Goal: Task Accomplishment & Management: Use online tool/utility

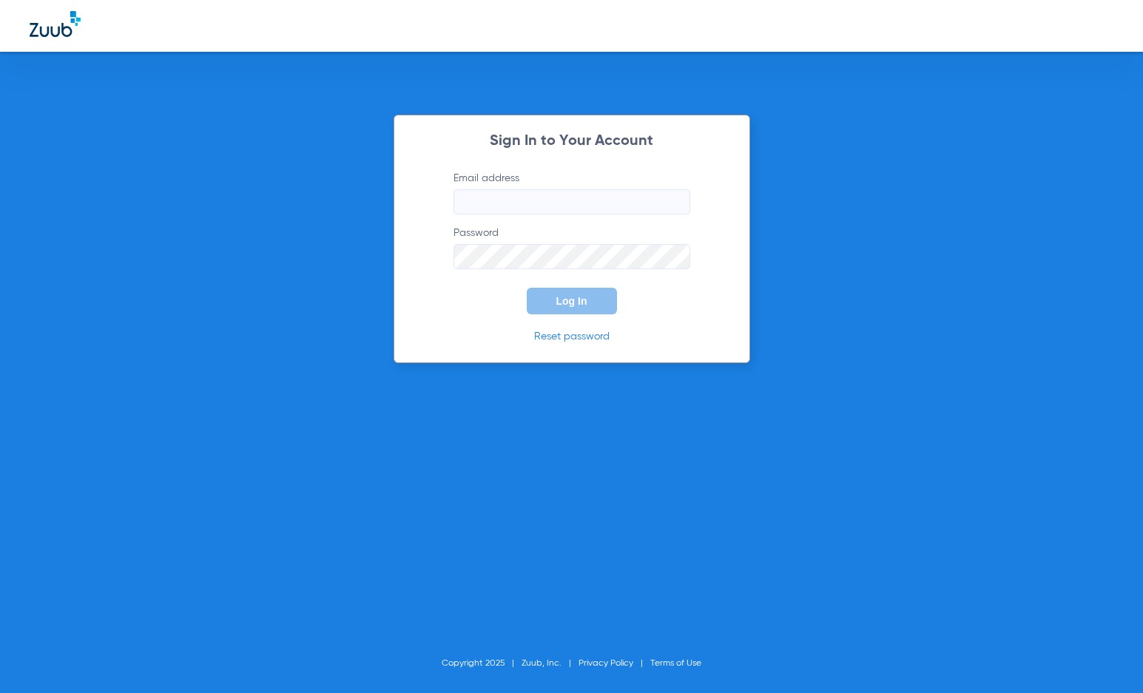
click at [607, 202] on input "Email address" at bounding box center [572, 201] width 237 height 25
type input "[PERSON_NAME][EMAIL_ADDRESS][DOMAIN_NAME]"
click at [527, 288] on button "Log In" at bounding box center [572, 301] width 90 height 27
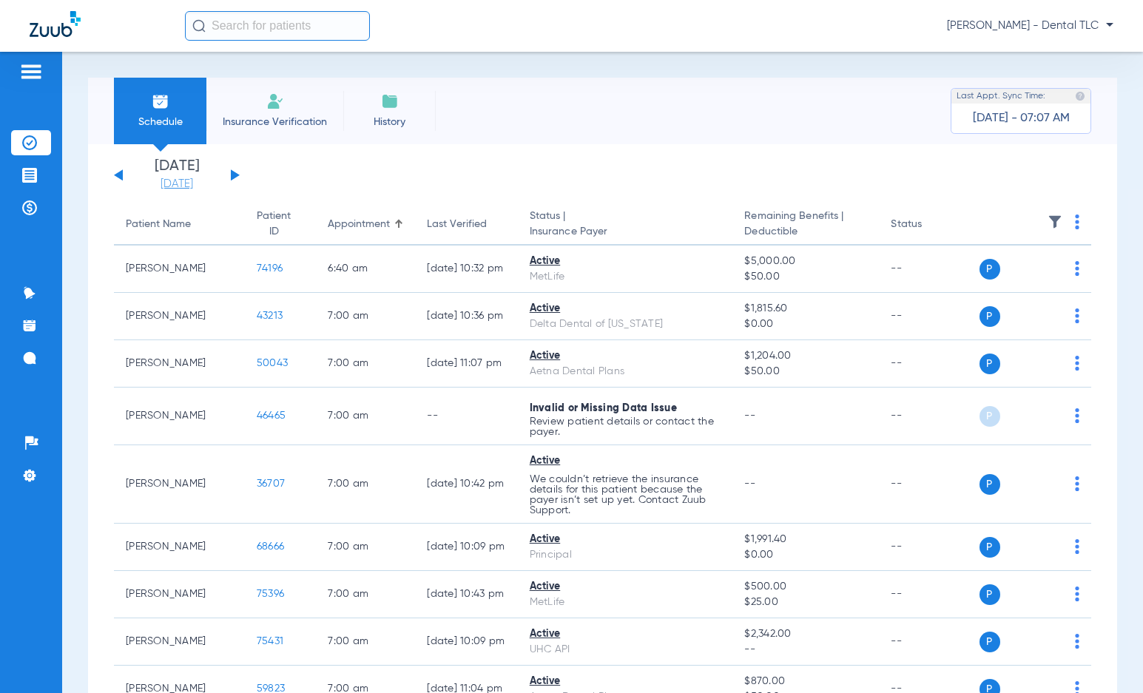
click at [196, 183] on link "[DATE]" at bounding box center [176, 184] width 89 height 15
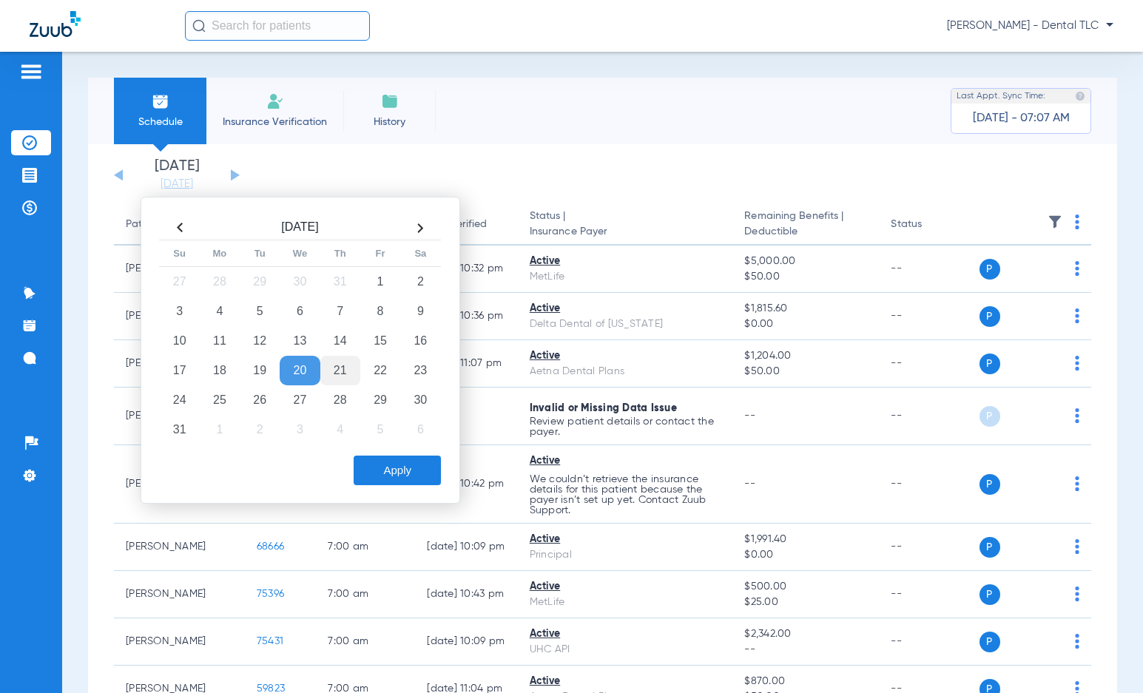
click at [348, 372] on td "21" at bounding box center [340, 371] width 40 height 30
click at [409, 465] on button "Apply" at bounding box center [397, 471] width 87 height 30
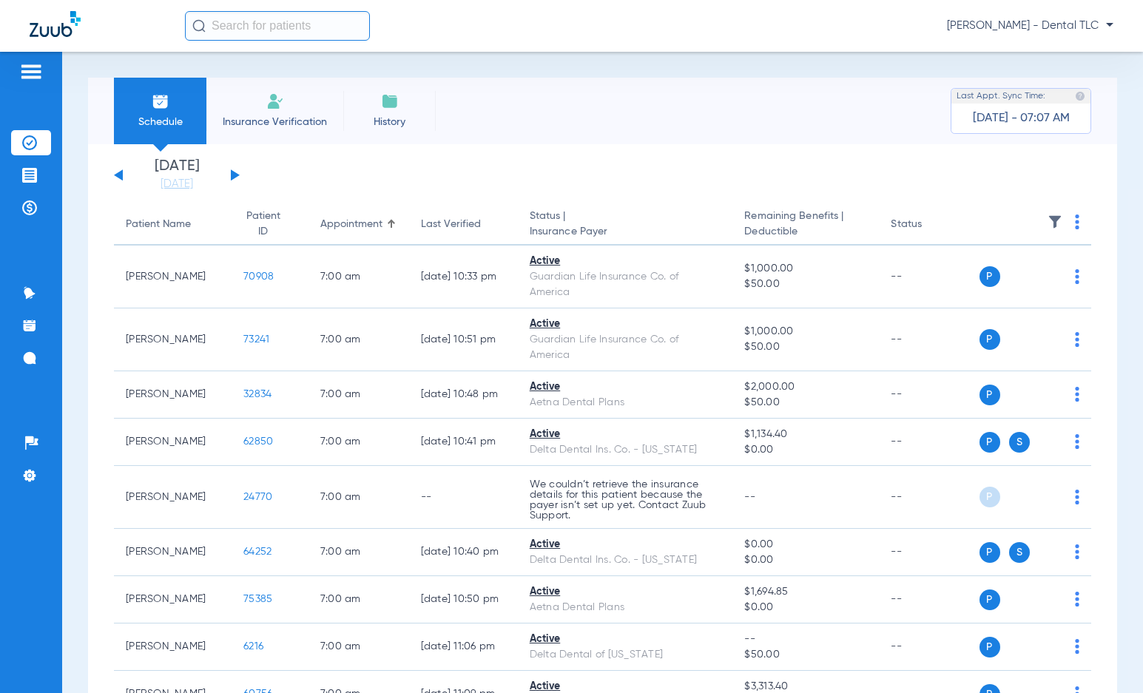
click at [239, 172] on div "[DATE] [DATE] [DATE] [DATE] [DATE] [DATE] [DATE] [DATE] [DATE] [DATE] [DATE] [D…" at bounding box center [177, 175] width 126 height 33
click at [232, 173] on button at bounding box center [235, 174] width 9 height 11
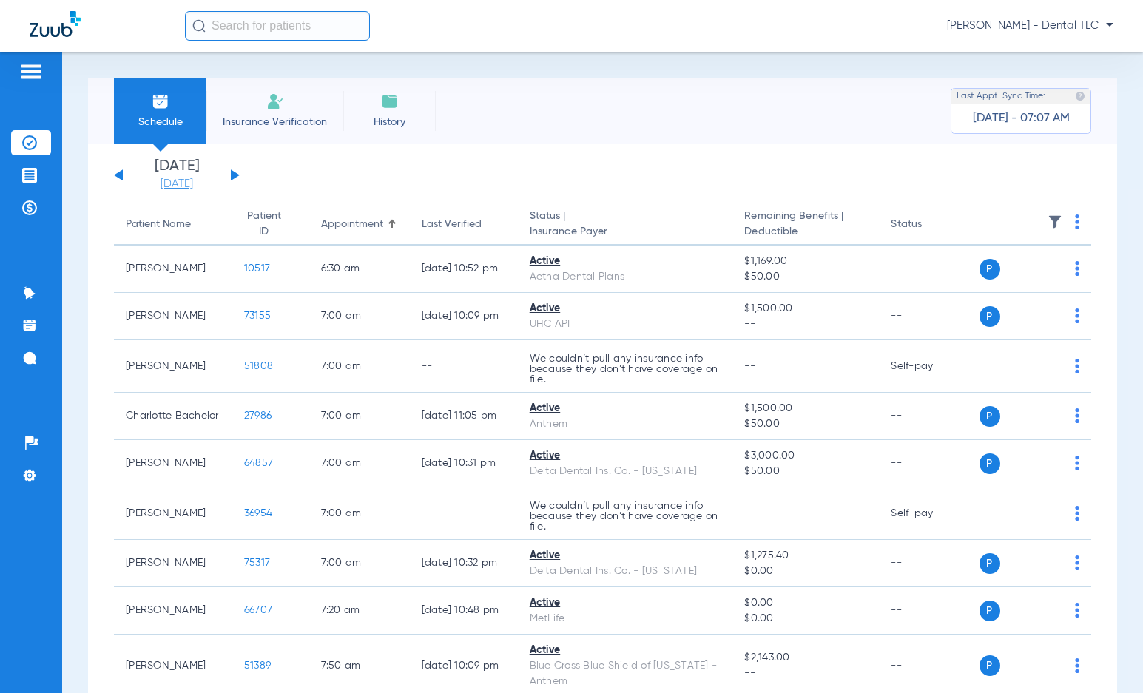
click at [203, 178] on link "[DATE]" at bounding box center [176, 184] width 89 height 15
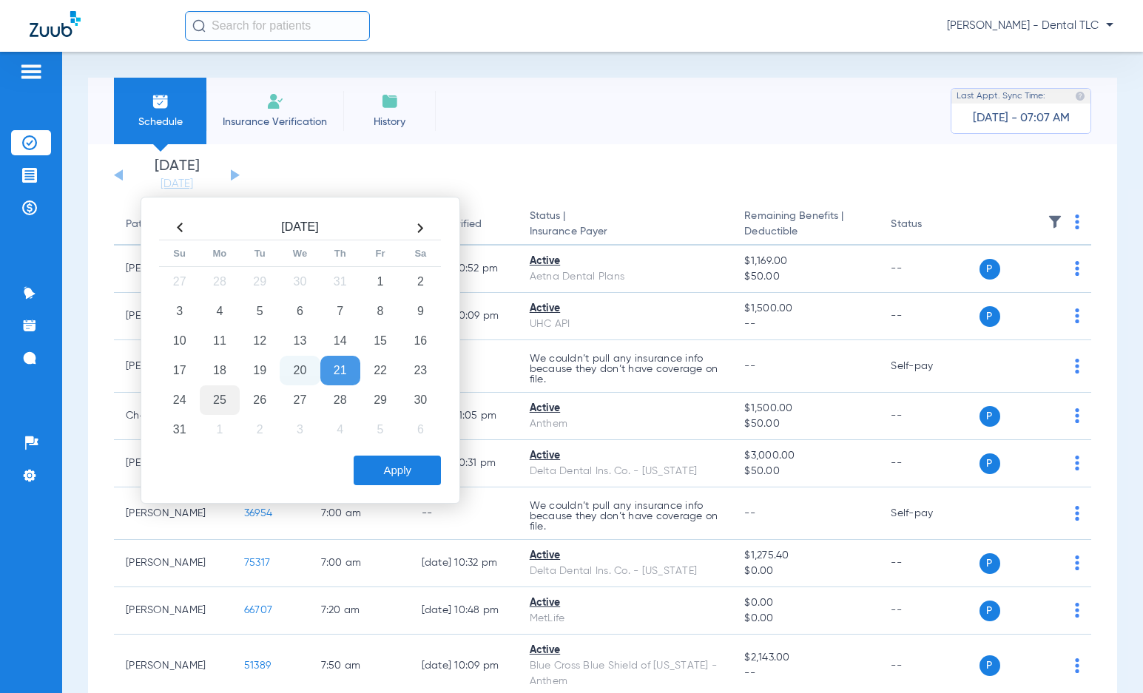
click at [209, 401] on td "25" at bounding box center [220, 400] width 40 height 30
click at [399, 471] on button "Apply" at bounding box center [397, 471] width 87 height 30
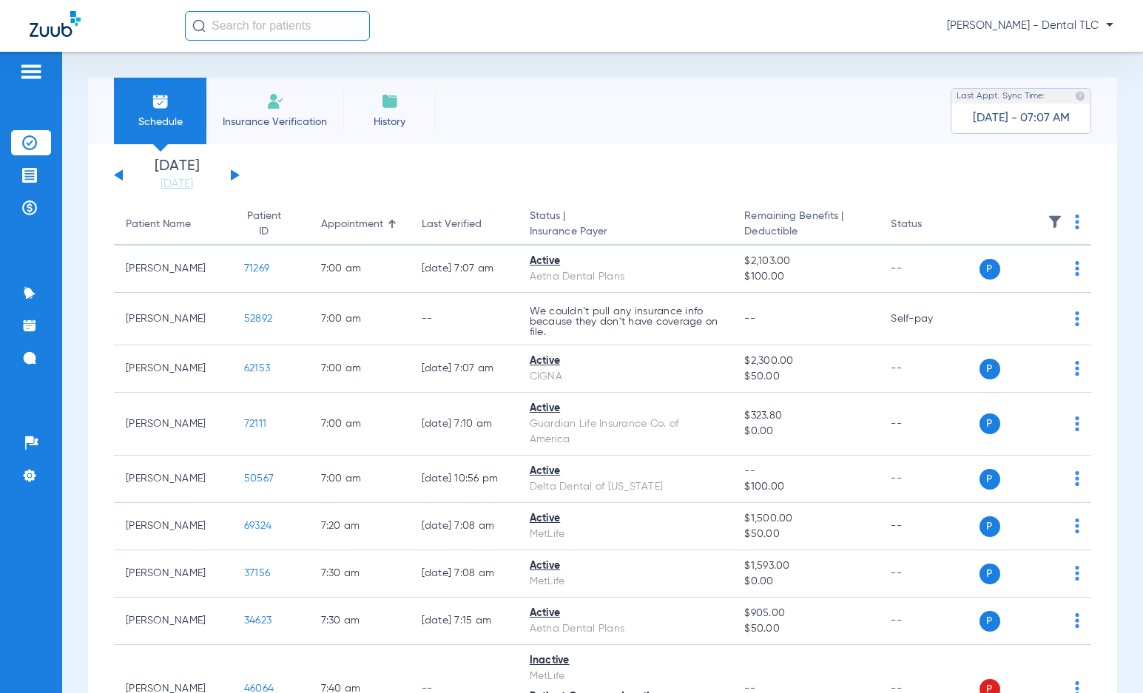
click at [1075, 221] on img at bounding box center [1077, 222] width 4 height 15
click at [1019, 275] on span "Verify All" at bounding box center [1009, 280] width 92 height 10
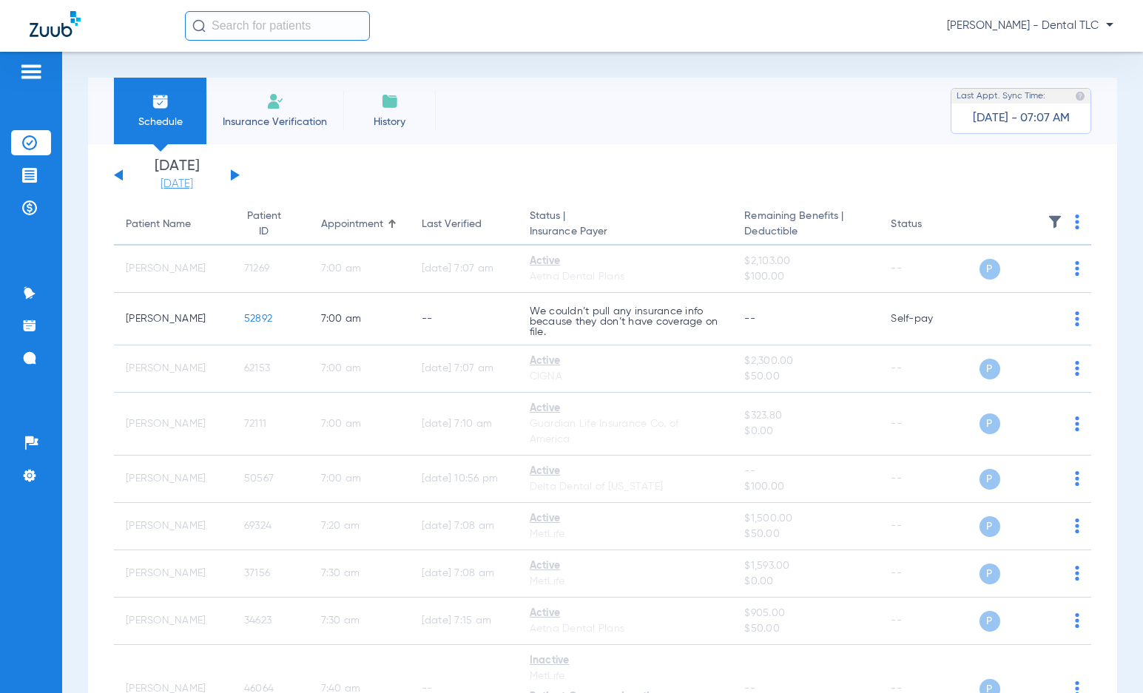
click at [139, 178] on link "[DATE]" at bounding box center [176, 184] width 89 height 15
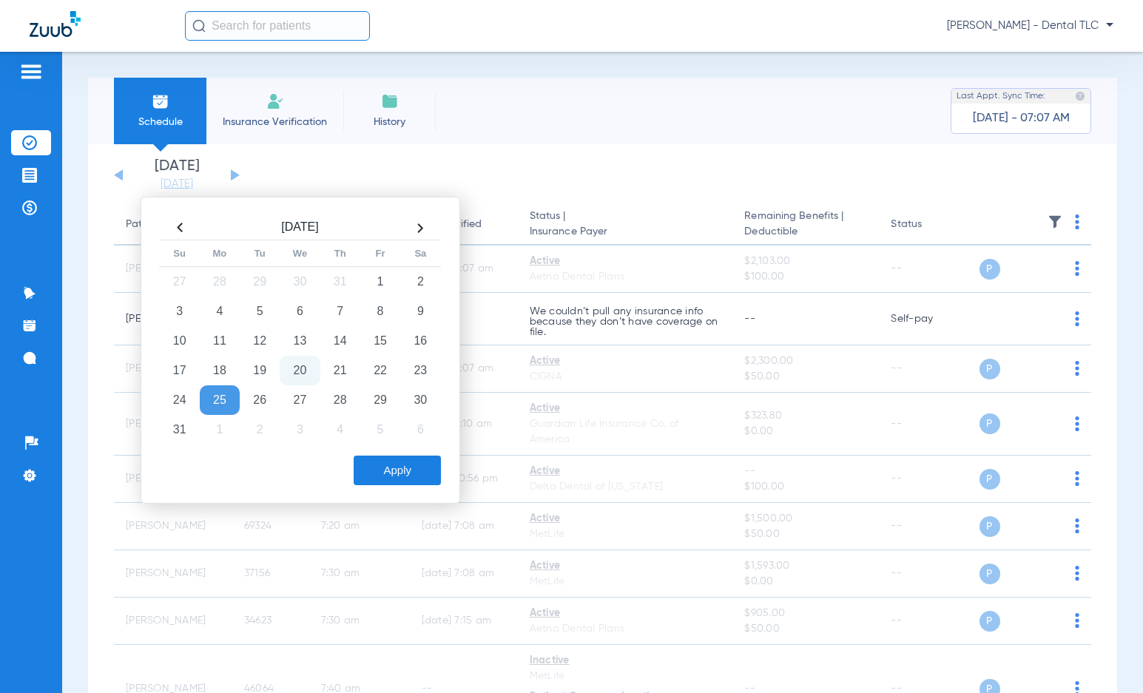
click at [415, 234] on th at bounding box center [420, 228] width 40 height 24
click at [262, 305] on td "9" at bounding box center [260, 312] width 40 height 30
click at [388, 462] on button "Apply" at bounding box center [397, 471] width 87 height 30
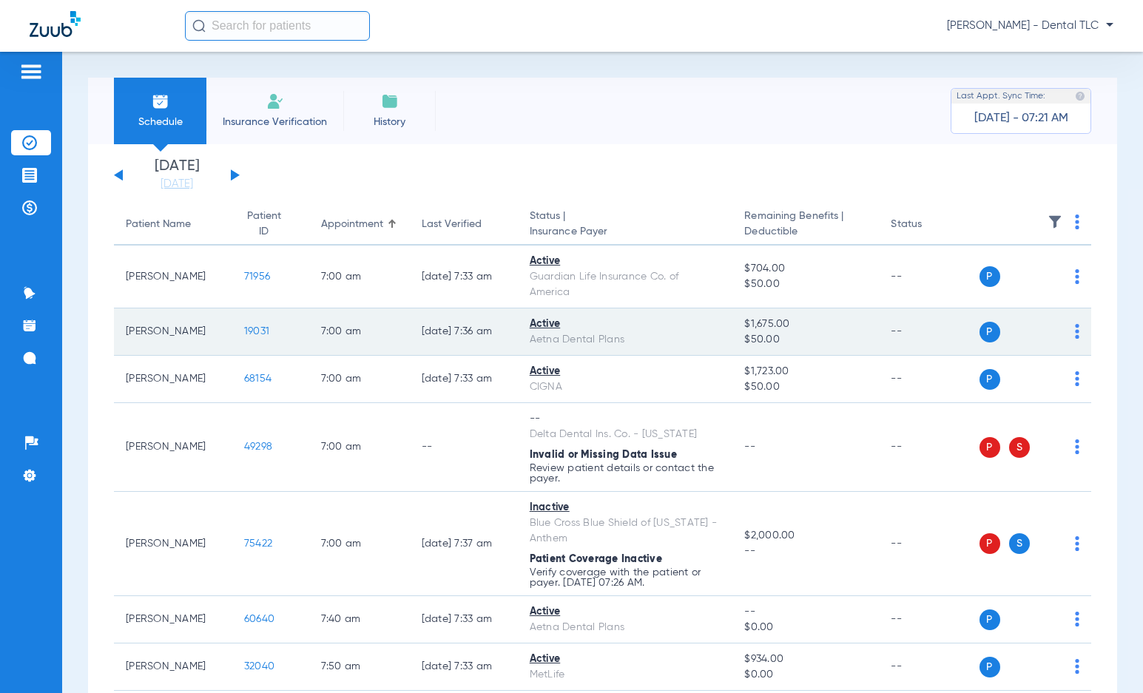
click at [244, 328] on span "19031" at bounding box center [256, 331] width 25 height 10
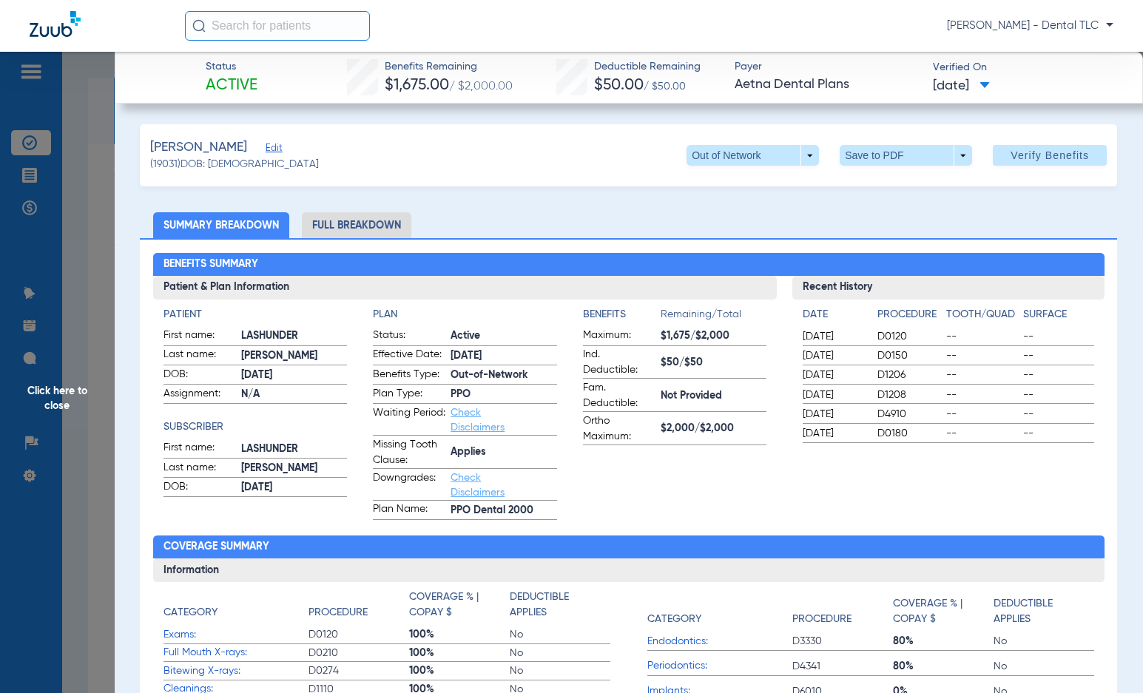
click at [351, 225] on li "Full Breakdown" at bounding box center [356, 225] width 109 height 26
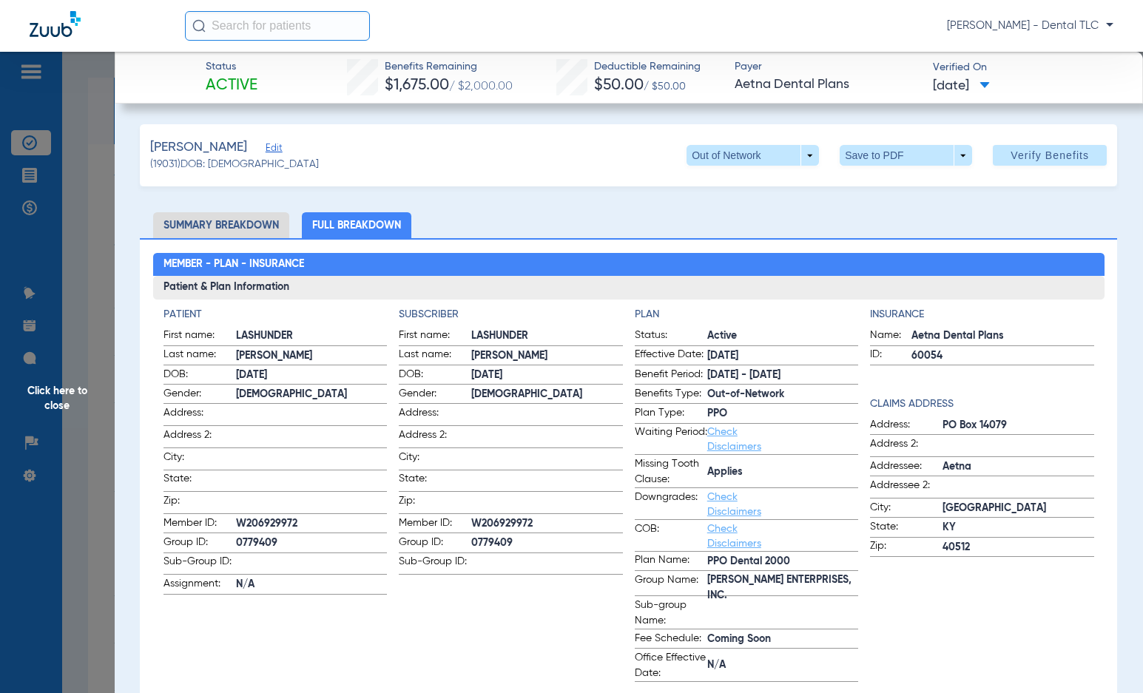
click at [77, 398] on span "Click here to close" at bounding box center [57, 398] width 115 height 693
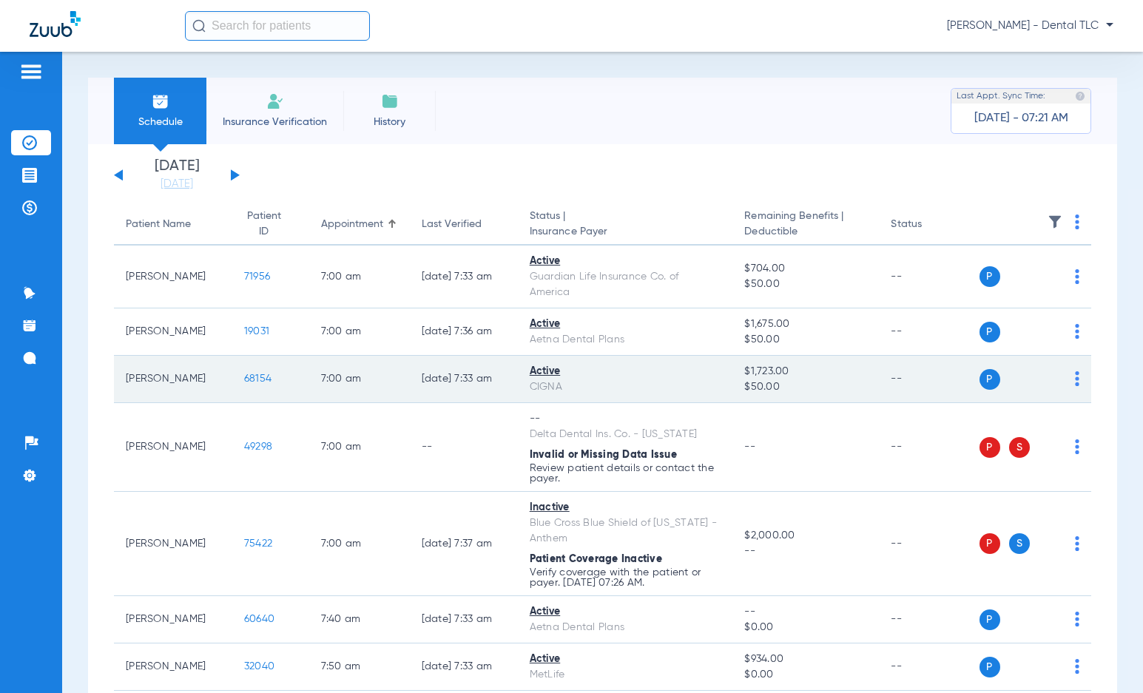
click at [244, 374] on span "68154" at bounding box center [257, 379] width 27 height 10
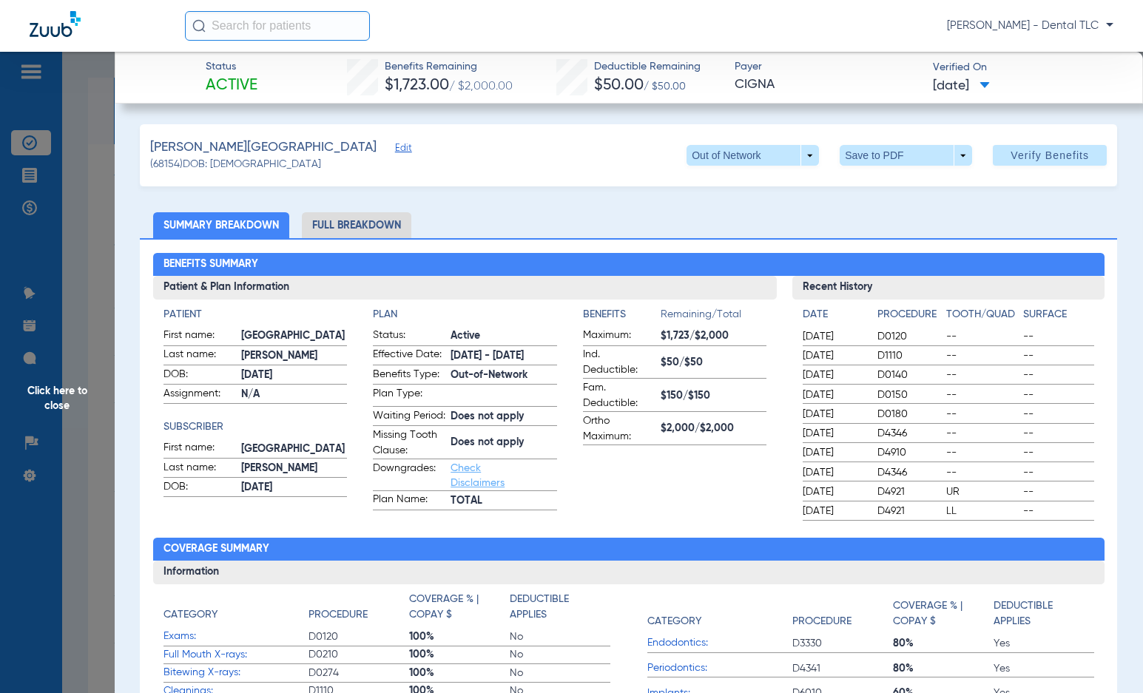
click at [393, 220] on li "Full Breakdown" at bounding box center [356, 225] width 109 height 26
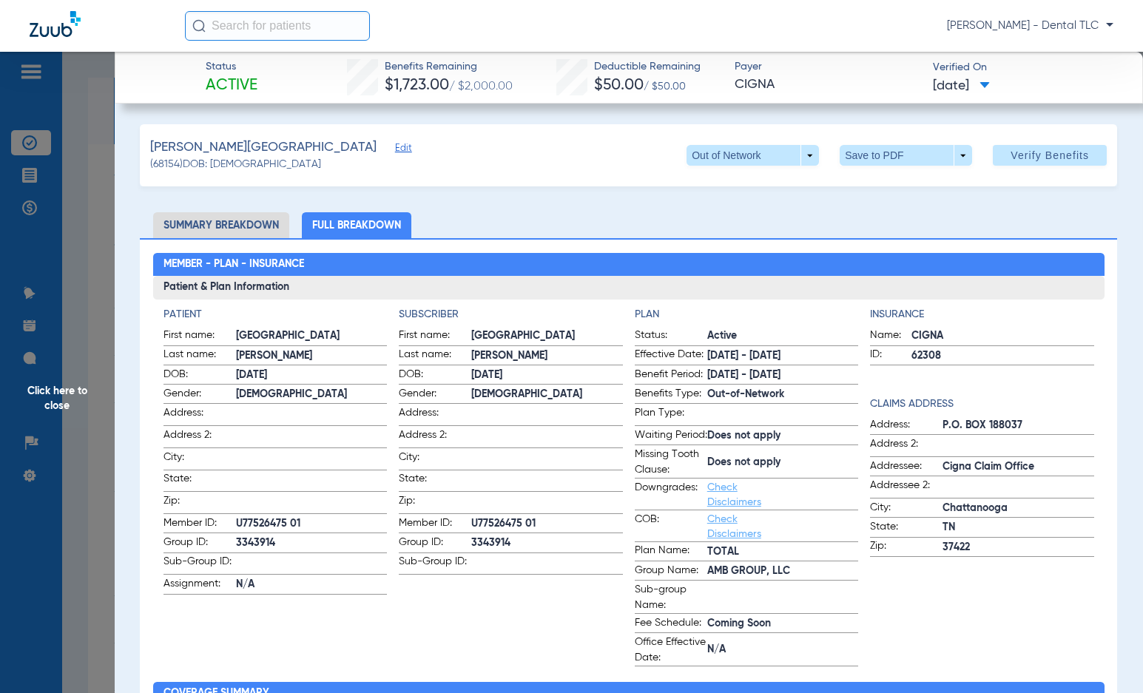
click at [64, 400] on span "Click here to close" at bounding box center [57, 398] width 115 height 693
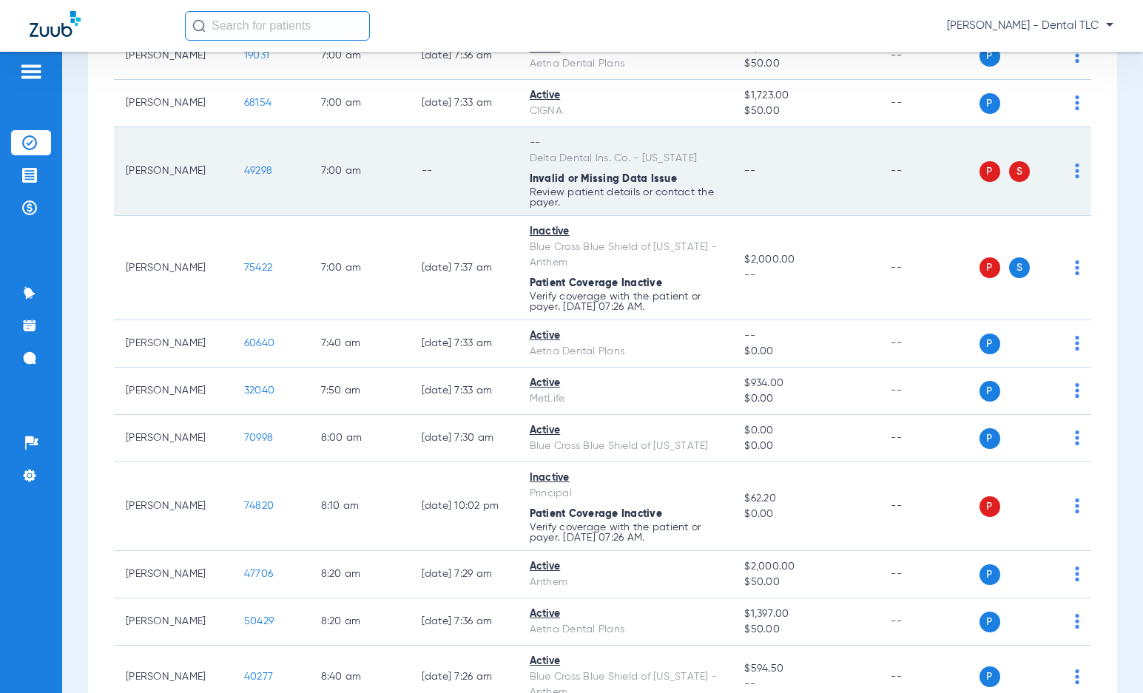
scroll to position [296, 0]
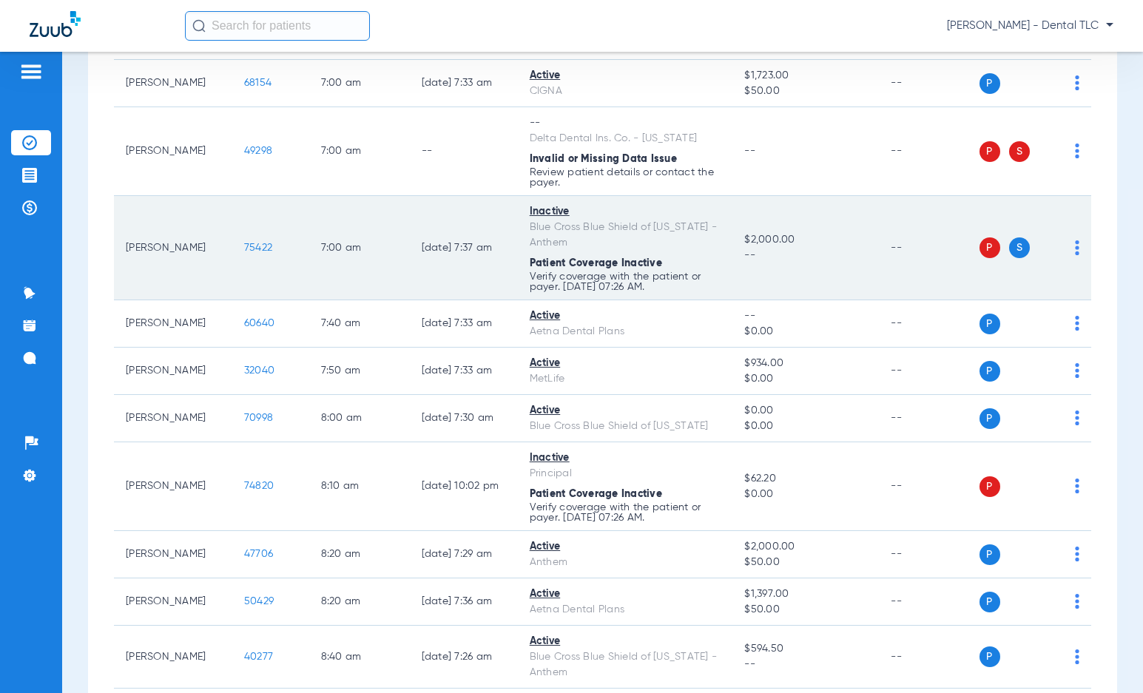
click at [244, 247] on span "75422" at bounding box center [258, 248] width 28 height 10
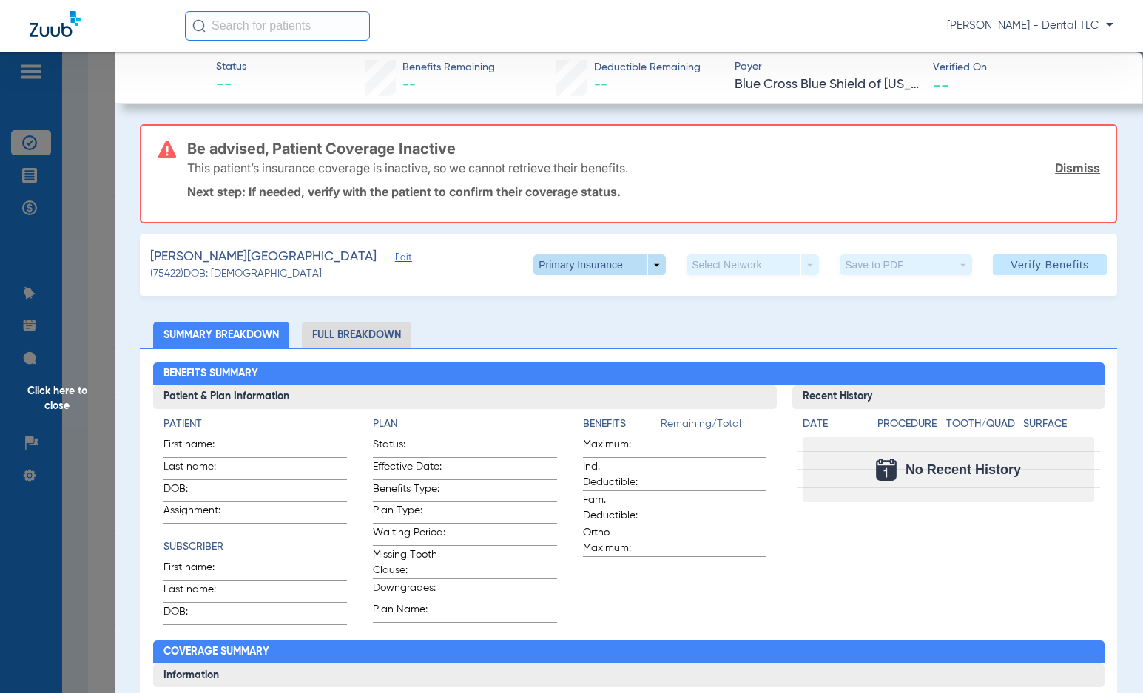
click at [562, 265] on span at bounding box center [599, 265] width 132 height 21
click at [581, 325] on span "Secondary Insurance" at bounding box center [585, 324] width 98 height 10
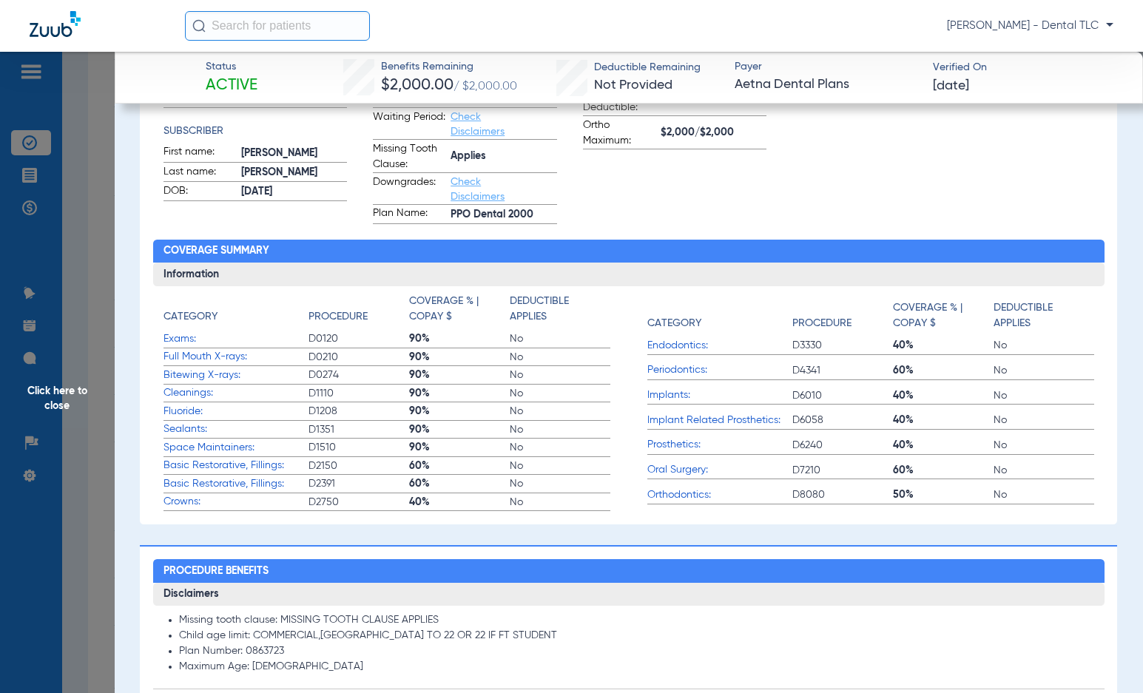
click at [59, 388] on span "Click here to close" at bounding box center [57, 398] width 115 height 693
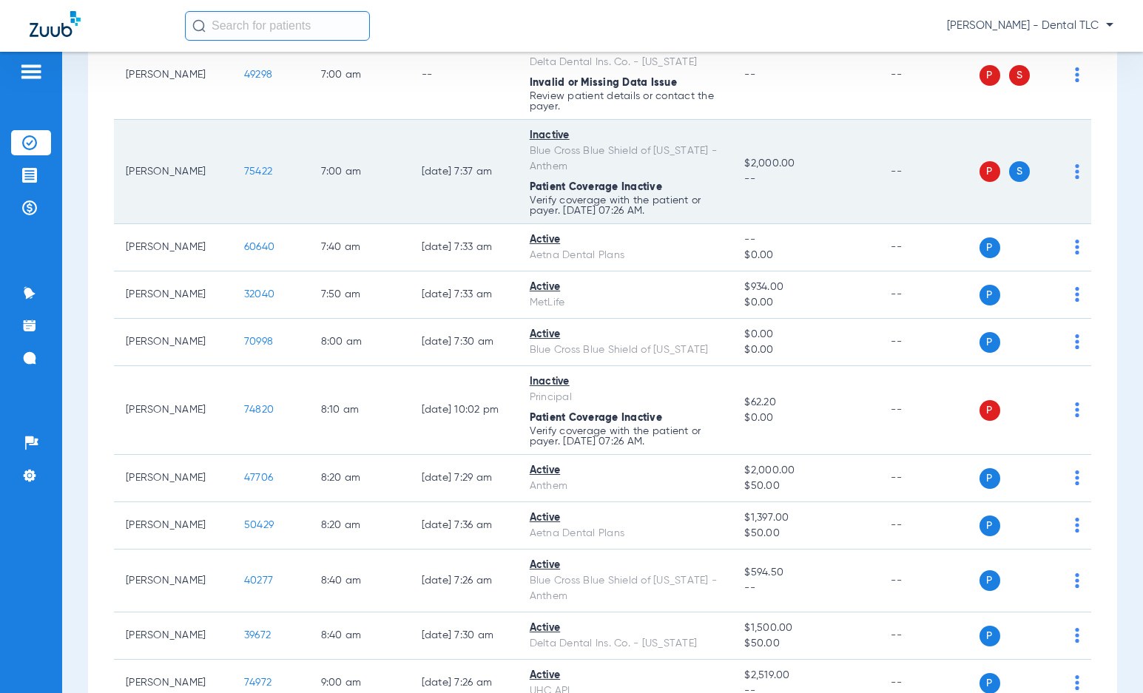
scroll to position [444, 0]
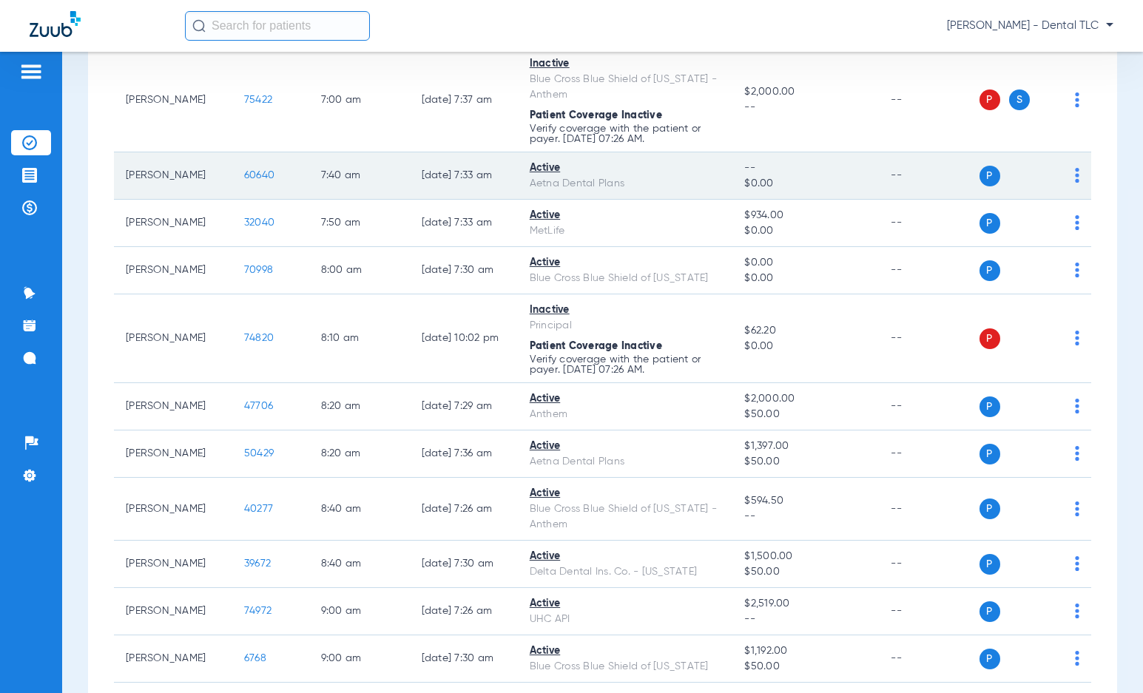
click at [249, 181] on span "60640" at bounding box center [259, 175] width 30 height 10
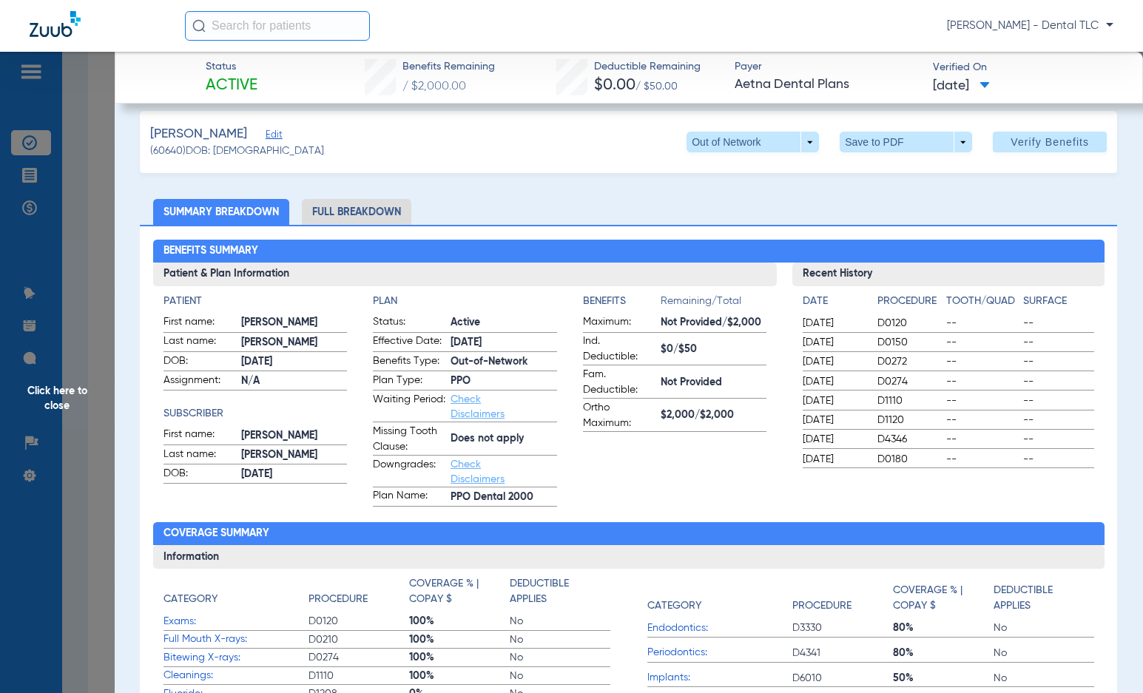
scroll to position [0, 0]
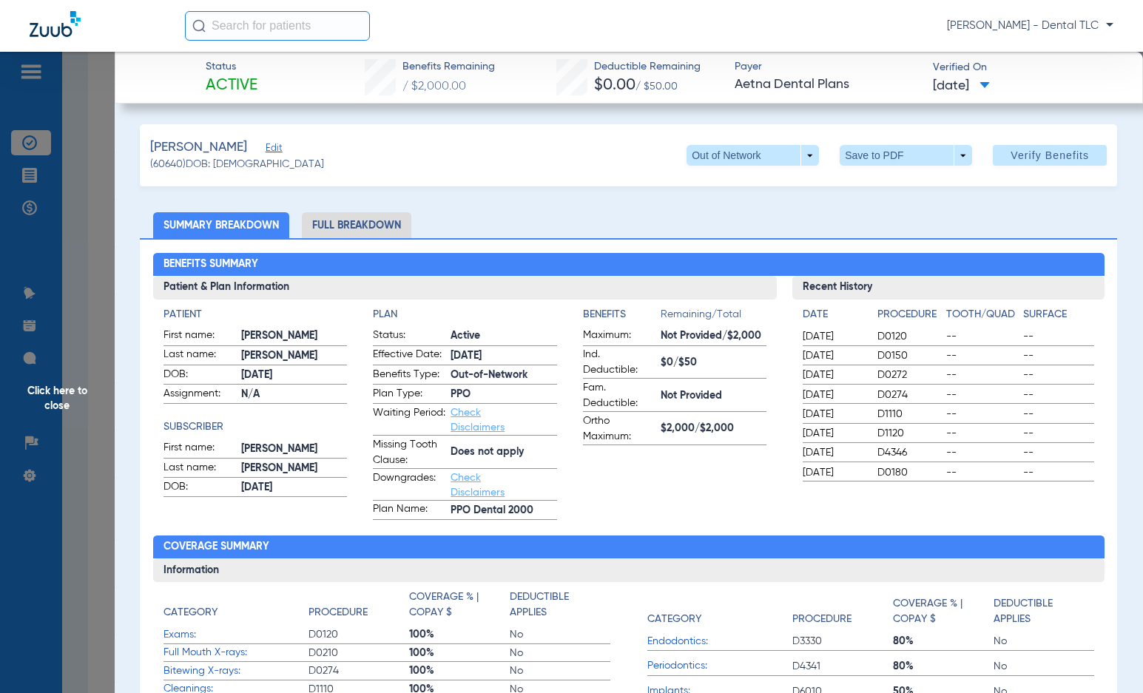
click at [336, 224] on li "Full Breakdown" at bounding box center [356, 225] width 109 height 26
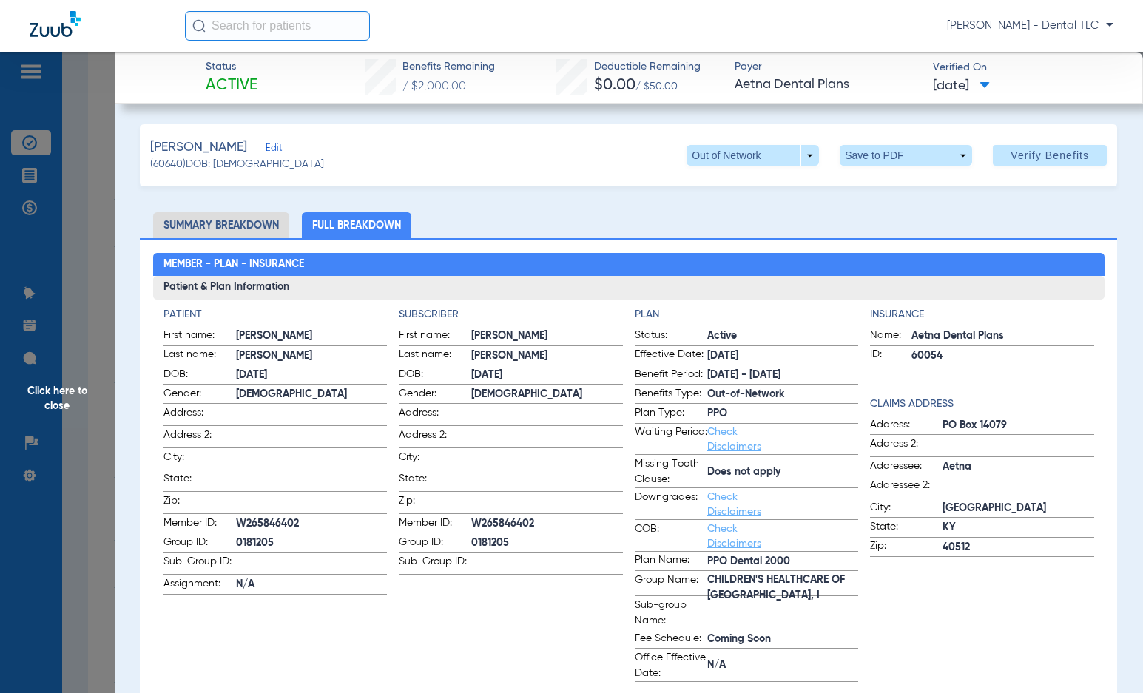
click at [44, 382] on span "Click here to close" at bounding box center [57, 398] width 115 height 693
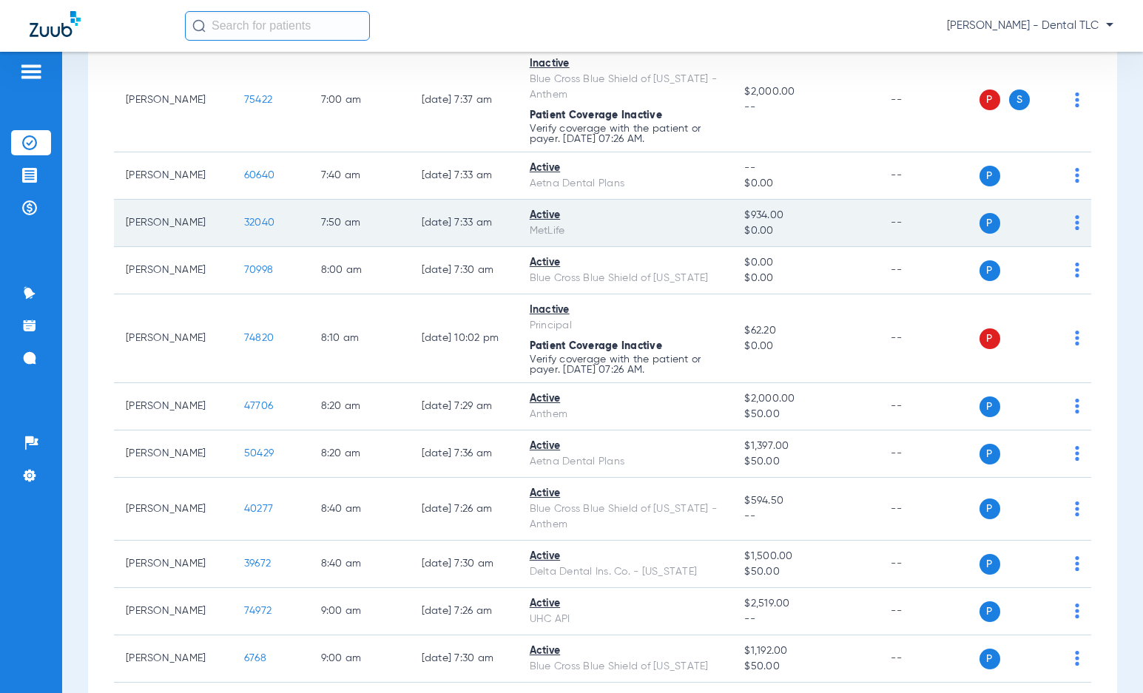
click at [244, 221] on span "32040" at bounding box center [259, 223] width 30 height 10
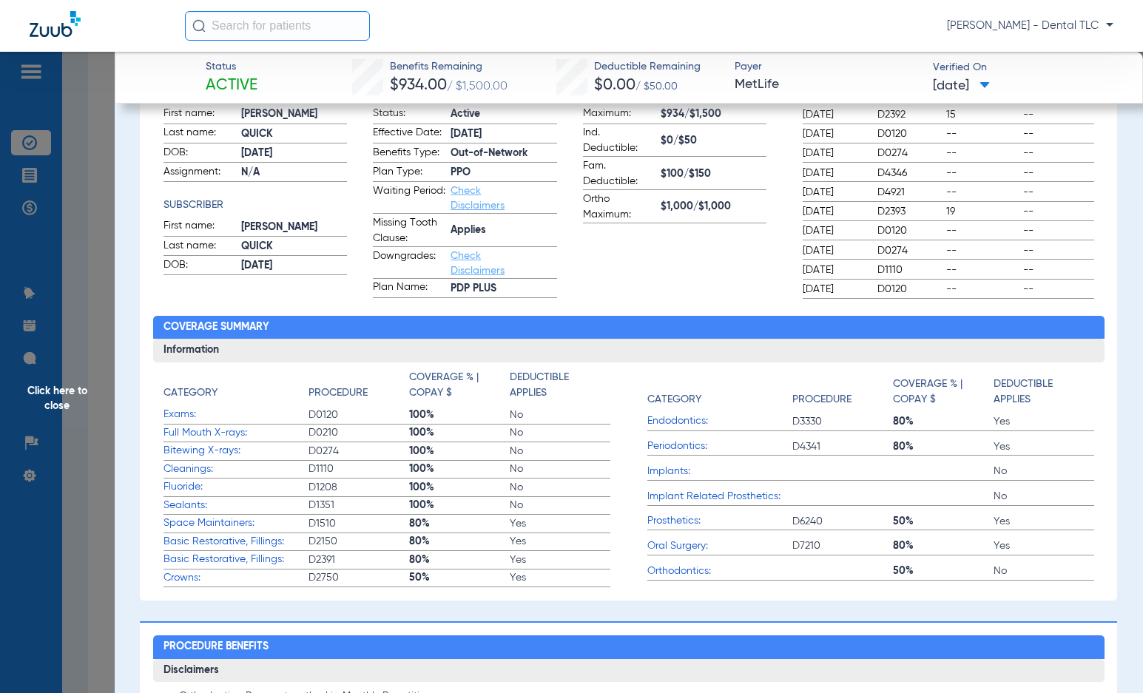
scroll to position [74, 0]
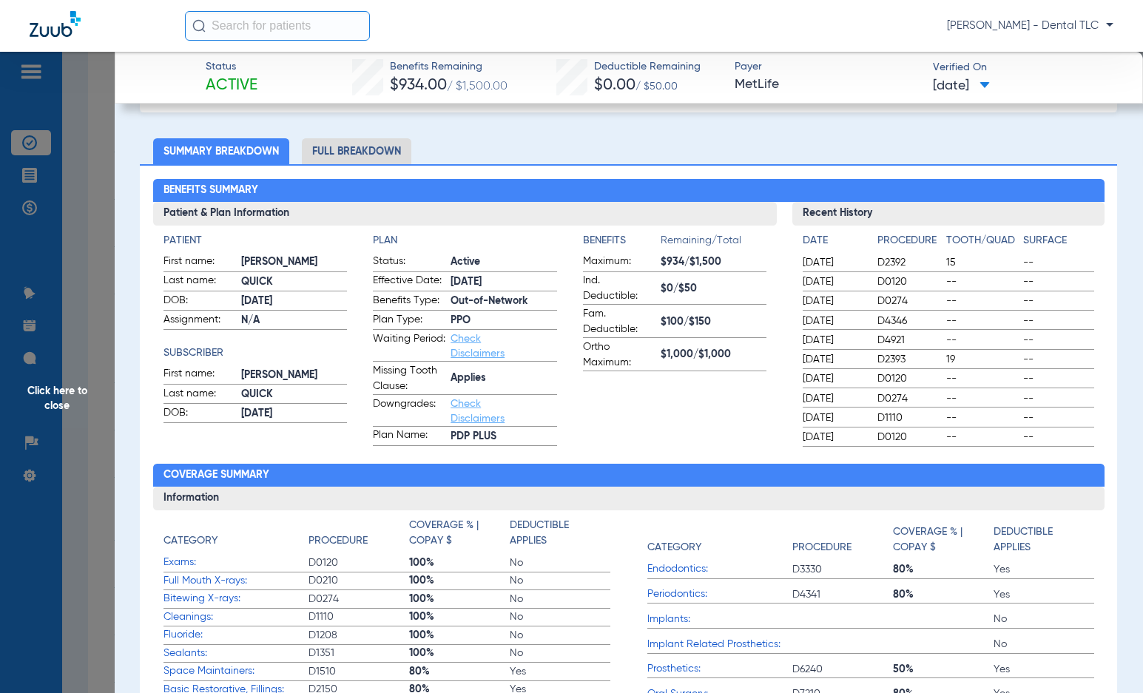
click at [361, 151] on li "Full Breakdown" at bounding box center [356, 151] width 109 height 26
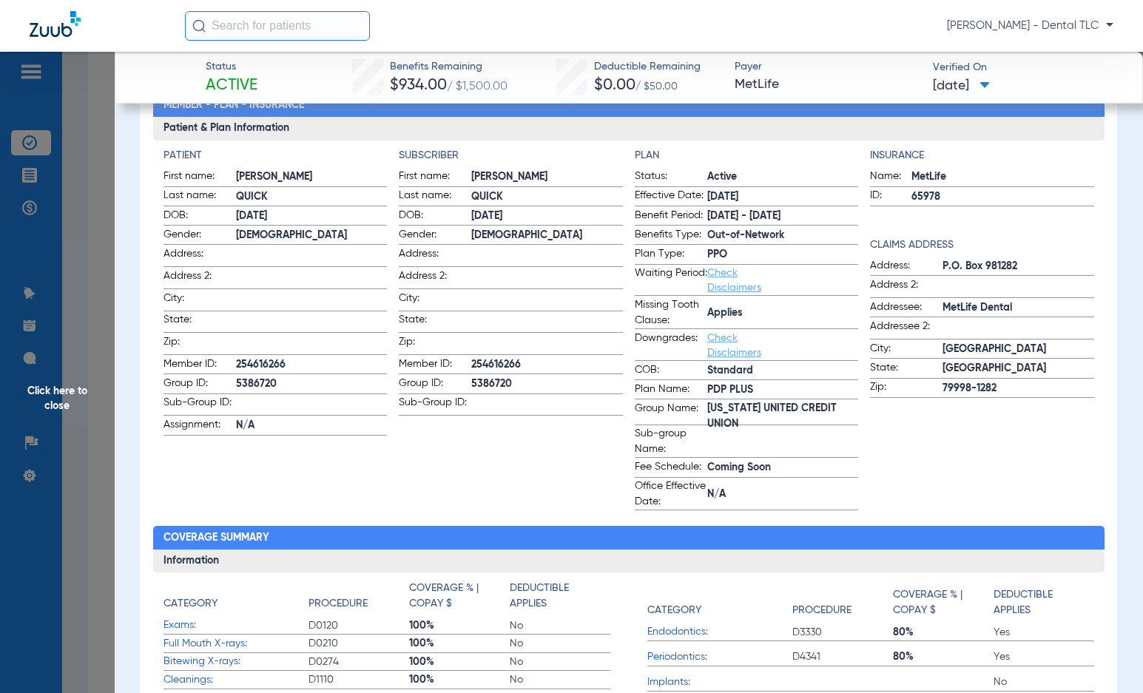
scroll to position [148, 0]
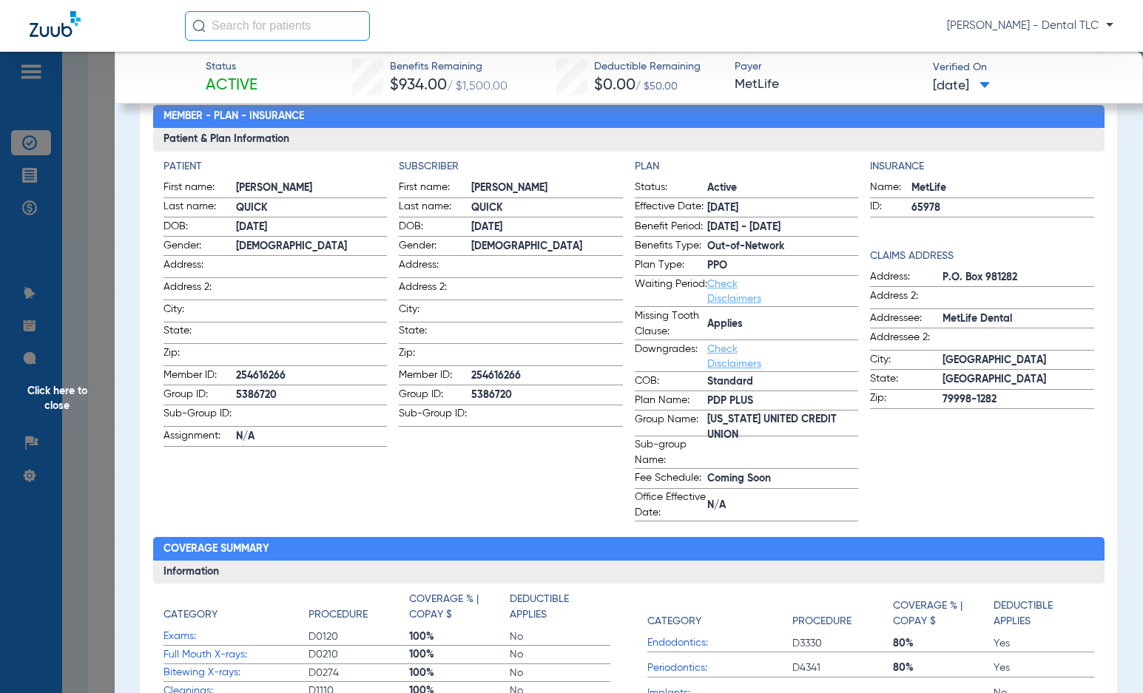
click at [50, 406] on span "Click here to close" at bounding box center [57, 398] width 115 height 693
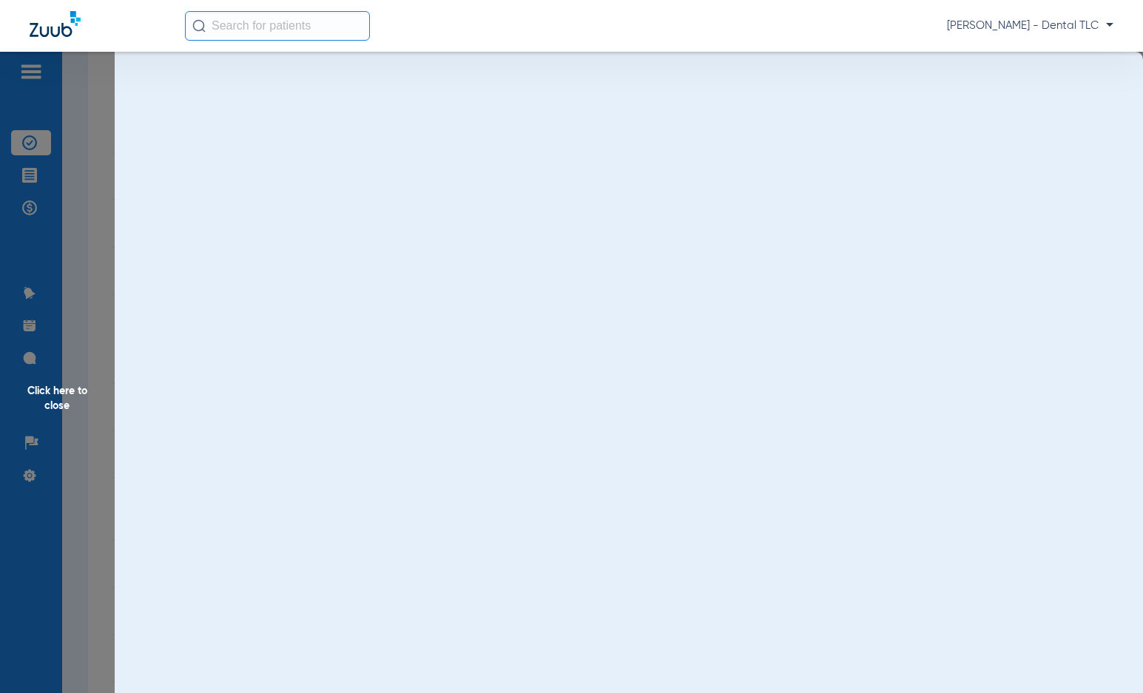
scroll to position [0, 0]
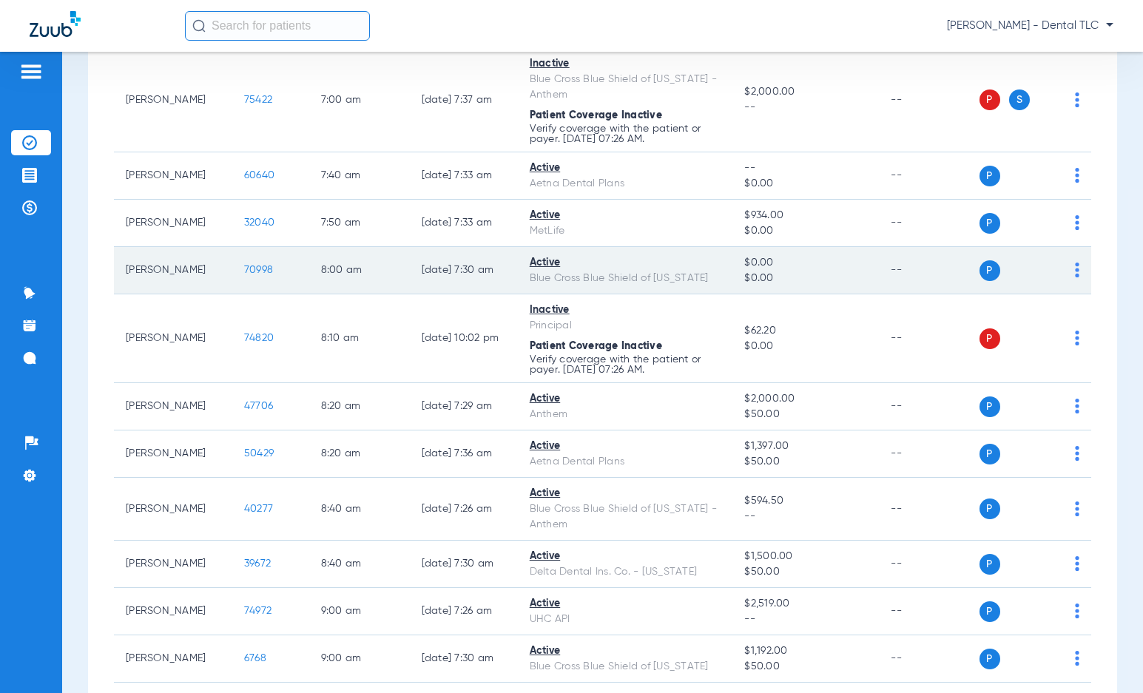
click at [244, 265] on span "70998" at bounding box center [258, 270] width 29 height 10
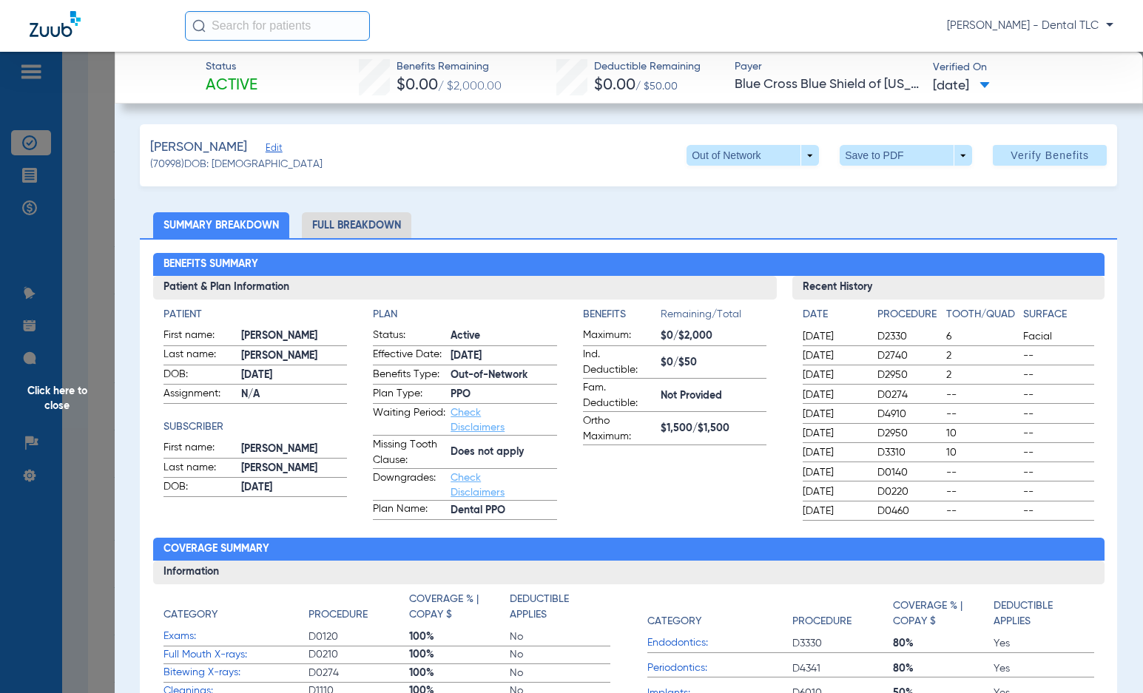
click at [320, 232] on li "Full Breakdown" at bounding box center [356, 225] width 109 height 26
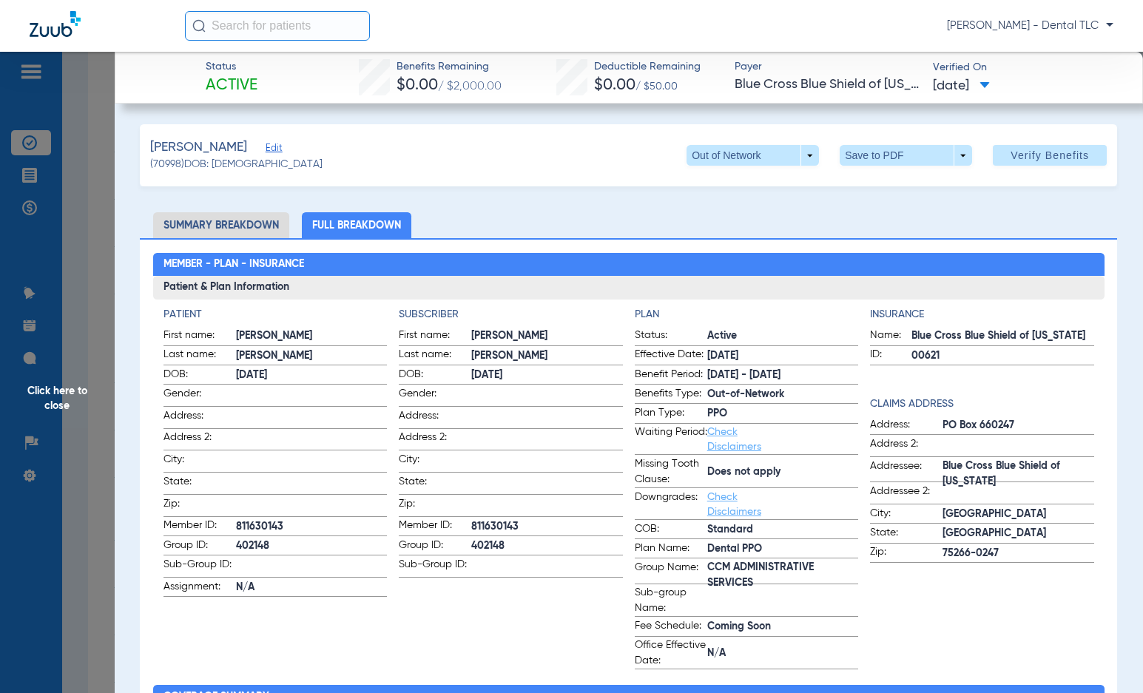
click at [67, 398] on span "Click here to close" at bounding box center [57, 398] width 115 height 693
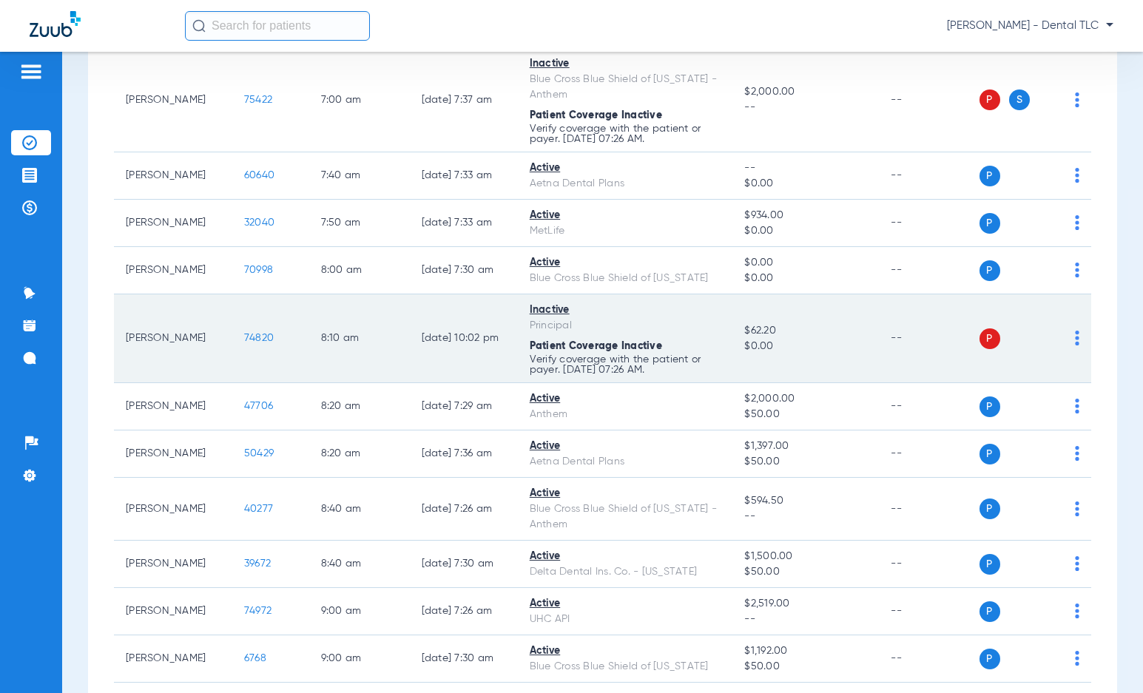
click at [249, 339] on span "74820" at bounding box center [259, 338] width 30 height 10
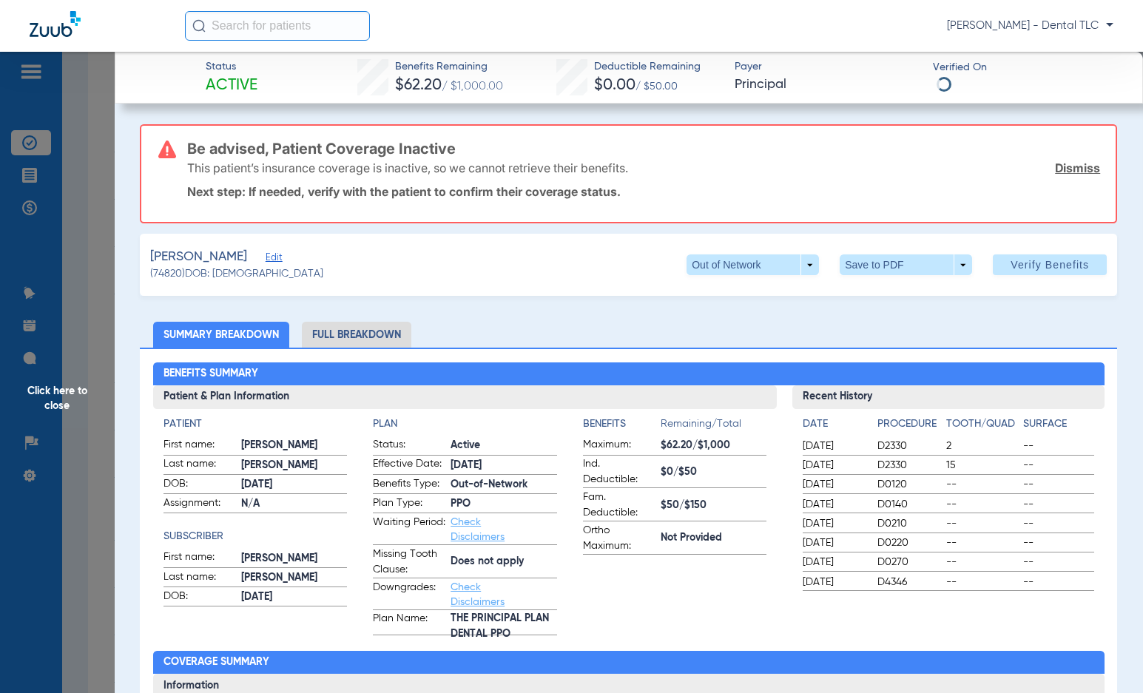
click at [50, 398] on span "Click here to close" at bounding box center [57, 398] width 115 height 693
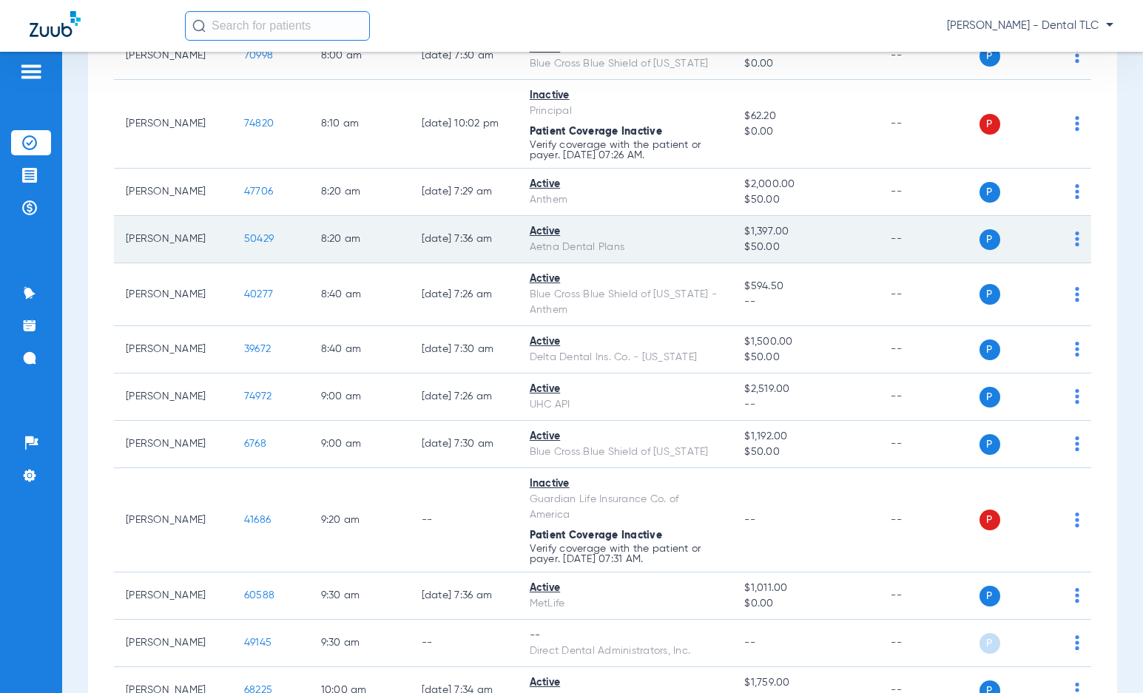
scroll to position [666, 0]
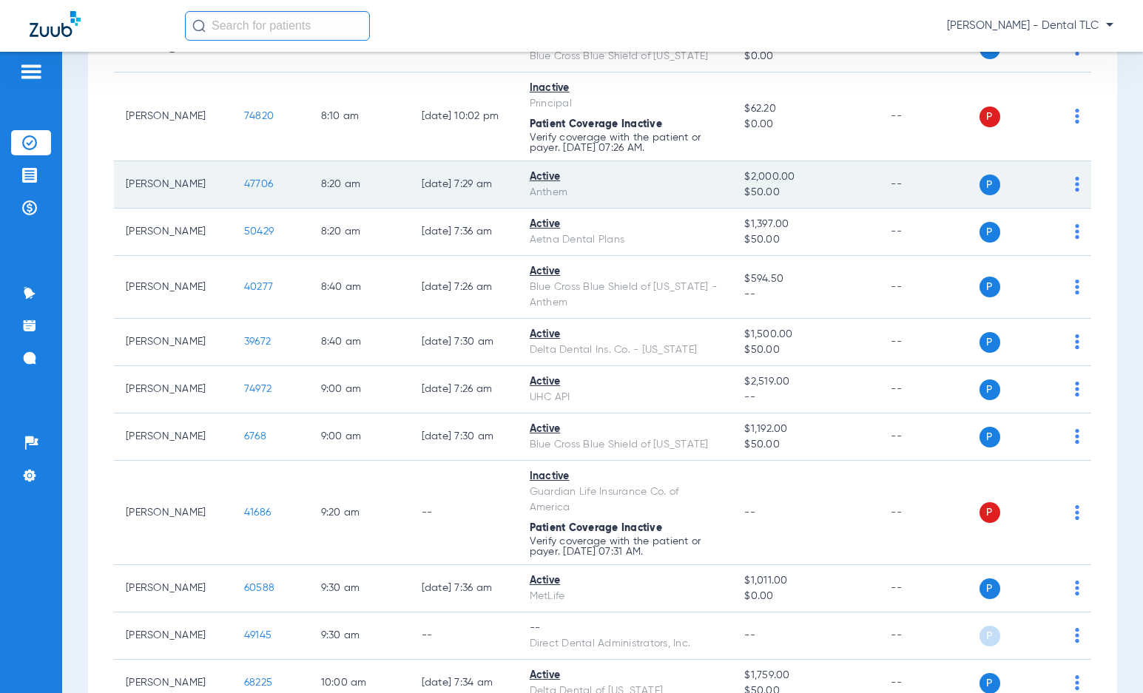
click at [244, 186] on span "47706" at bounding box center [258, 184] width 29 height 10
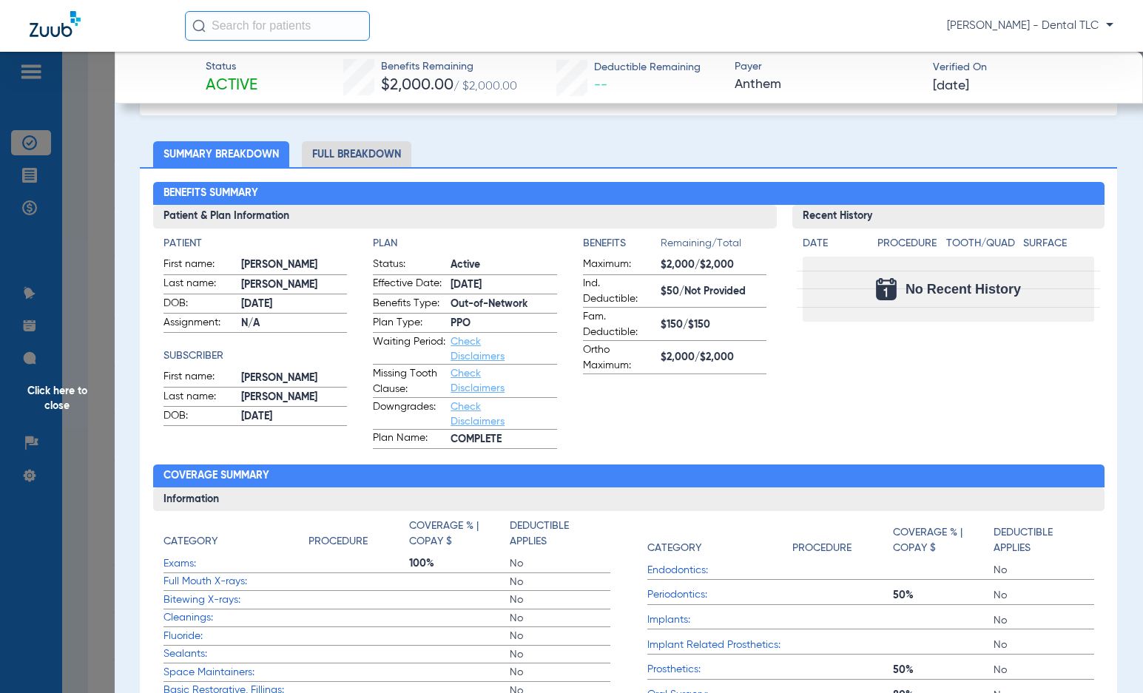
scroll to position [0, 0]
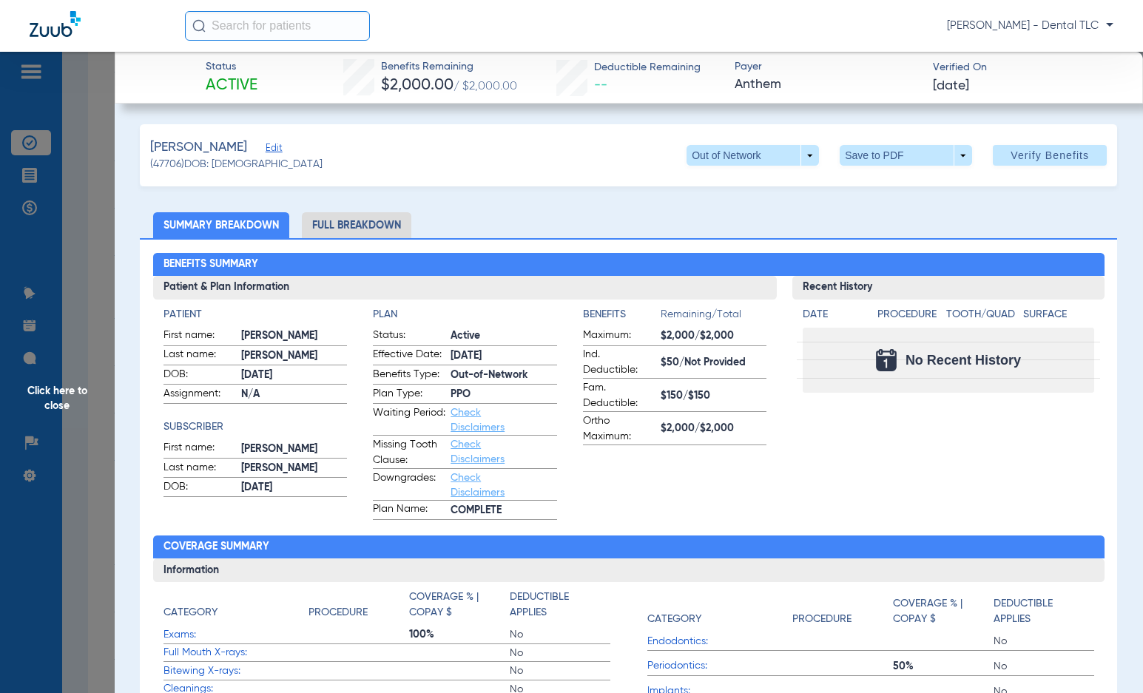
click at [372, 231] on li "Full Breakdown" at bounding box center [356, 225] width 109 height 26
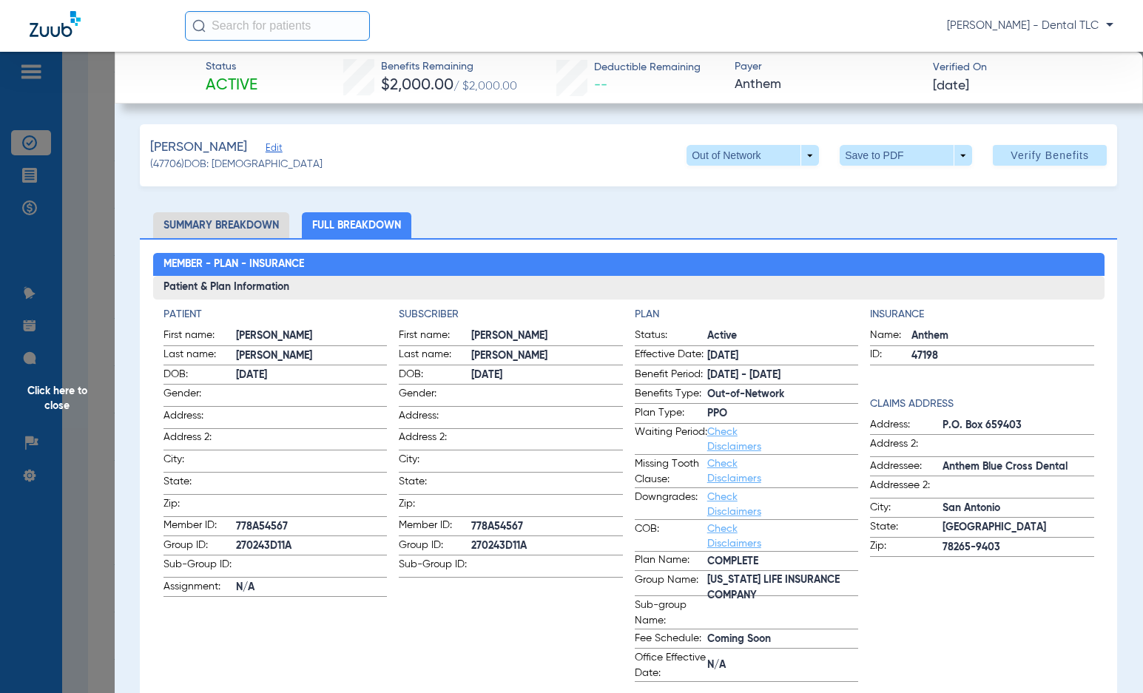
drag, startPoint x: 61, startPoint y: 391, endPoint x: 61, endPoint y: 408, distance: 16.3
click at [61, 391] on span "Click here to close" at bounding box center [57, 398] width 115 height 693
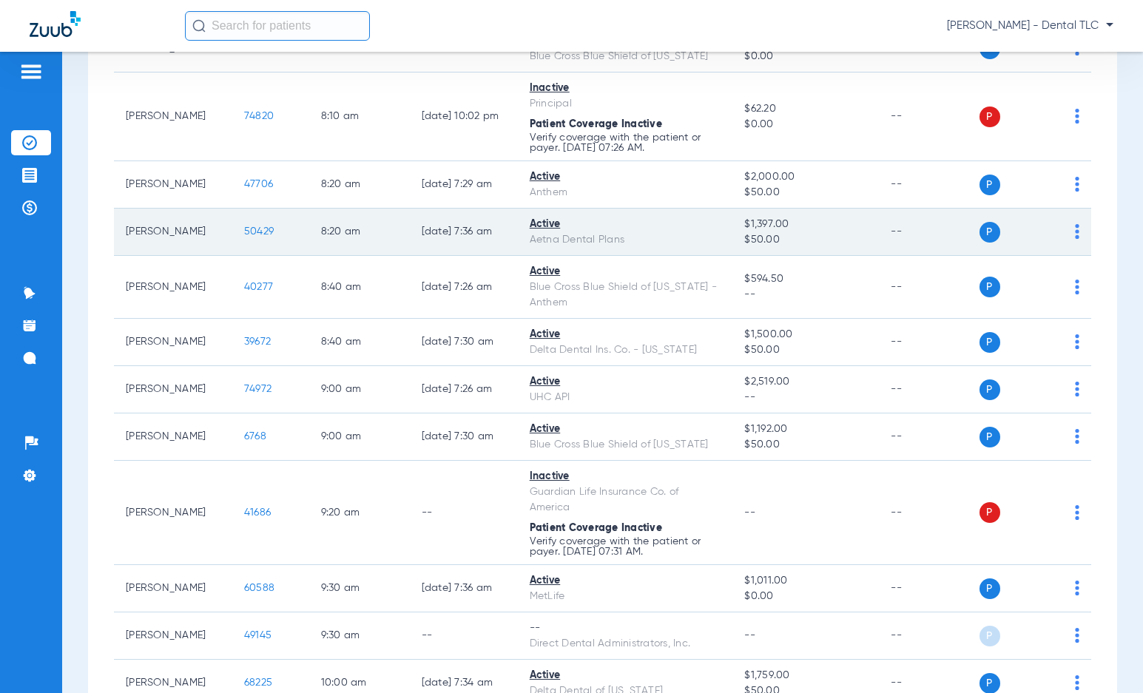
click at [245, 233] on span "50429" at bounding box center [259, 231] width 30 height 10
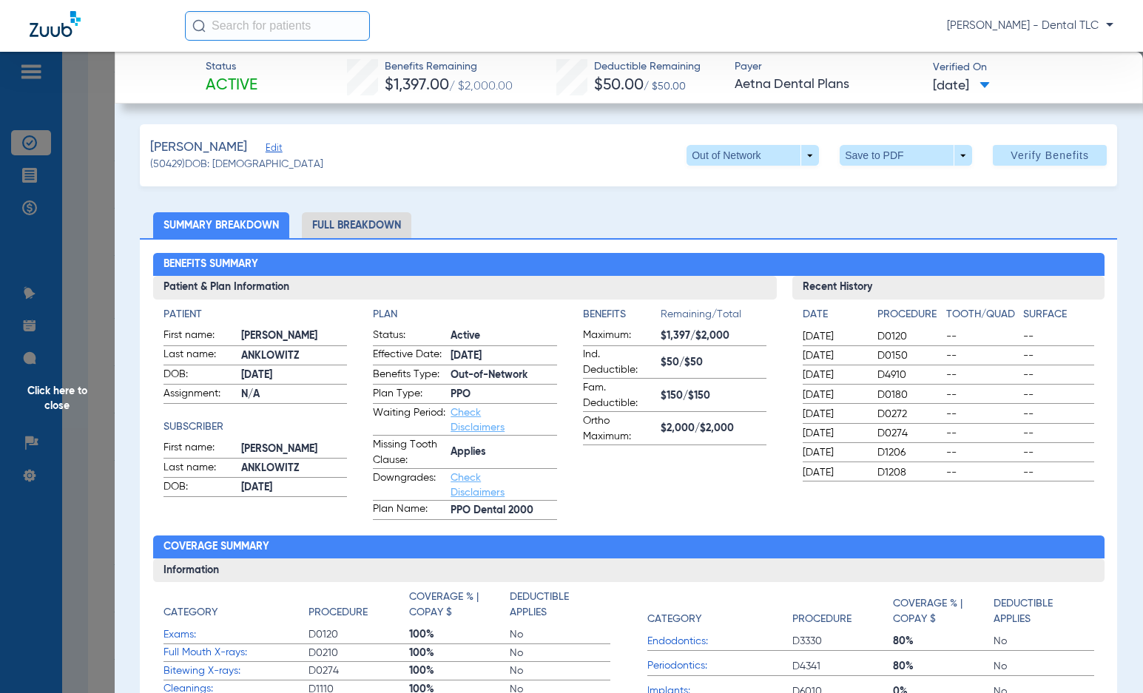
click at [358, 237] on li "Full Breakdown" at bounding box center [356, 225] width 109 height 26
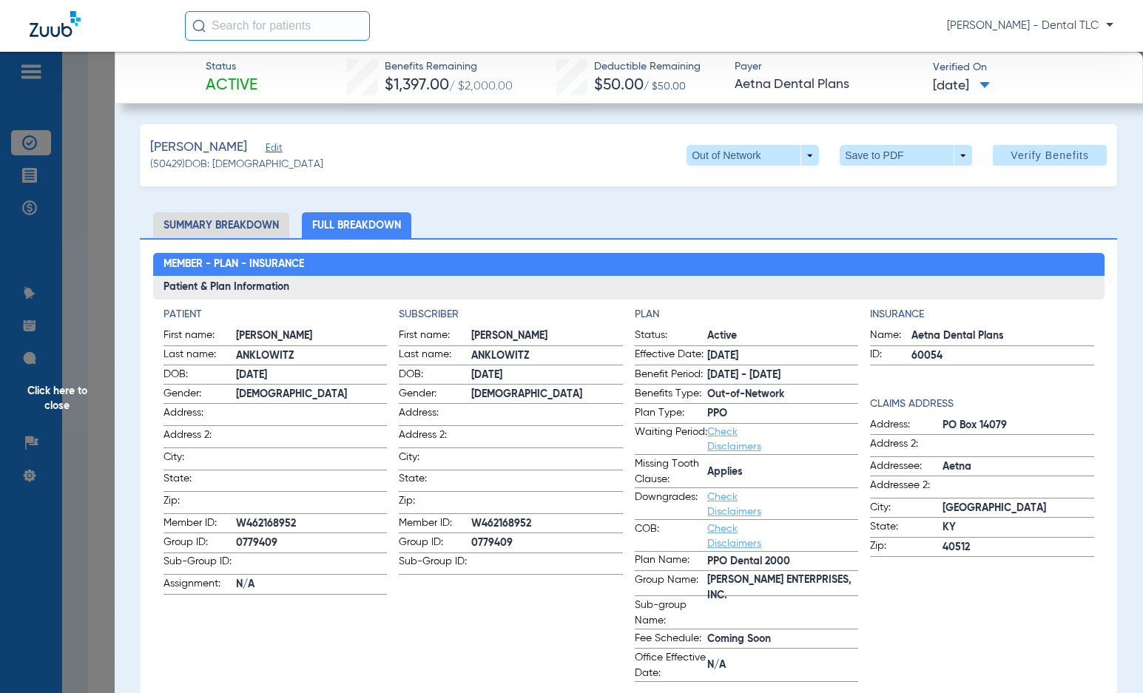
click at [58, 402] on span "Click here to close" at bounding box center [57, 398] width 115 height 693
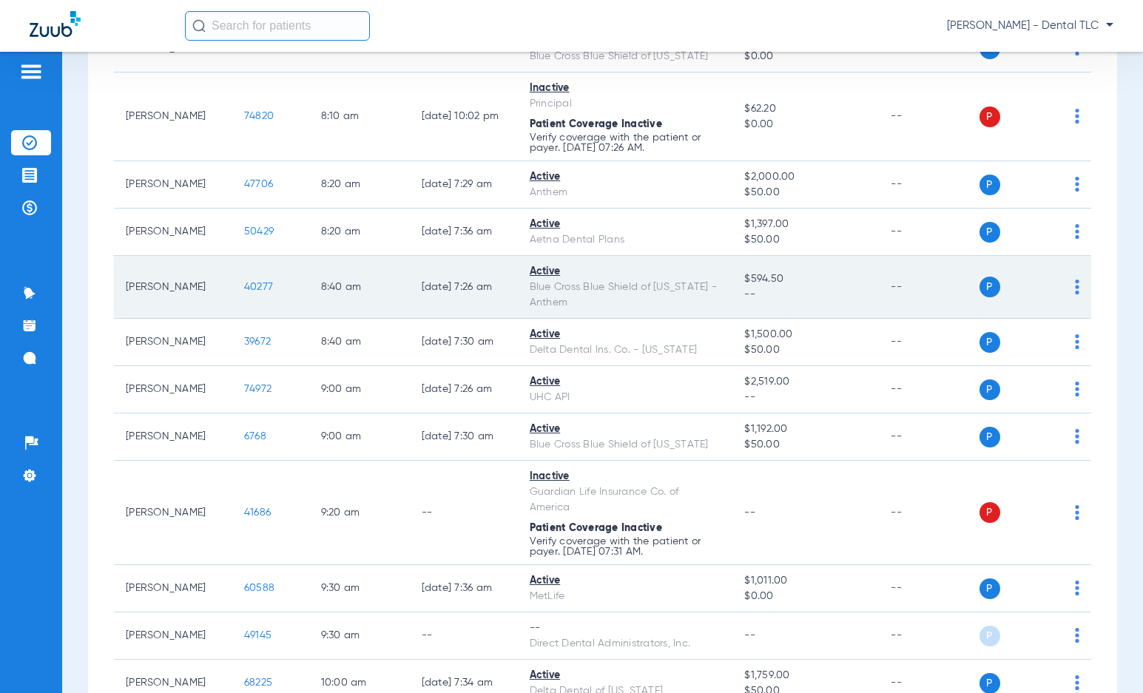
click at [250, 286] on span "40277" at bounding box center [258, 287] width 29 height 10
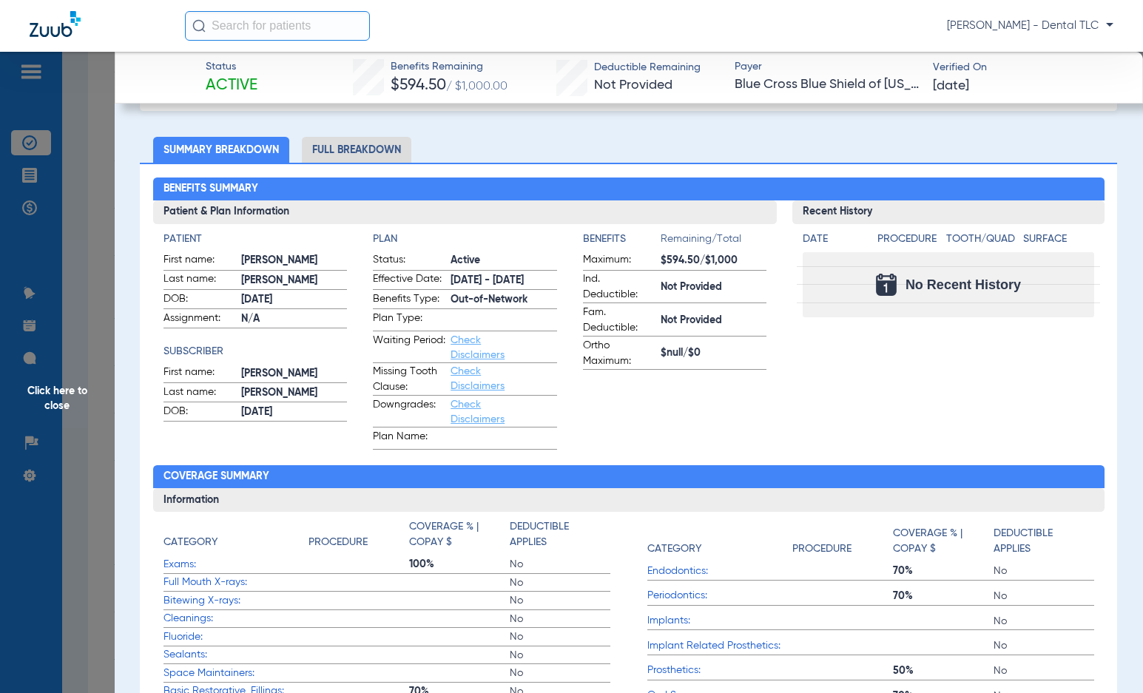
scroll to position [74, 0]
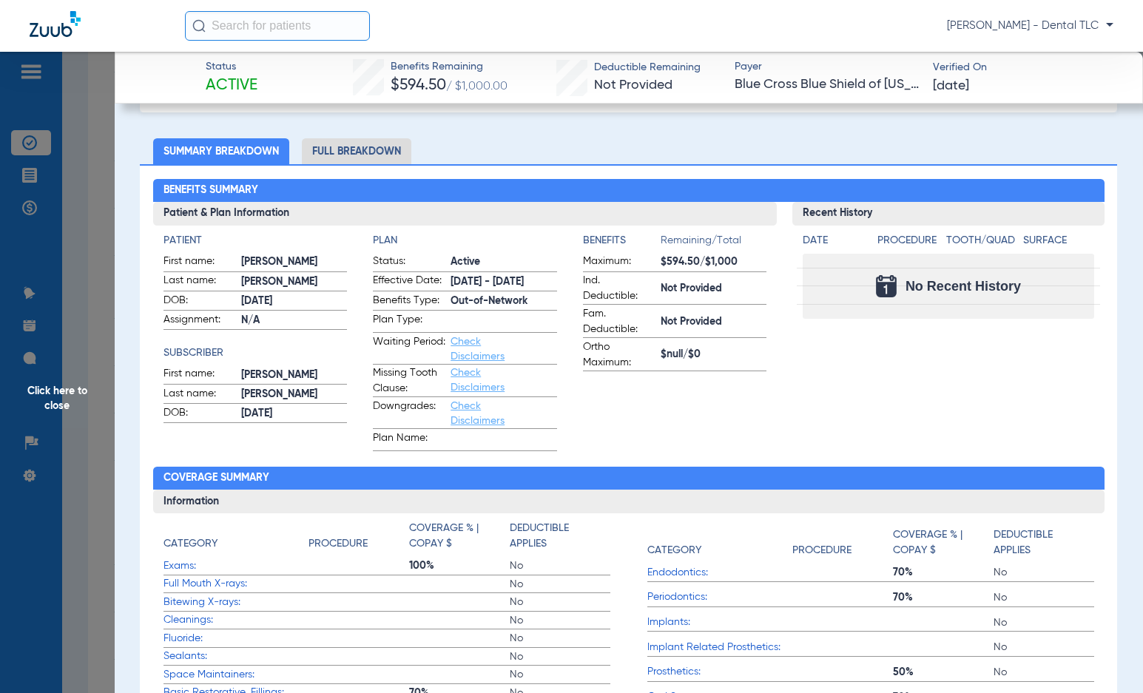
click at [344, 149] on li "Full Breakdown" at bounding box center [356, 151] width 109 height 26
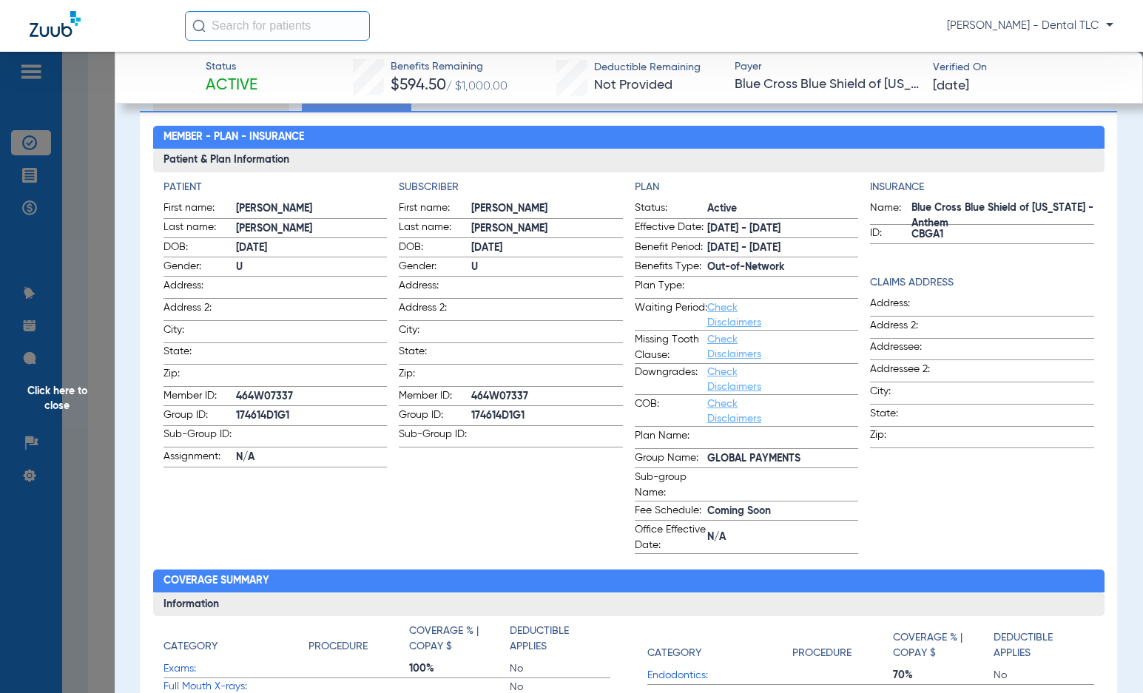
scroll to position [296, 0]
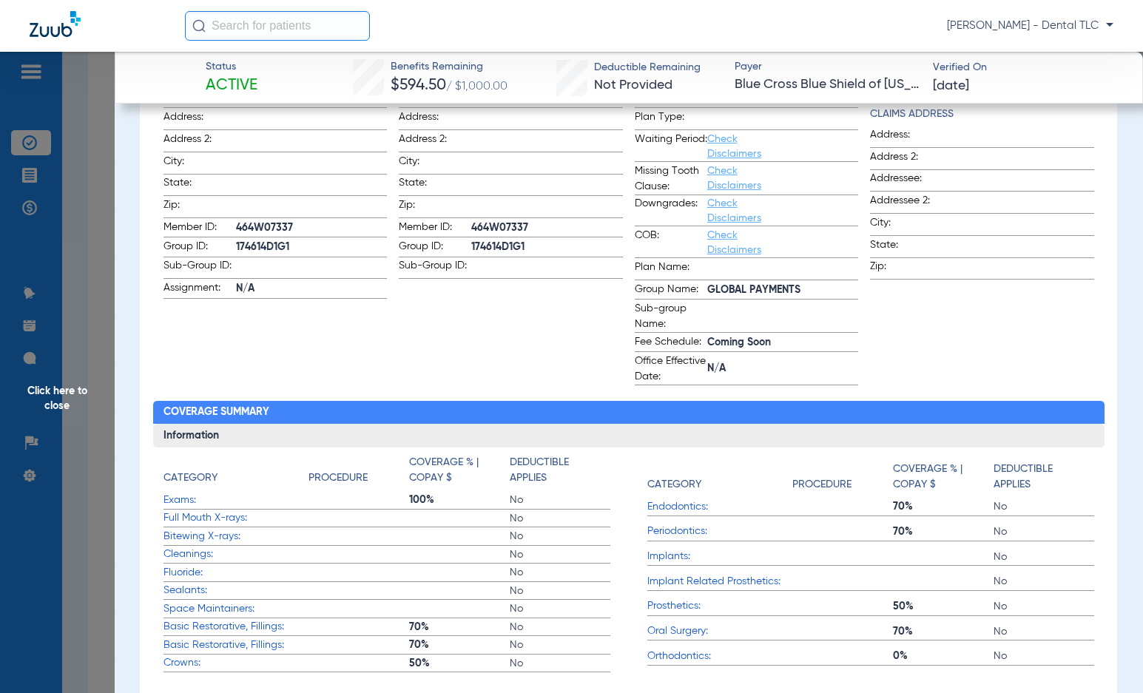
click at [72, 405] on span "Click here to close" at bounding box center [57, 398] width 115 height 693
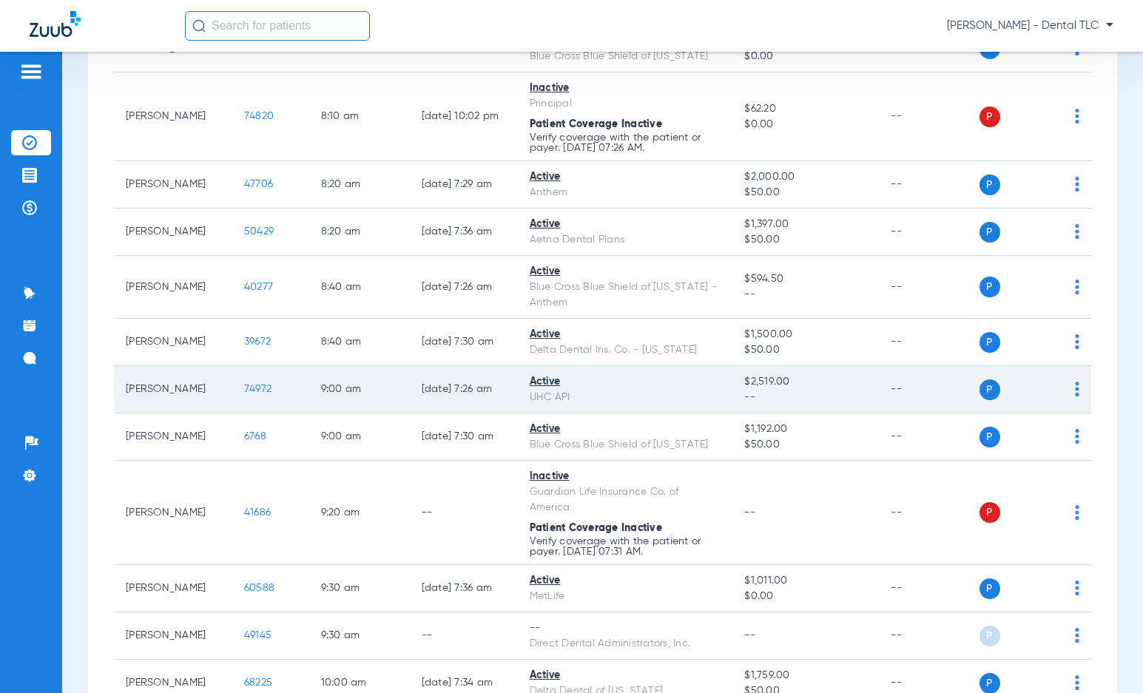
scroll to position [740, 0]
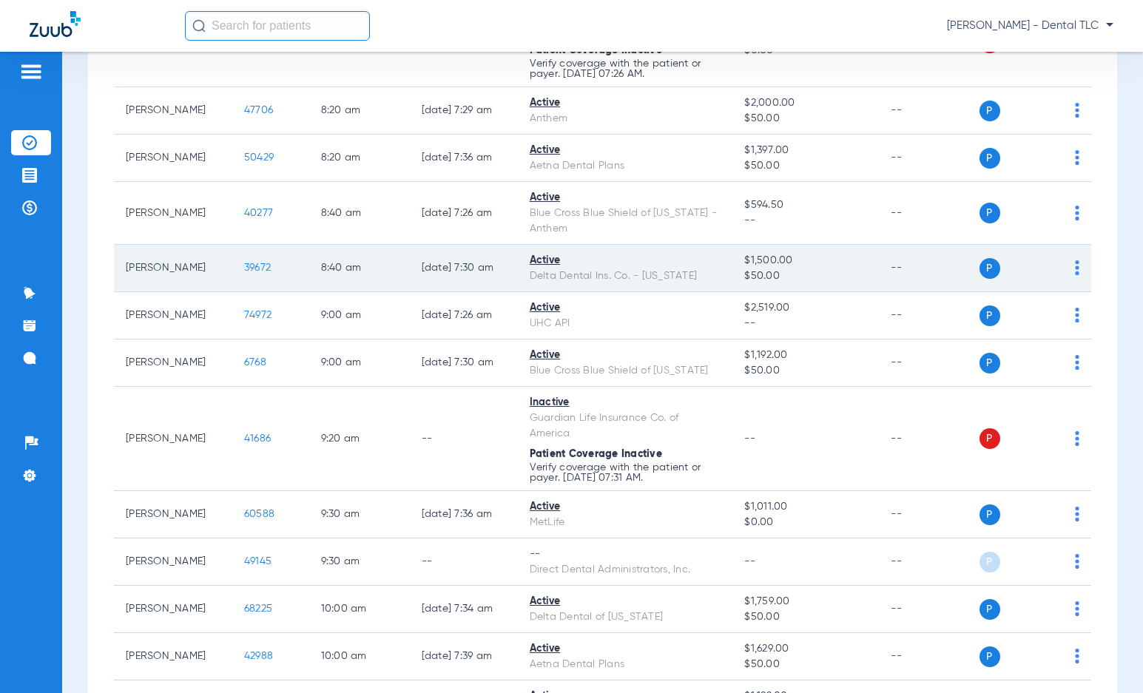
click at [246, 269] on span "39672" at bounding box center [257, 268] width 27 height 10
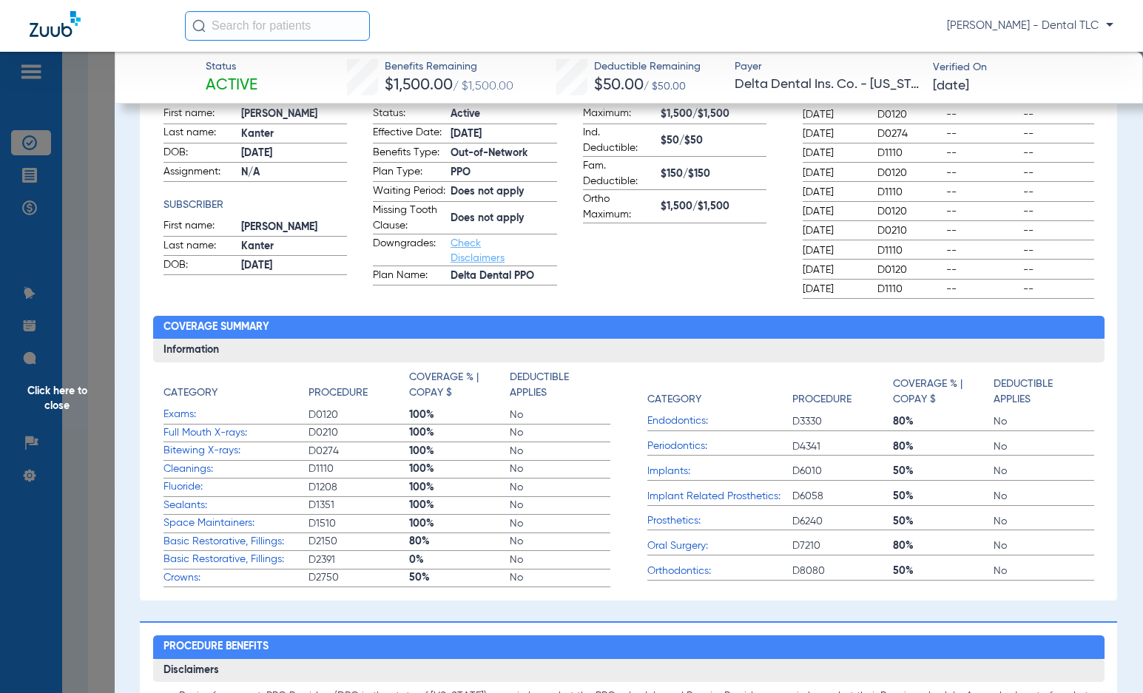
scroll to position [0, 0]
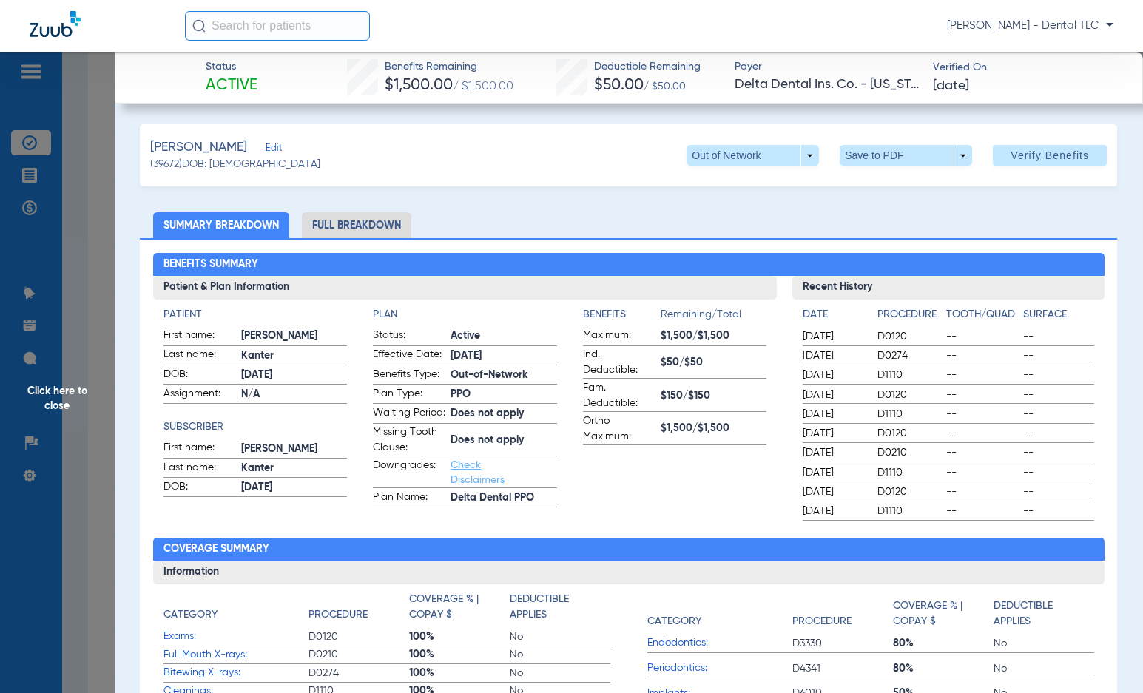
click at [372, 227] on li "Full Breakdown" at bounding box center [356, 225] width 109 height 26
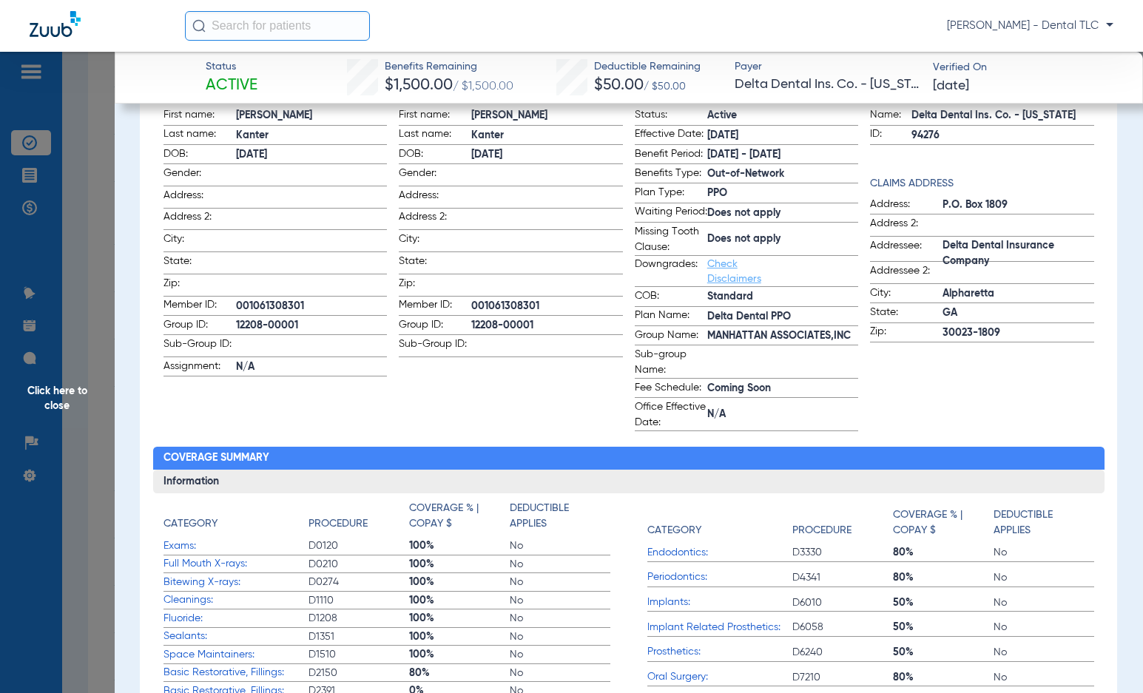
scroll to position [222, 0]
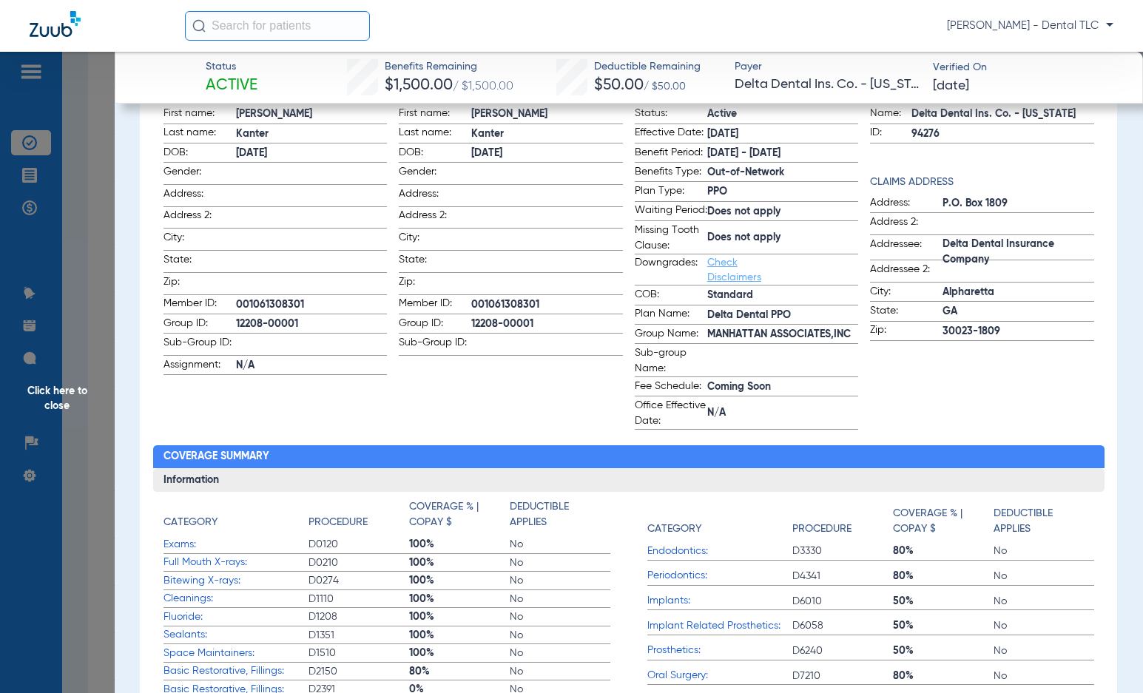
click at [44, 402] on span "Click here to close" at bounding box center [57, 398] width 115 height 693
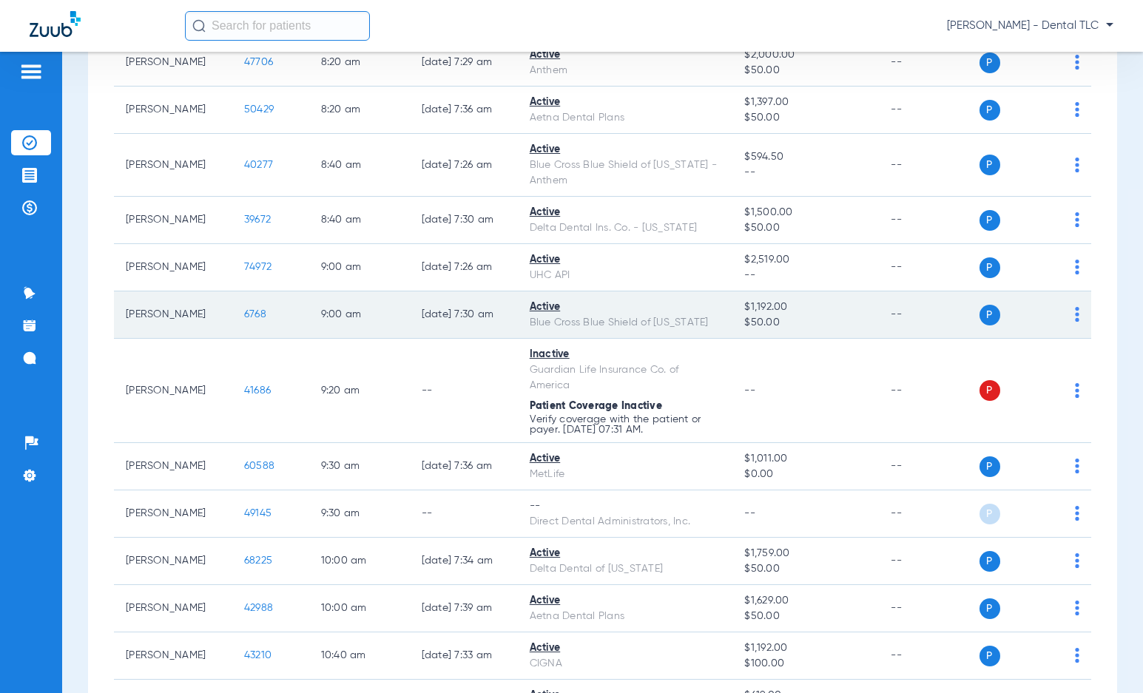
scroll to position [814, 0]
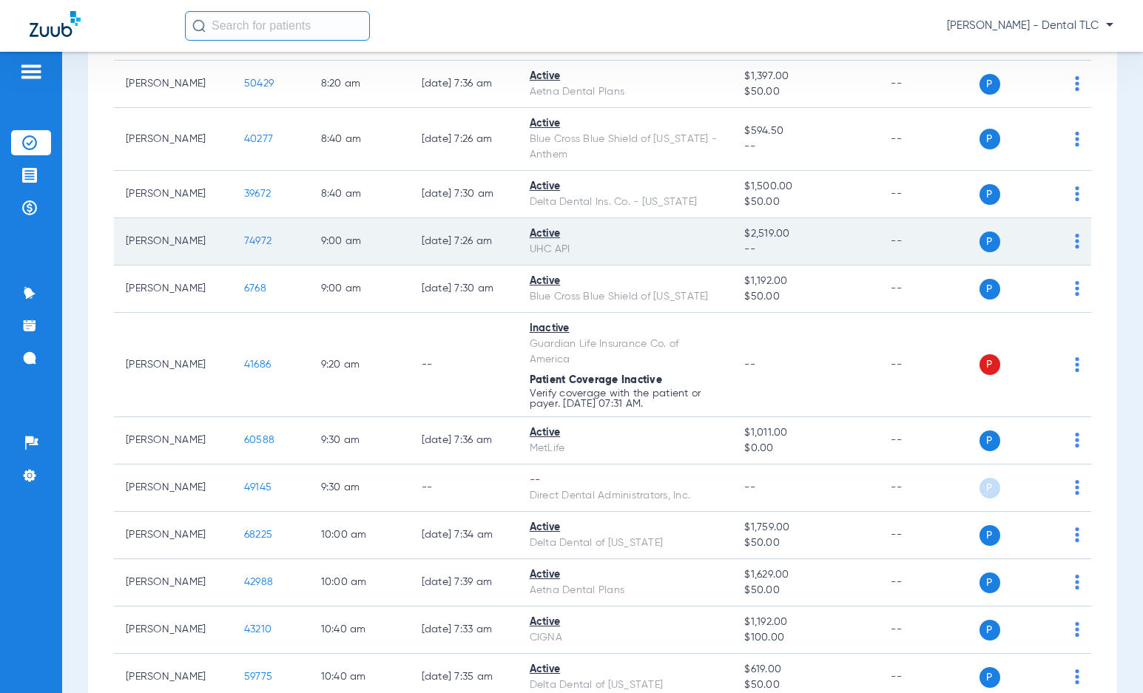
click at [244, 241] on span "74972" at bounding box center [257, 241] width 27 height 10
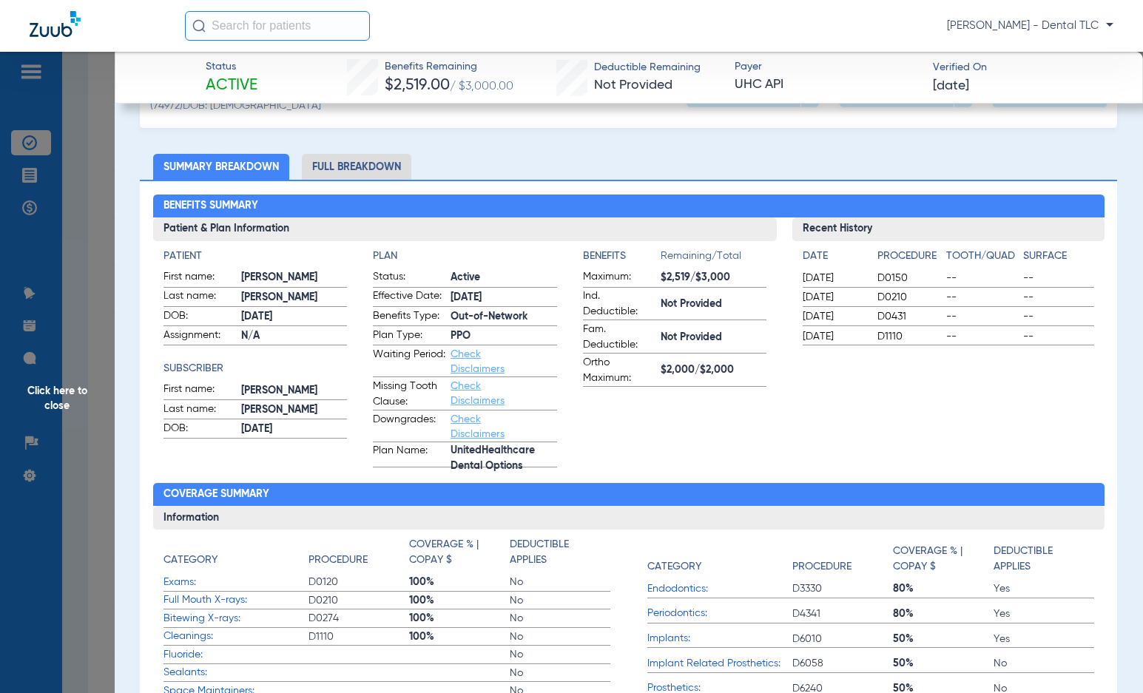
scroll to position [0, 0]
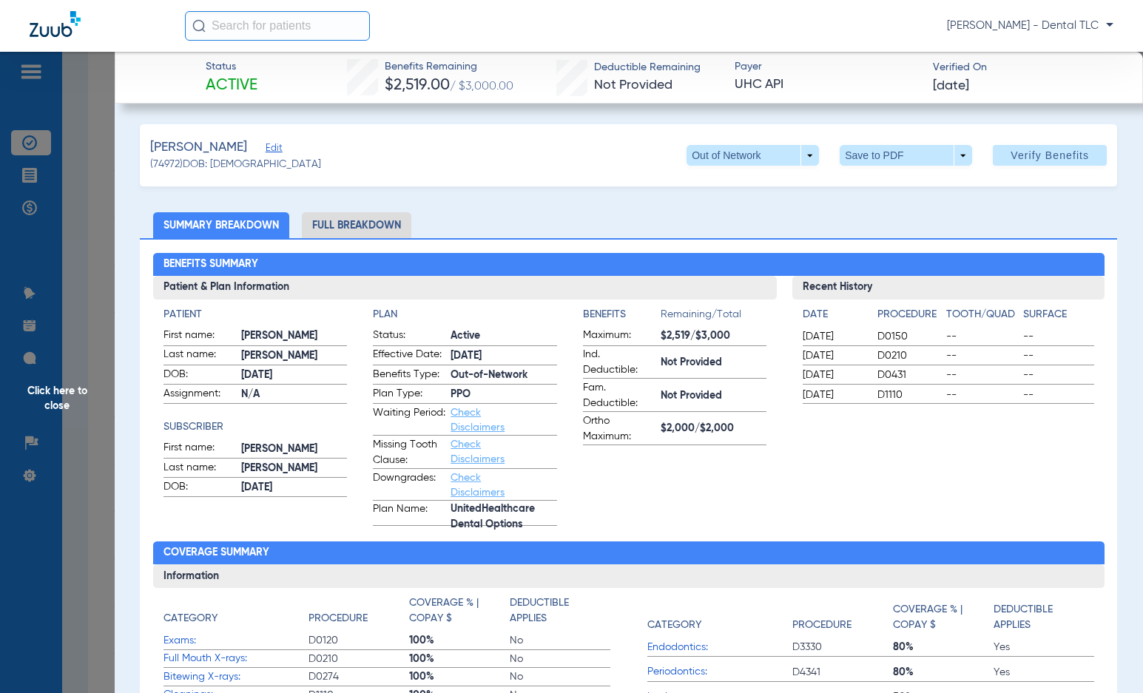
click at [328, 224] on li "Full Breakdown" at bounding box center [356, 225] width 109 height 26
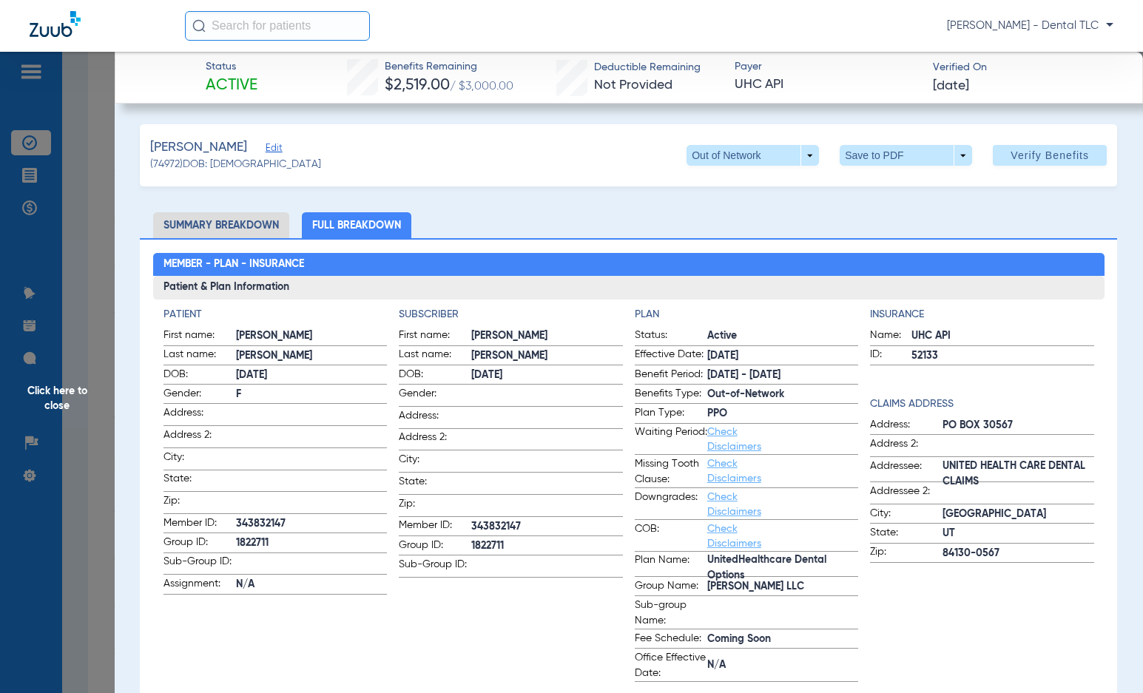
click at [41, 383] on span "Click here to close" at bounding box center [57, 398] width 115 height 693
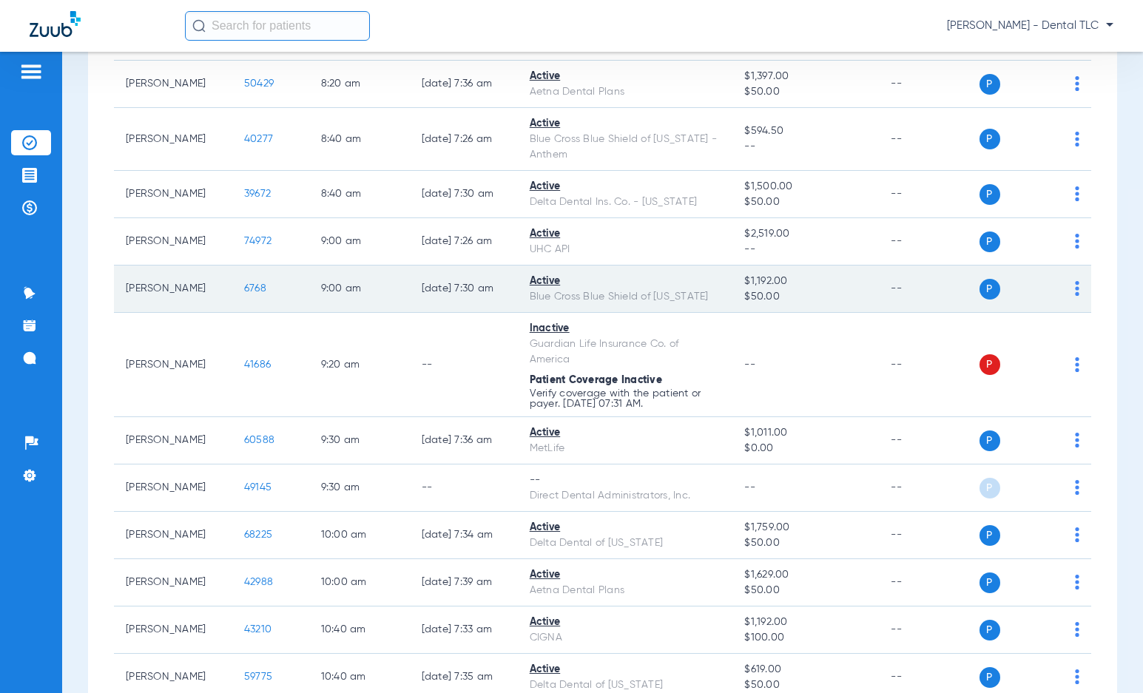
click at [244, 284] on span "6768" at bounding box center [255, 288] width 22 height 10
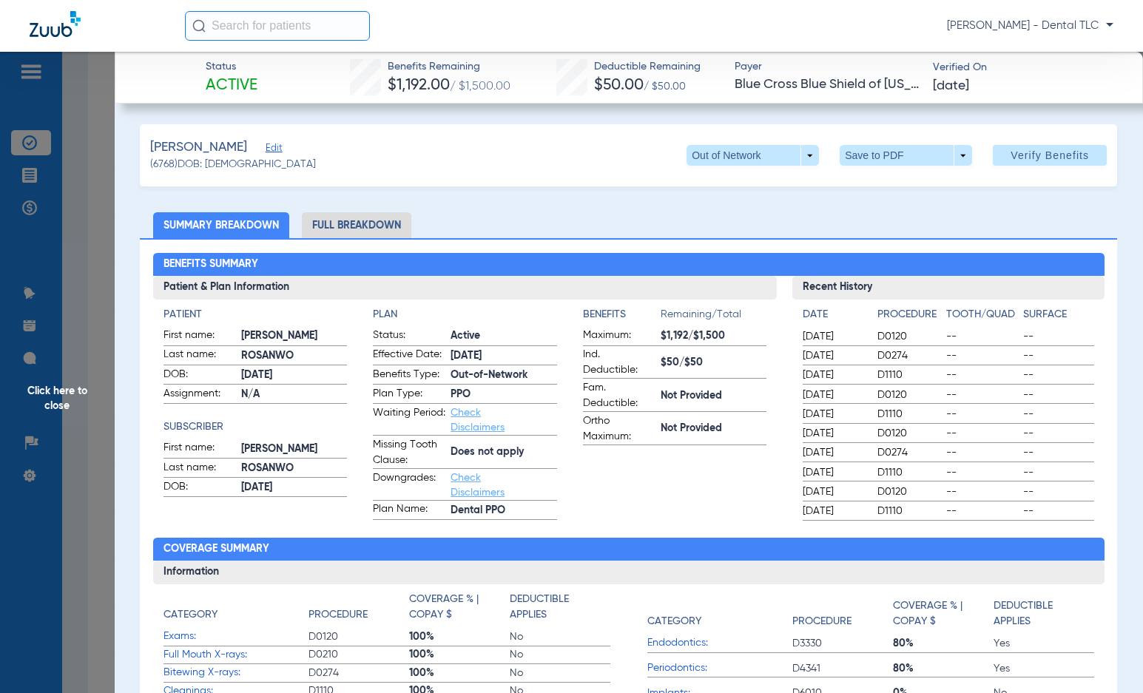
click at [384, 226] on li "Full Breakdown" at bounding box center [356, 225] width 109 height 26
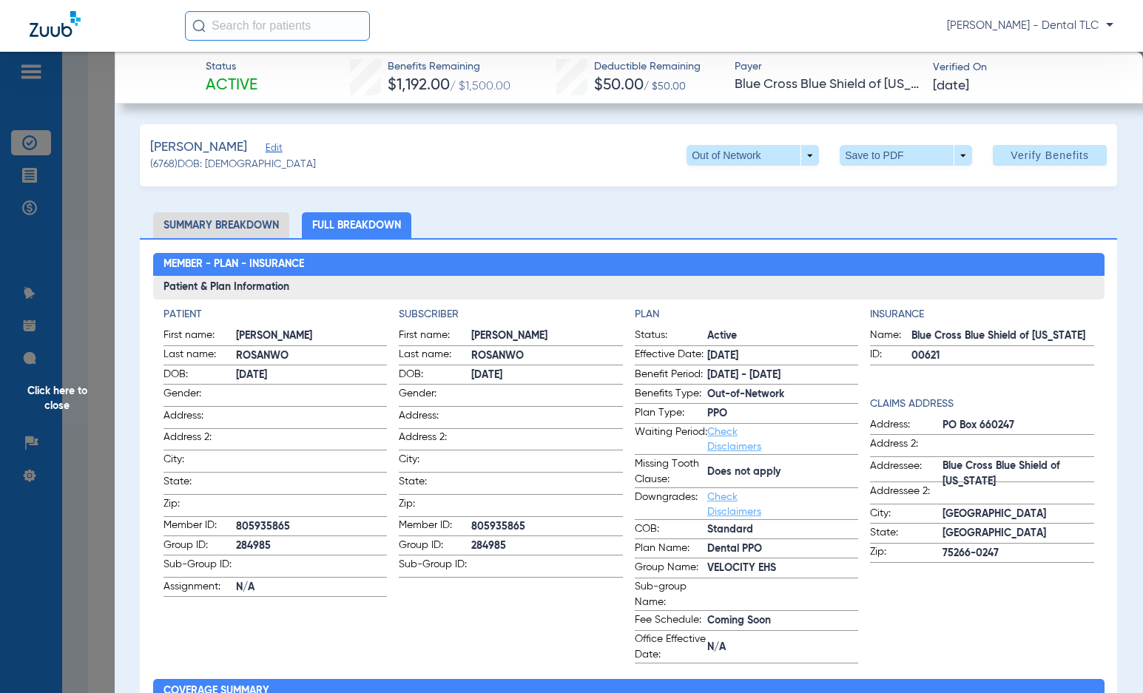
click at [57, 394] on span "Click here to close" at bounding box center [57, 398] width 115 height 693
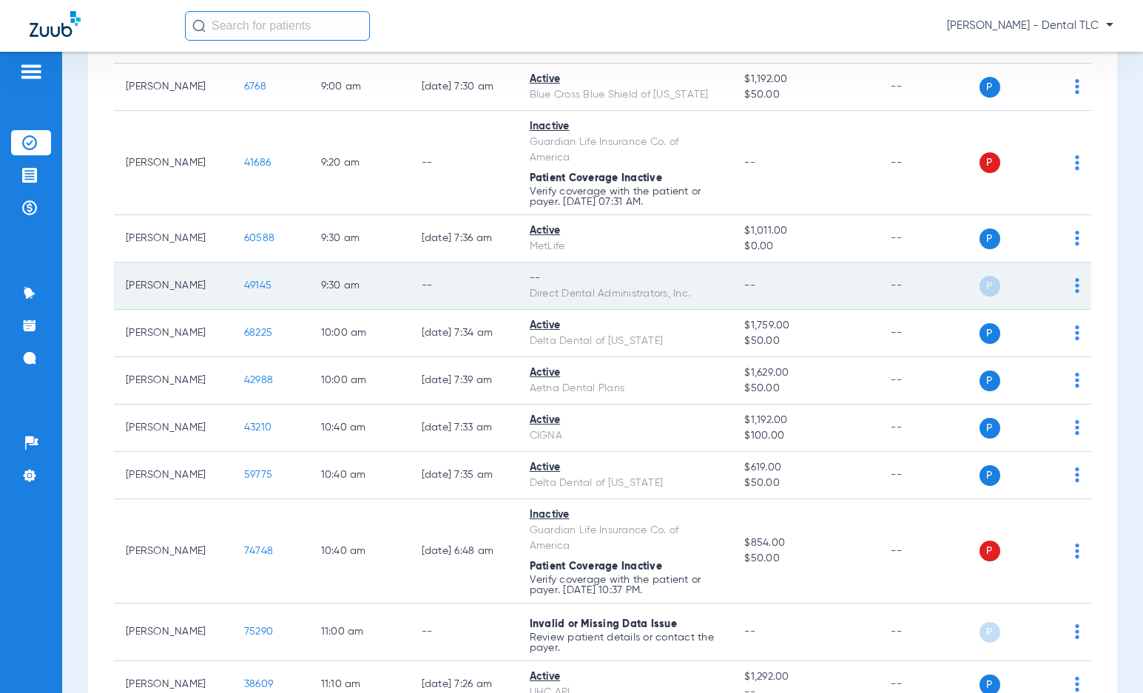
scroll to position [1036, 0]
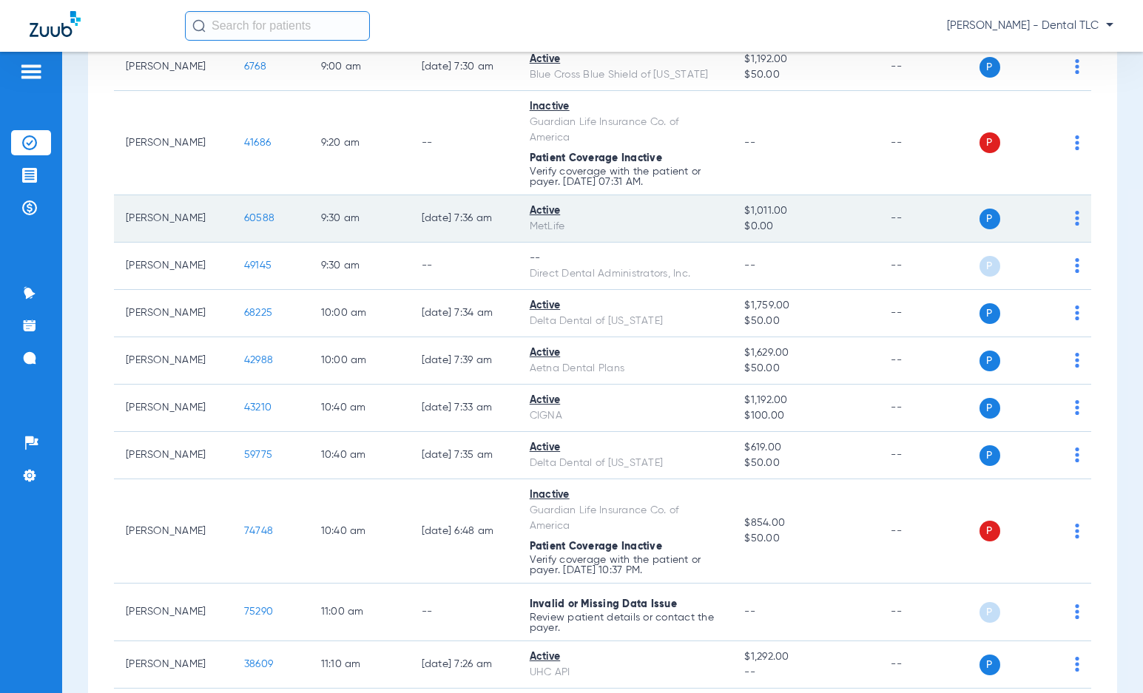
click at [249, 221] on span "60588" at bounding box center [259, 218] width 30 height 10
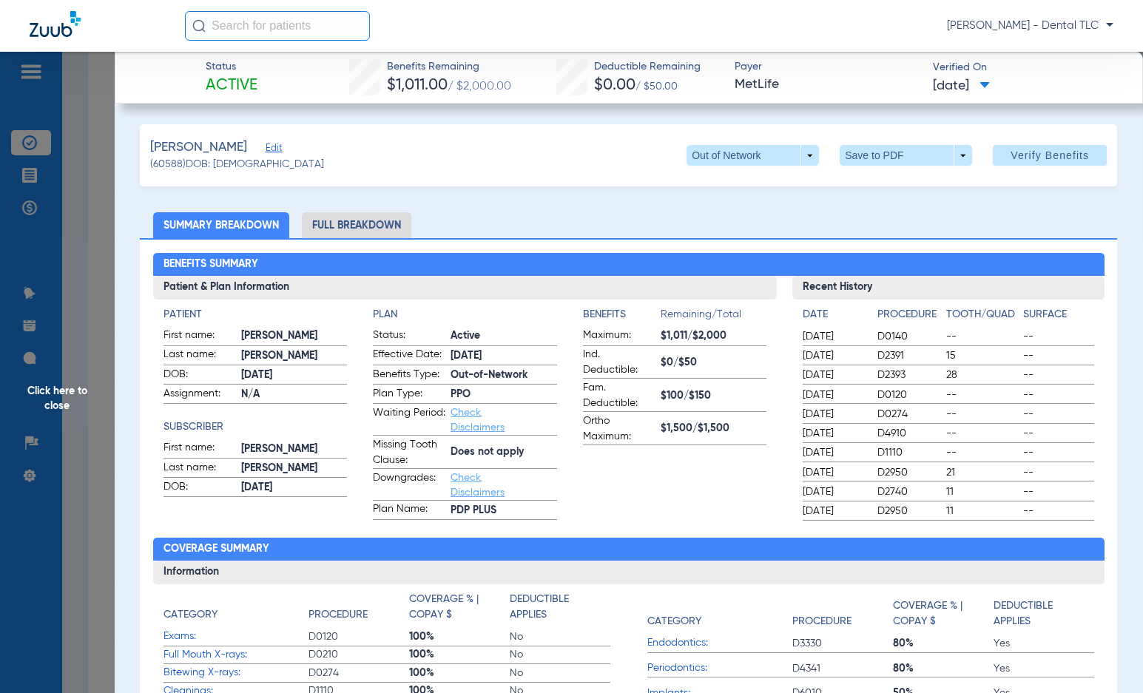
click at [50, 394] on span "Click here to close" at bounding box center [57, 398] width 115 height 693
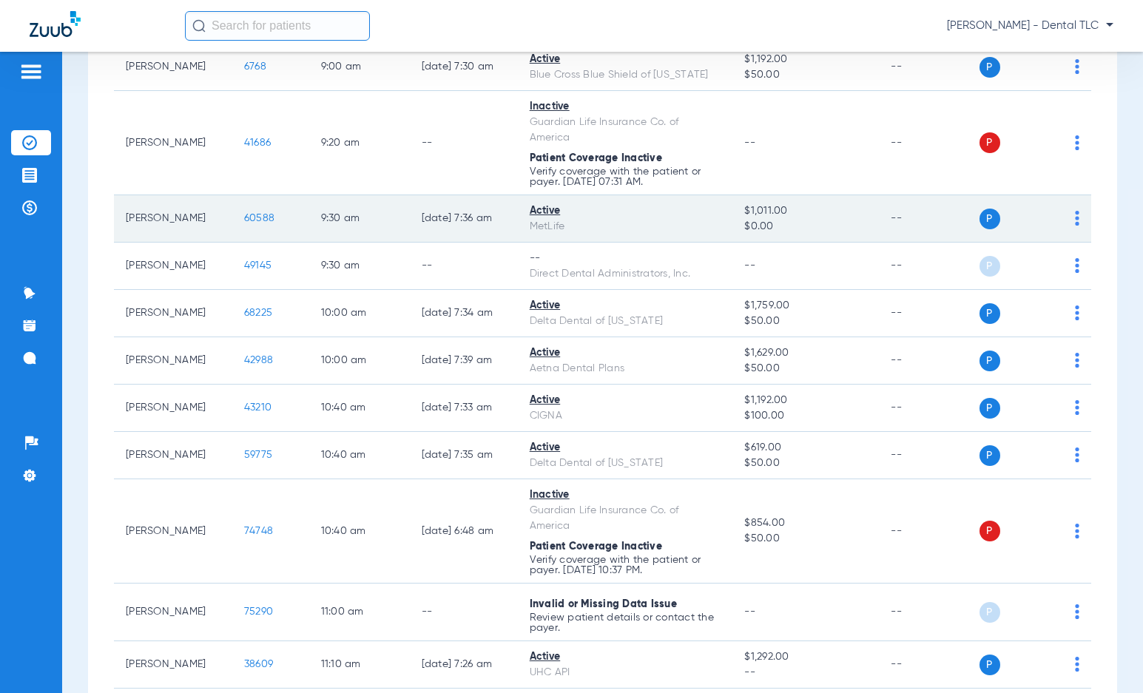
click at [244, 213] on span "60588" at bounding box center [259, 218] width 30 height 10
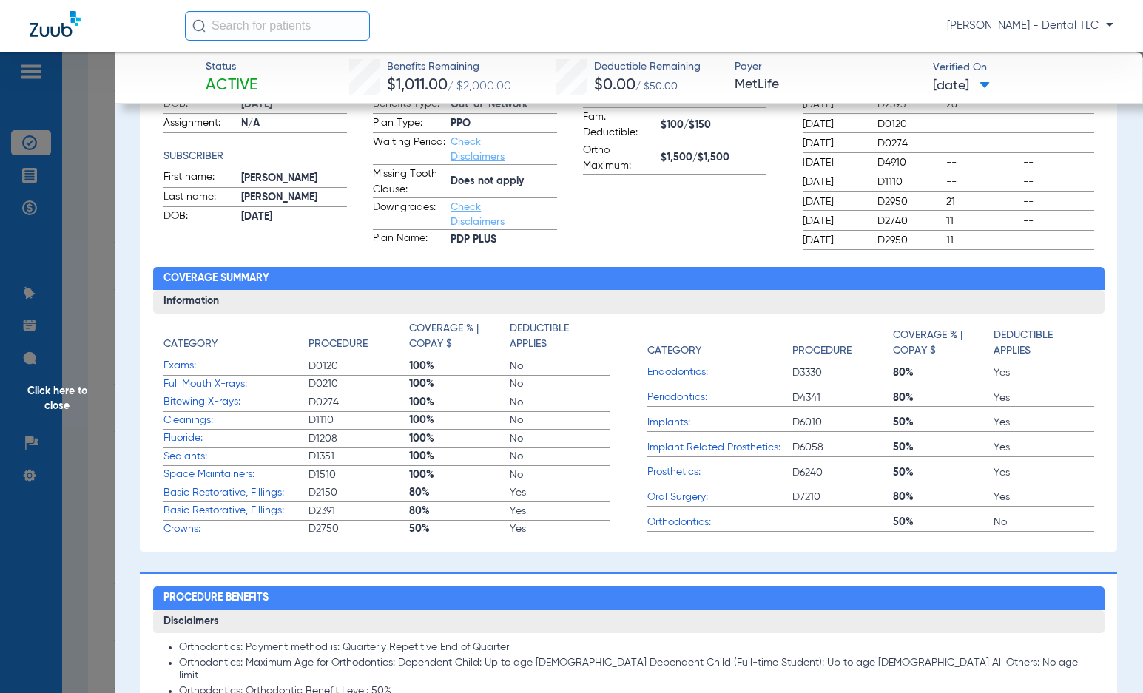
scroll to position [74, 0]
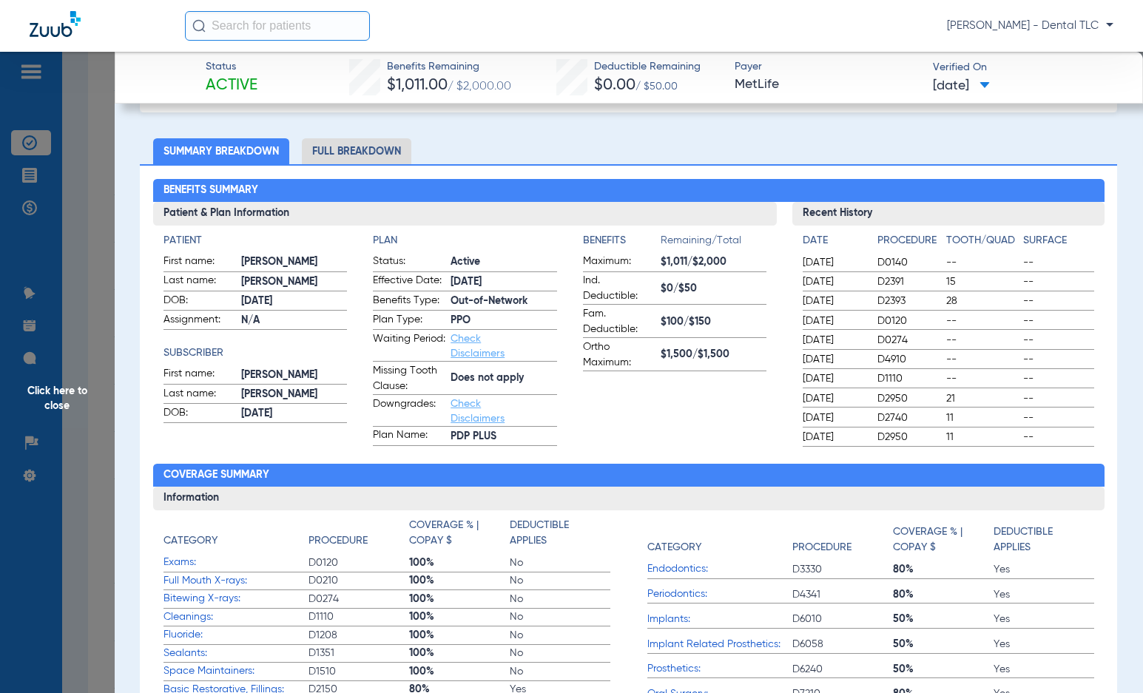
click at [325, 149] on li "Full Breakdown" at bounding box center [356, 151] width 109 height 26
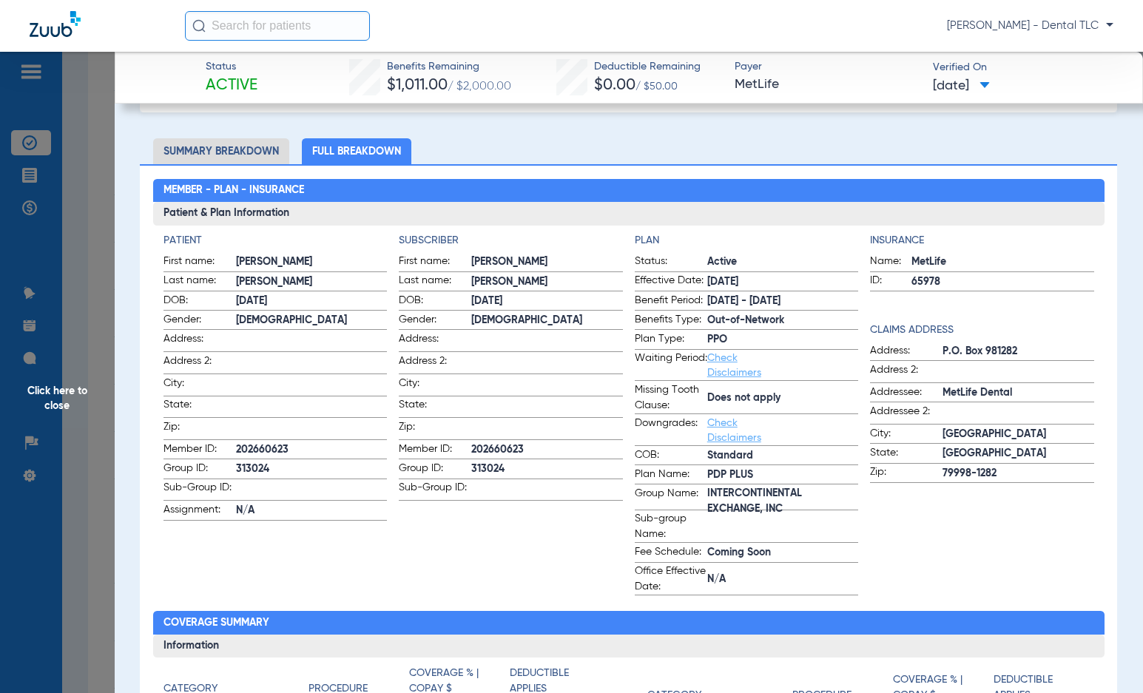
click at [52, 395] on span "Click here to close" at bounding box center [57, 398] width 115 height 693
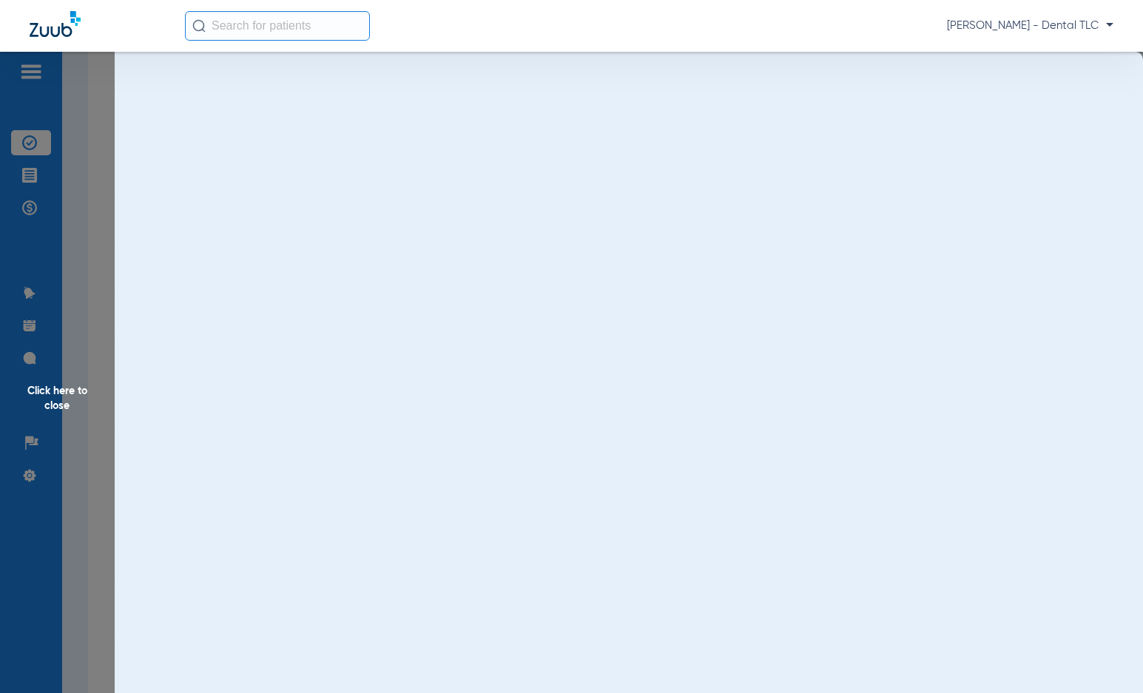
scroll to position [0, 0]
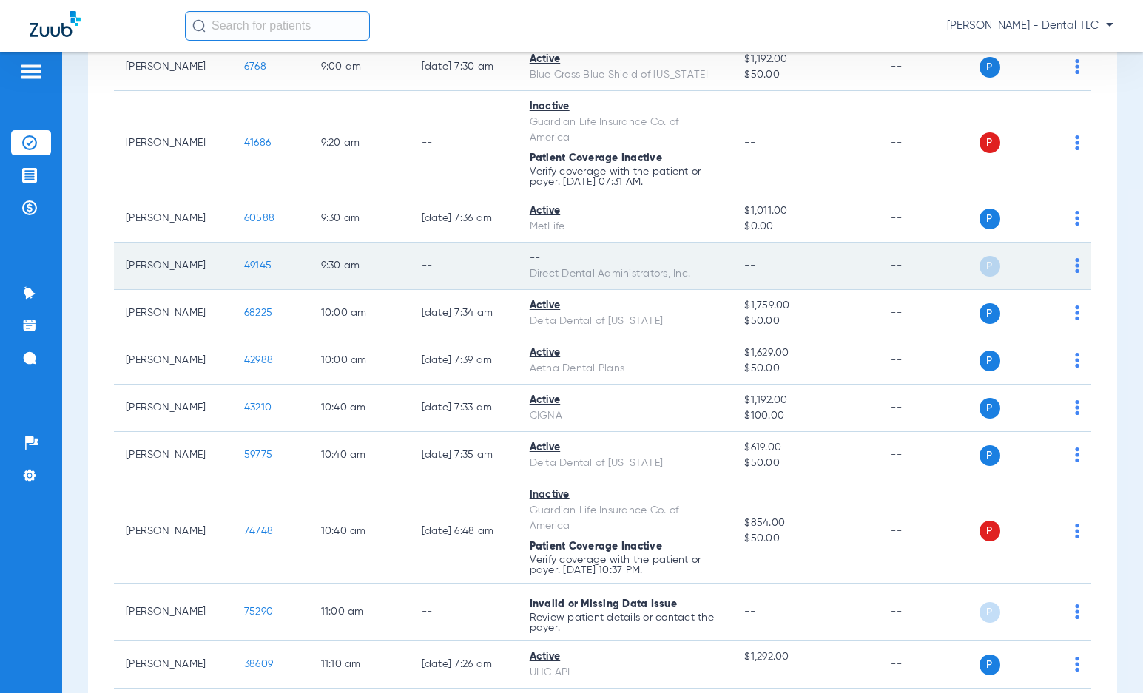
click at [244, 267] on span "49145" at bounding box center [257, 265] width 27 height 10
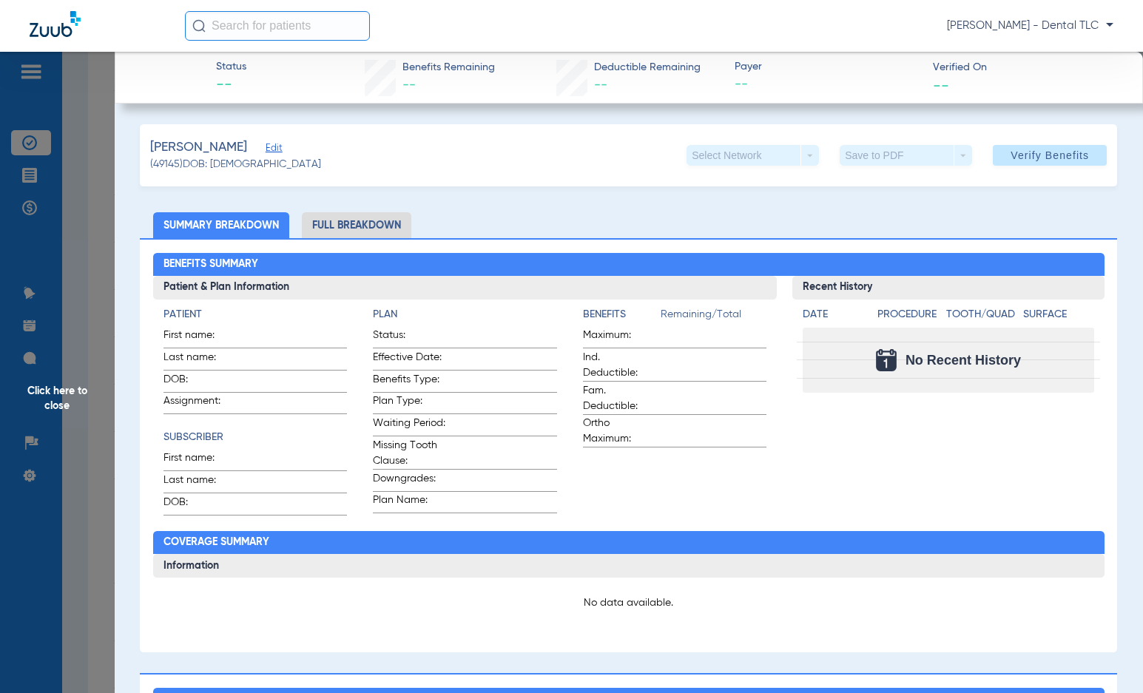
click at [75, 388] on span "Click here to close" at bounding box center [57, 398] width 115 height 693
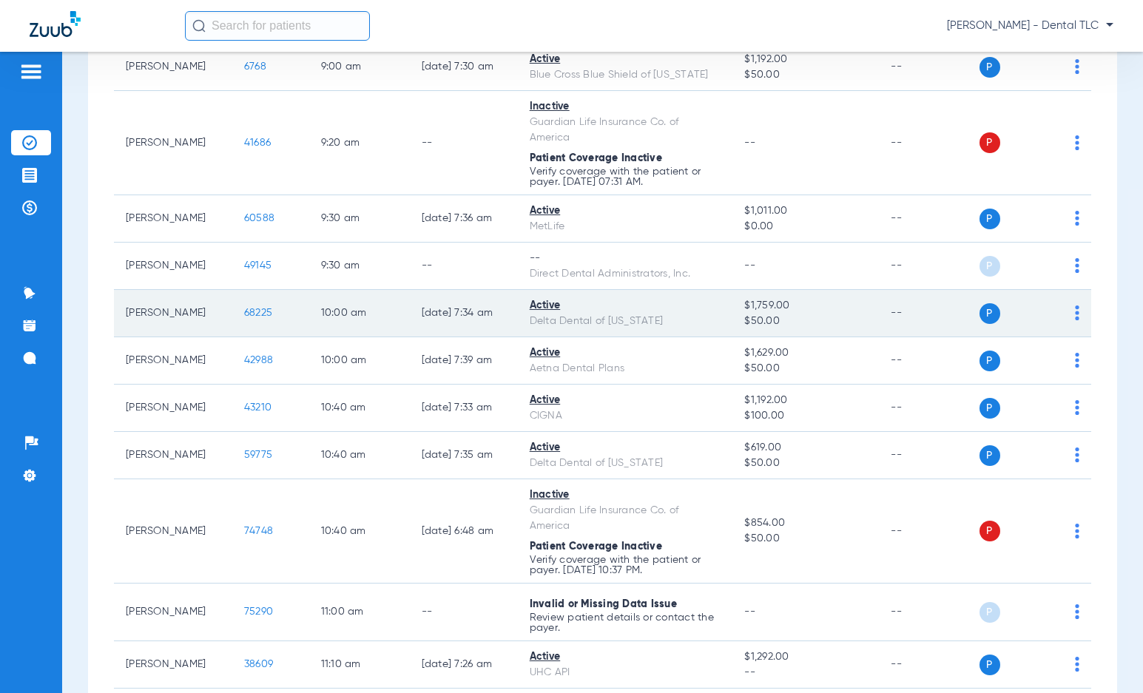
click at [244, 311] on span "68225" at bounding box center [258, 313] width 28 height 10
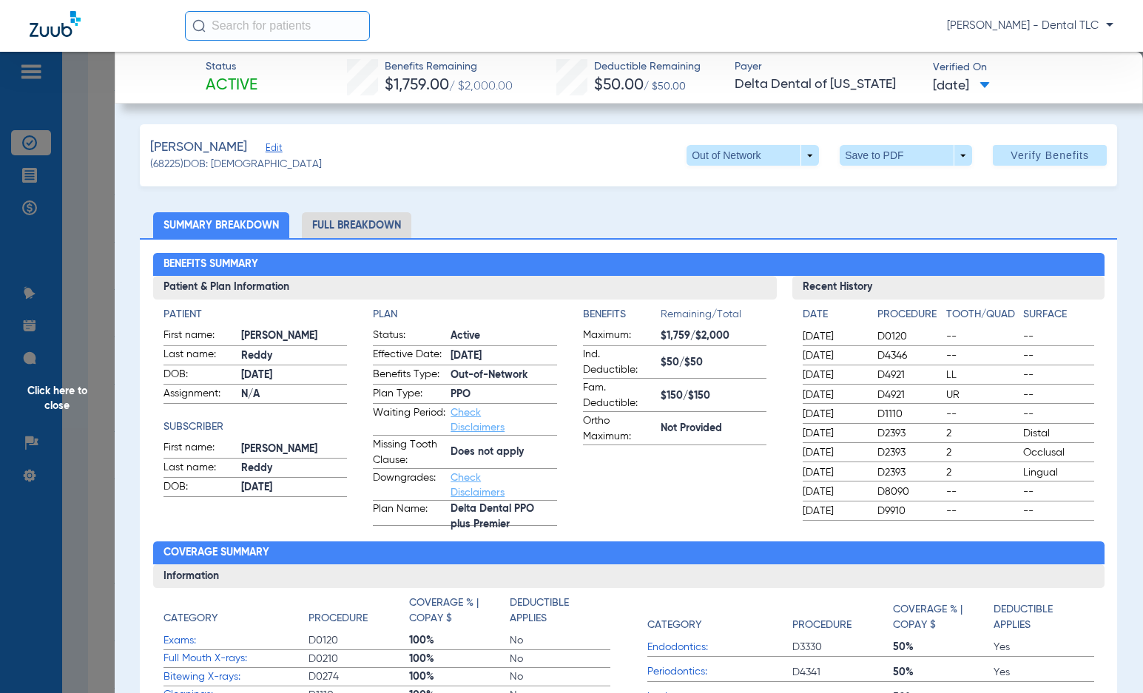
click at [391, 230] on li "Full Breakdown" at bounding box center [356, 225] width 109 height 26
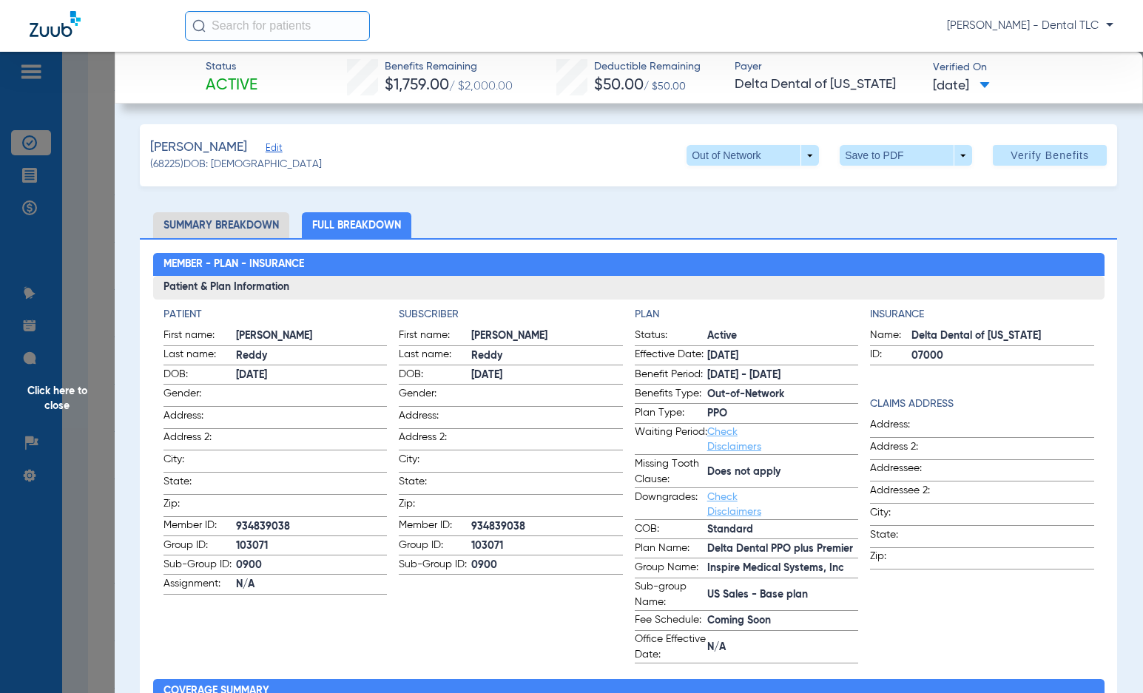
click at [55, 402] on span "Click here to close" at bounding box center [57, 398] width 115 height 693
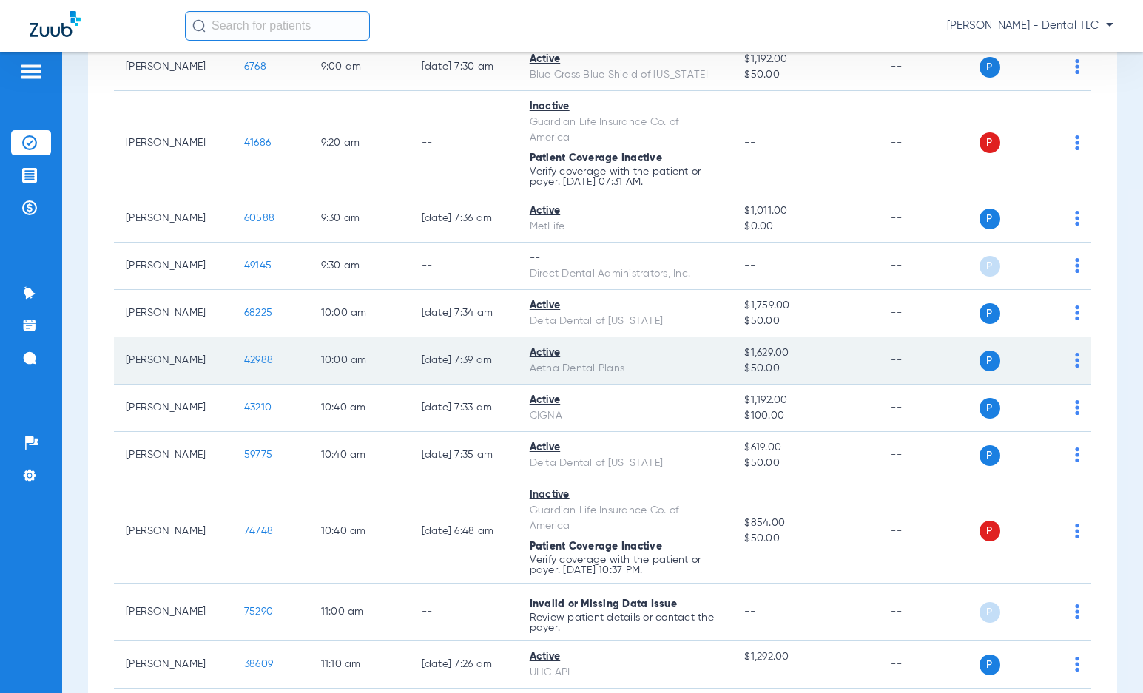
click at [244, 357] on span "42988" at bounding box center [258, 360] width 29 height 10
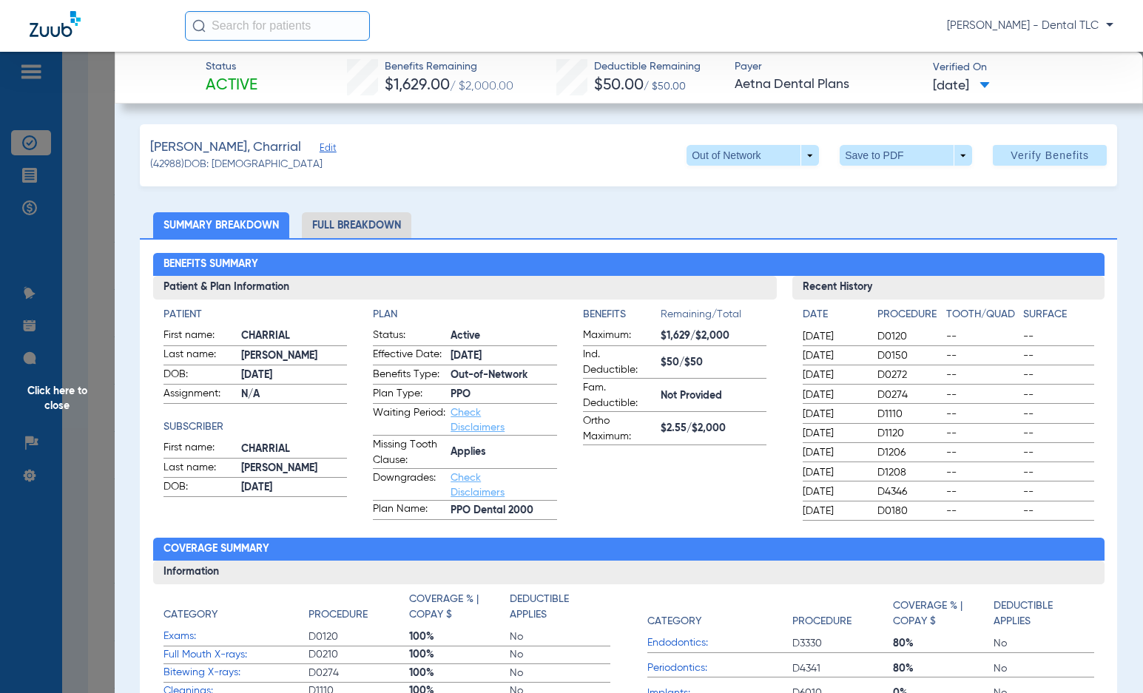
click at [331, 230] on li "Full Breakdown" at bounding box center [356, 225] width 109 height 26
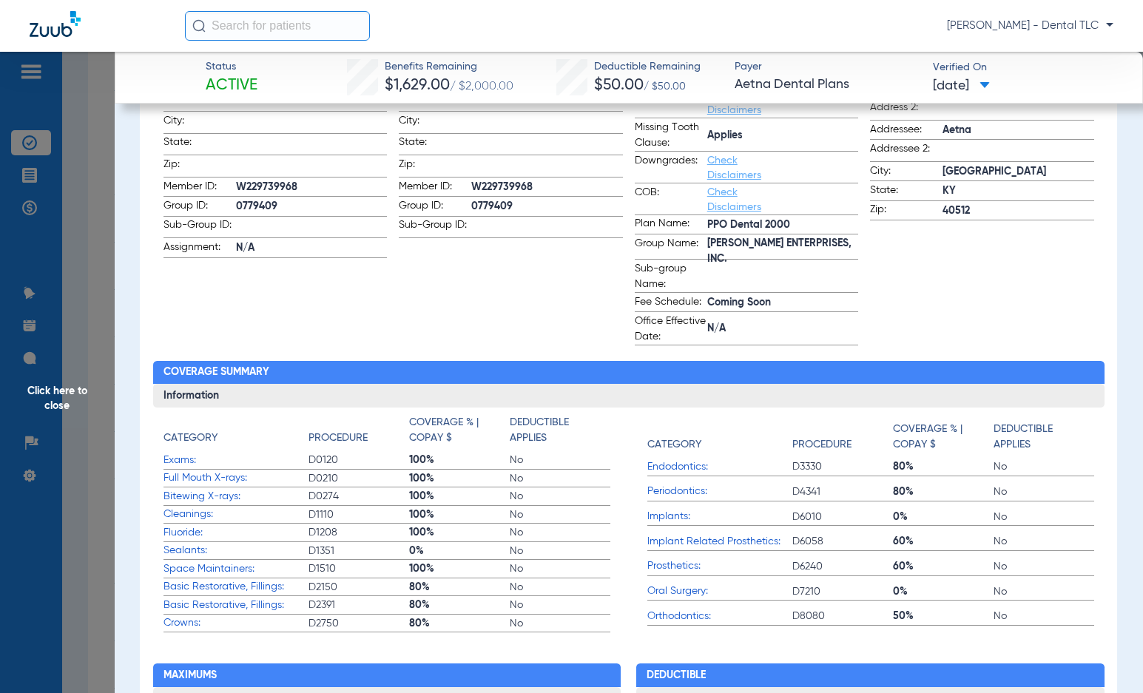
scroll to position [370, 0]
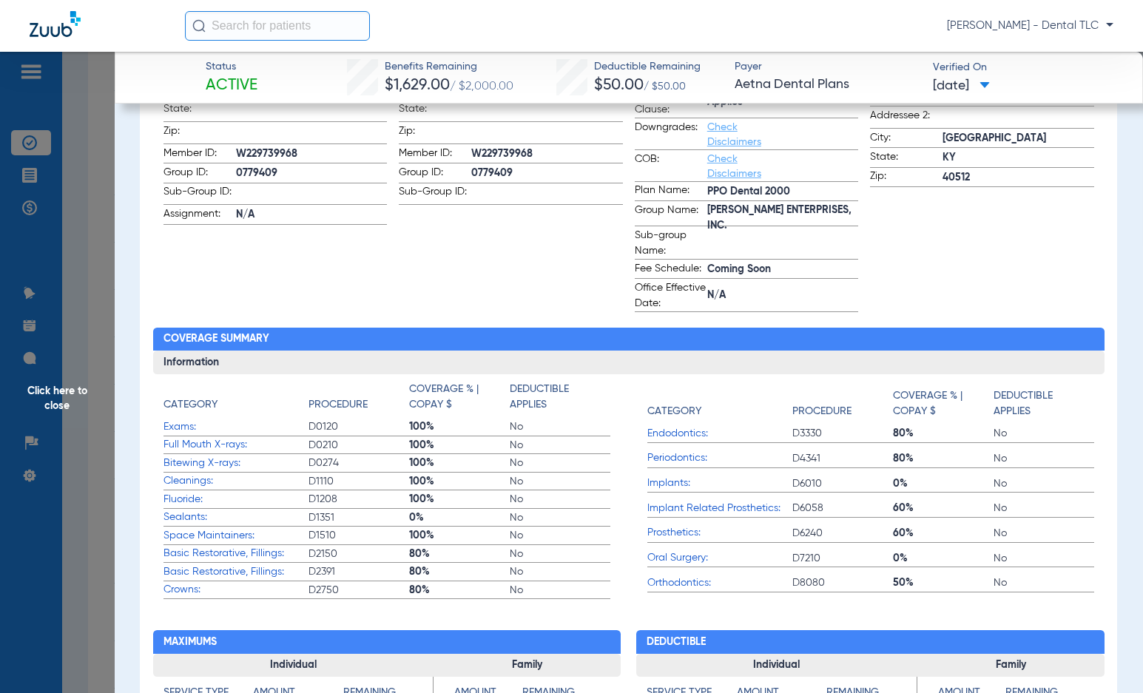
click at [73, 404] on span "Click here to close" at bounding box center [57, 398] width 115 height 693
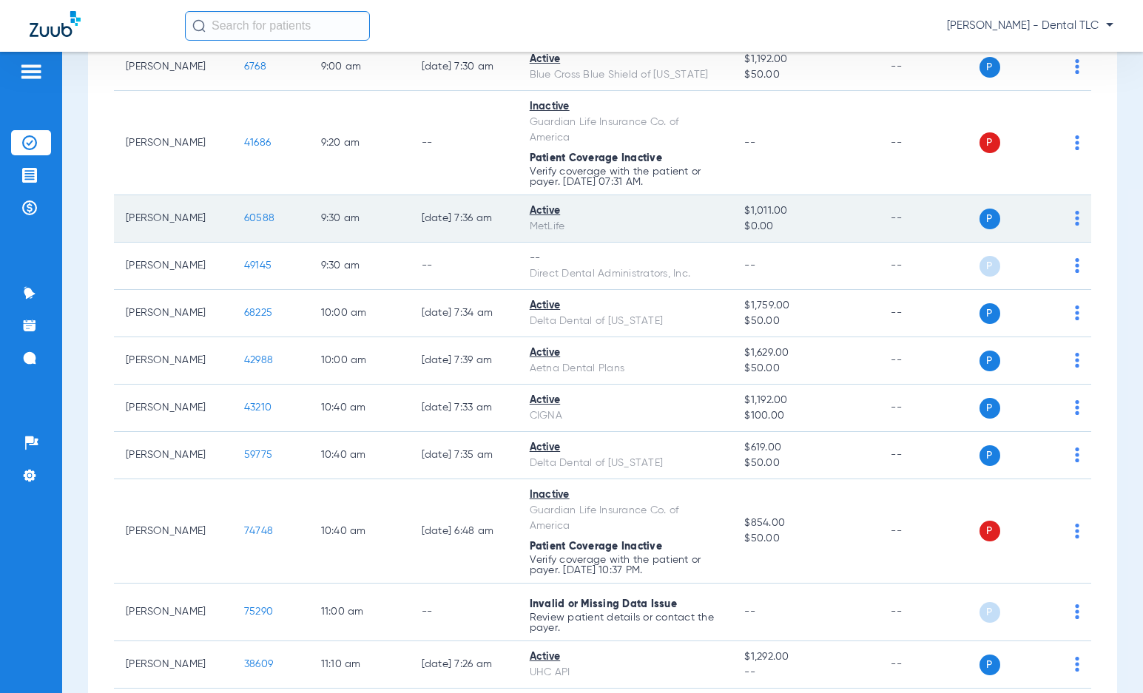
scroll to position [1110, 0]
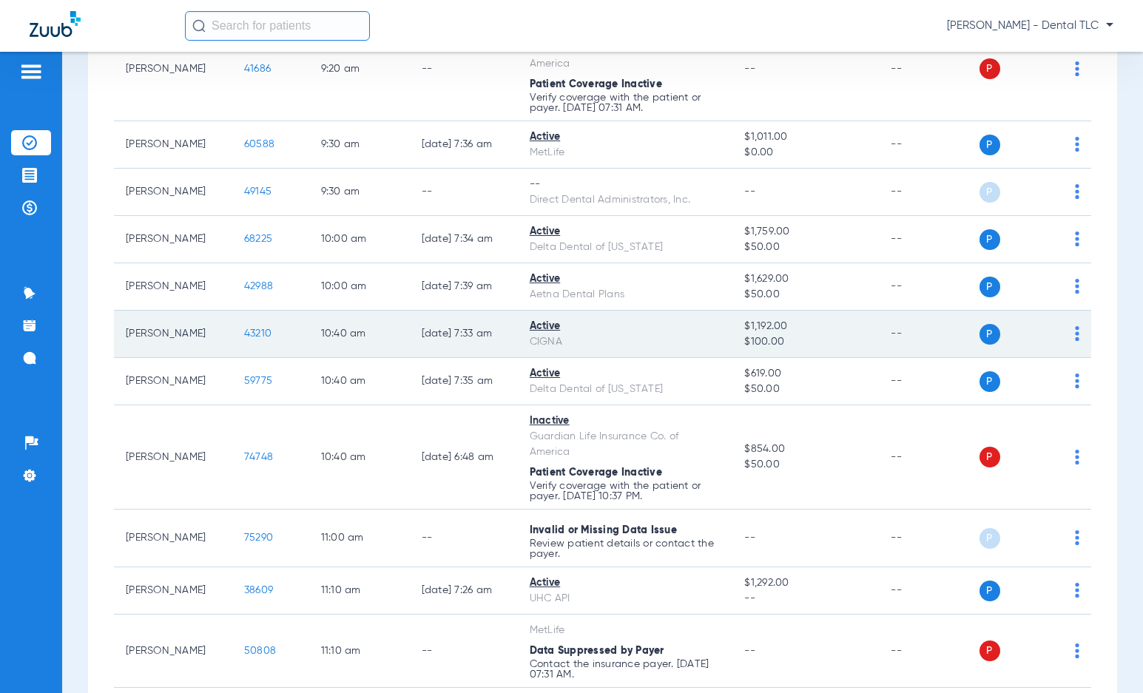
click at [244, 334] on span "43210" at bounding box center [257, 333] width 27 height 10
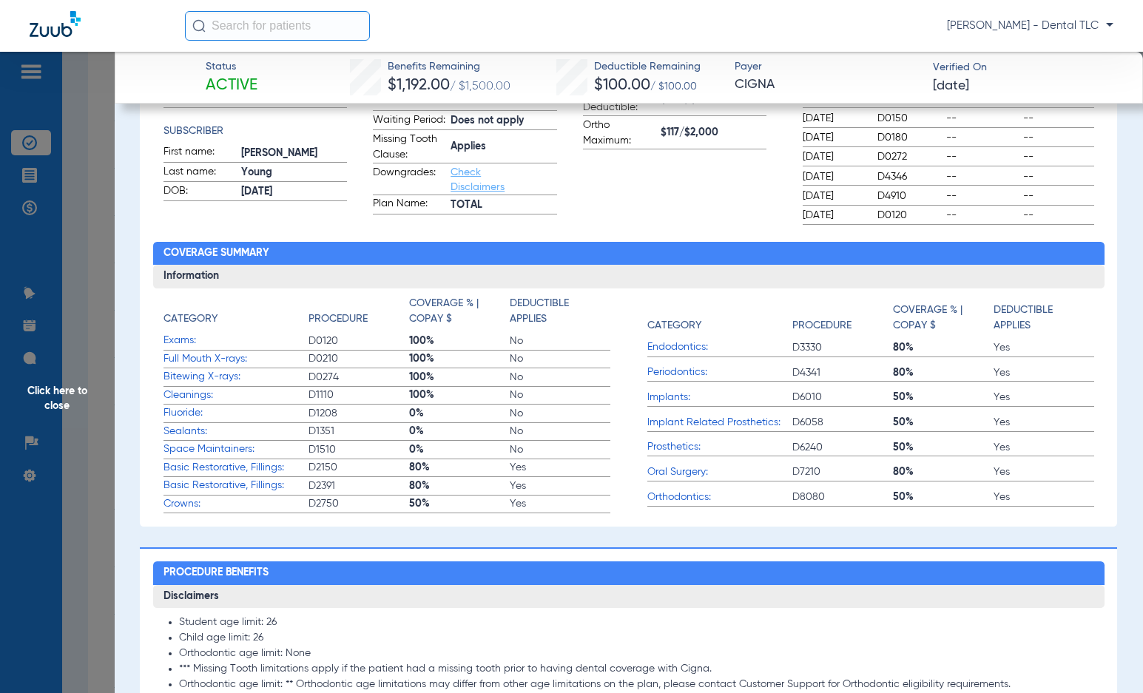
scroll to position [0, 0]
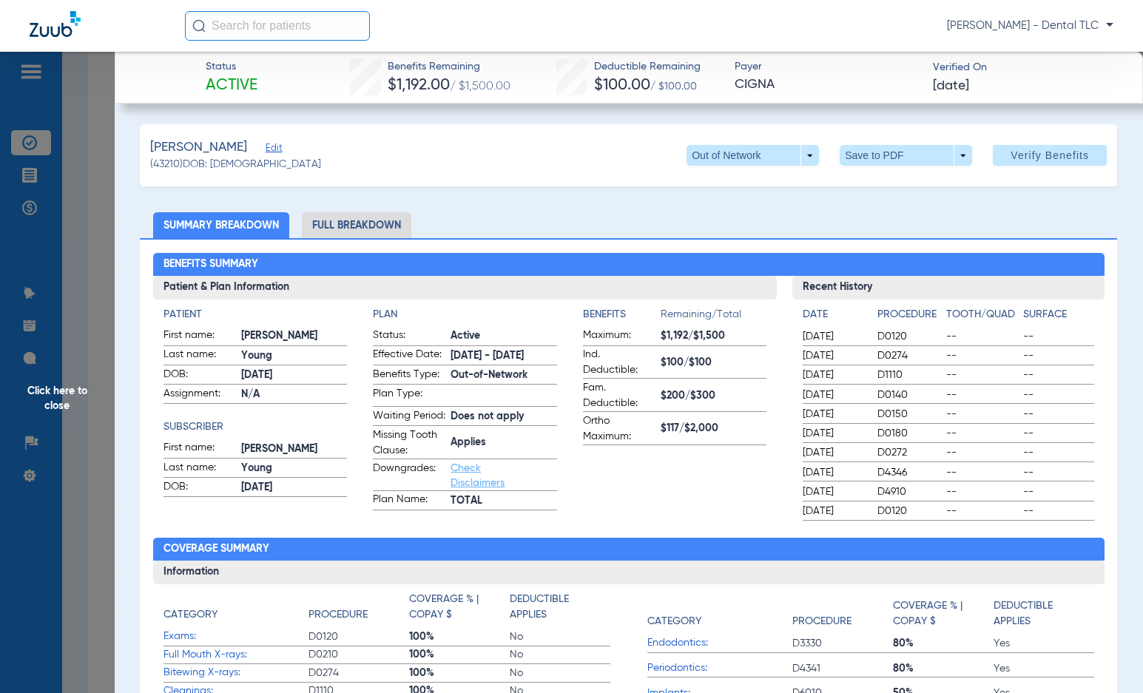
click at [350, 229] on li "Full Breakdown" at bounding box center [356, 225] width 109 height 26
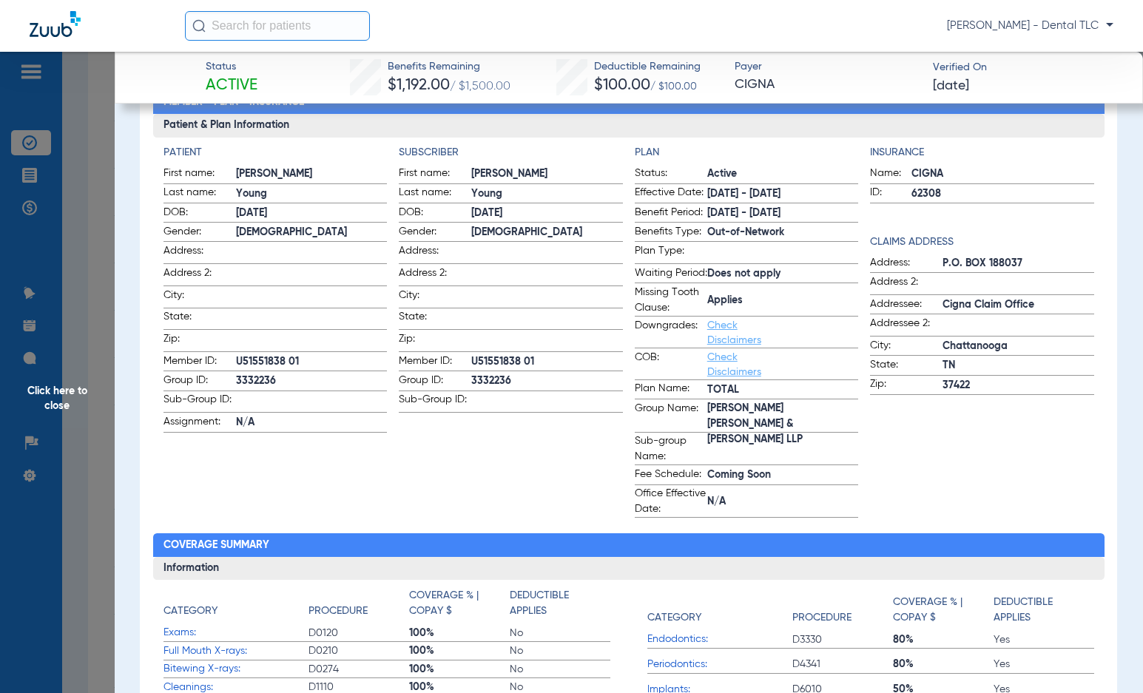
scroll to position [148, 0]
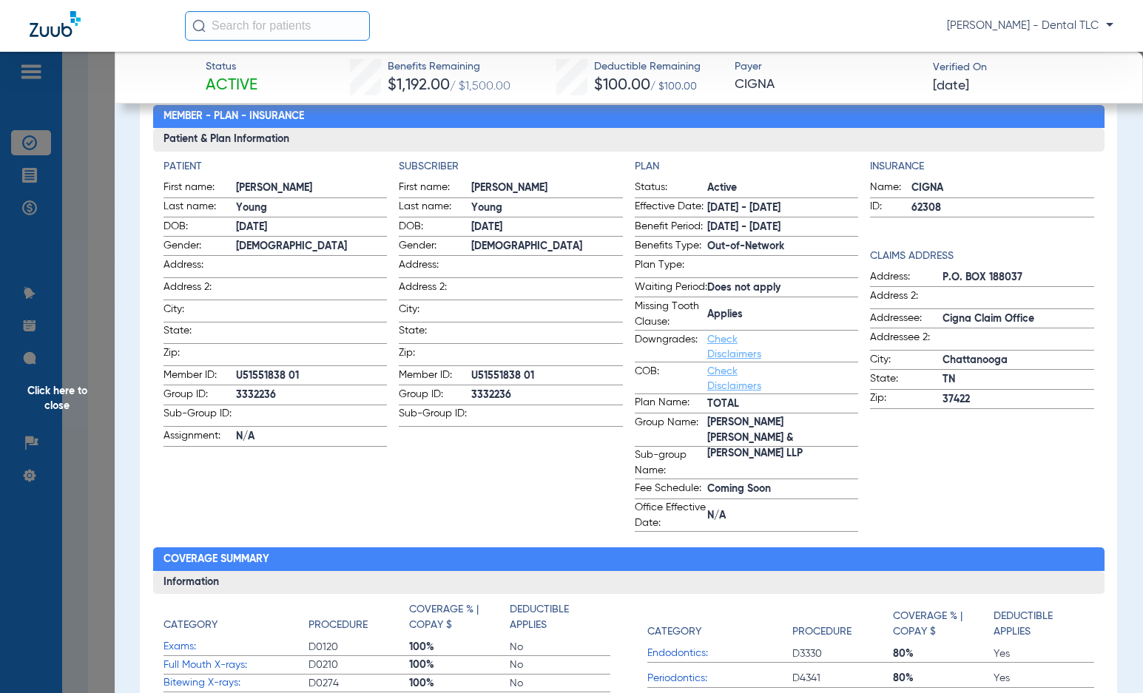
click at [51, 397] on span "Click here to close" at bounding box center [57, 398] width 115 height 693
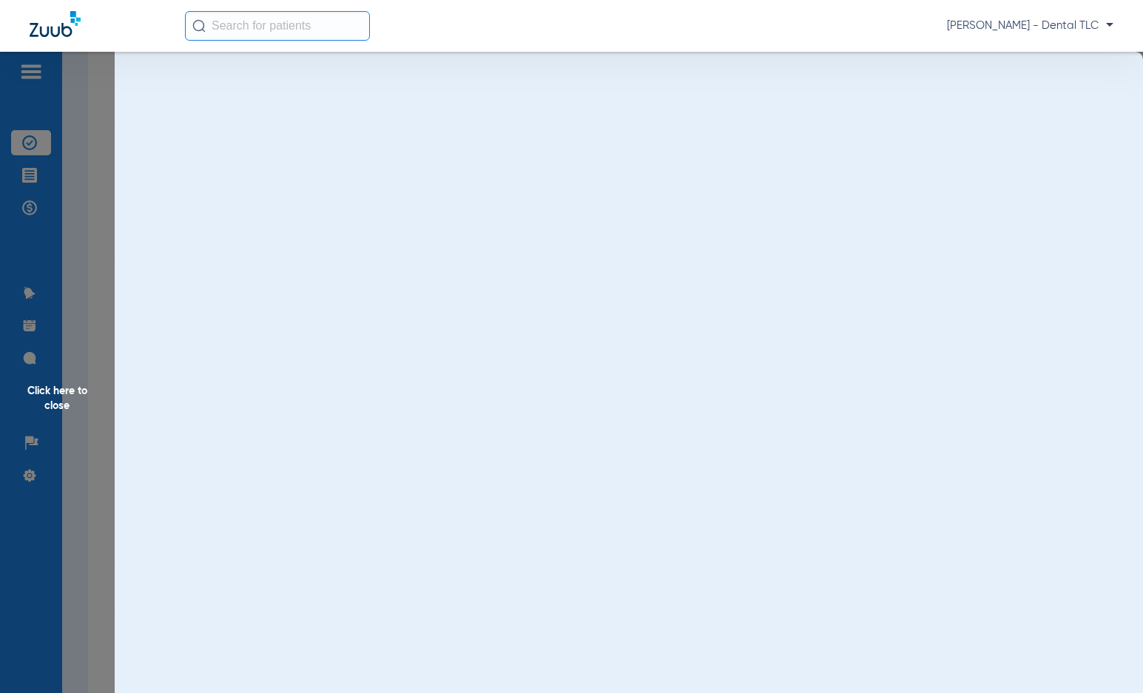
scroll to position [0, 0]
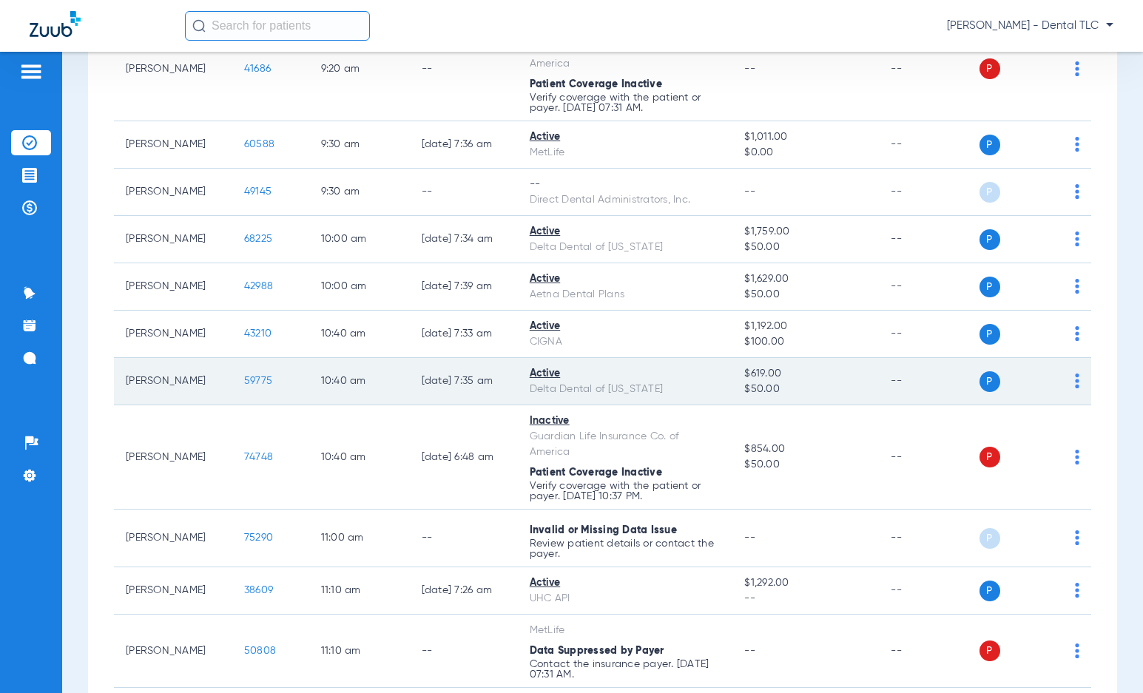
click at [251, 383] on span "59775" at bounding box center [258, 381] width 28 height 10
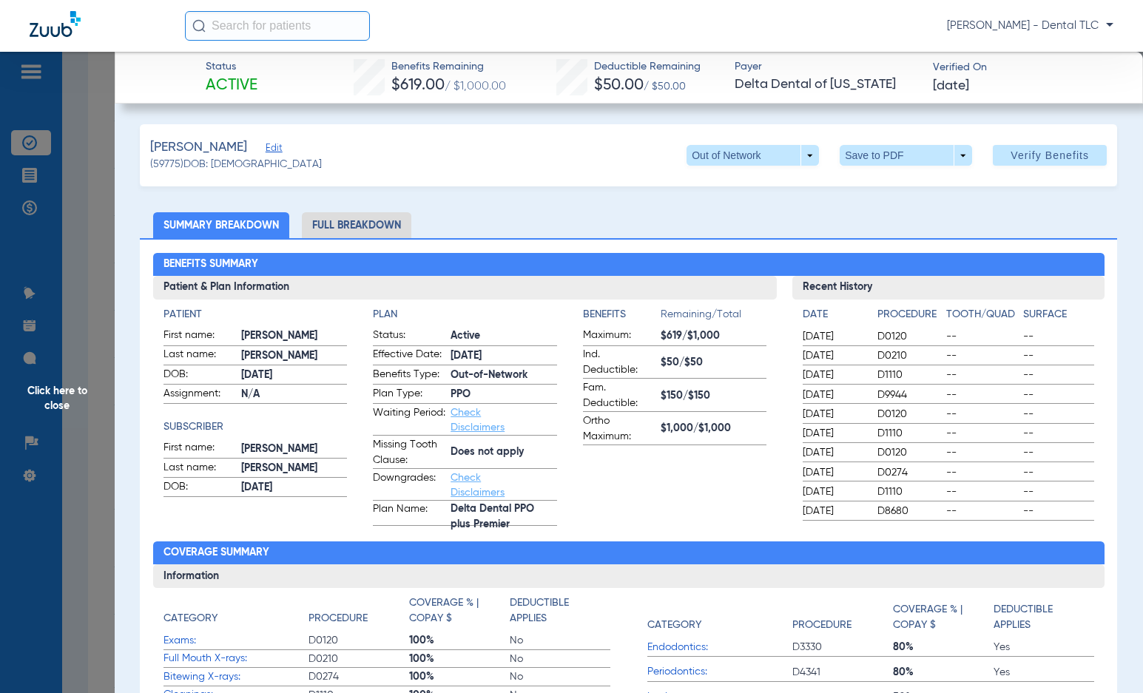
click at [394, 229] on li "Full Breakdown" at bounding box center [356, 225] width 109 height 26
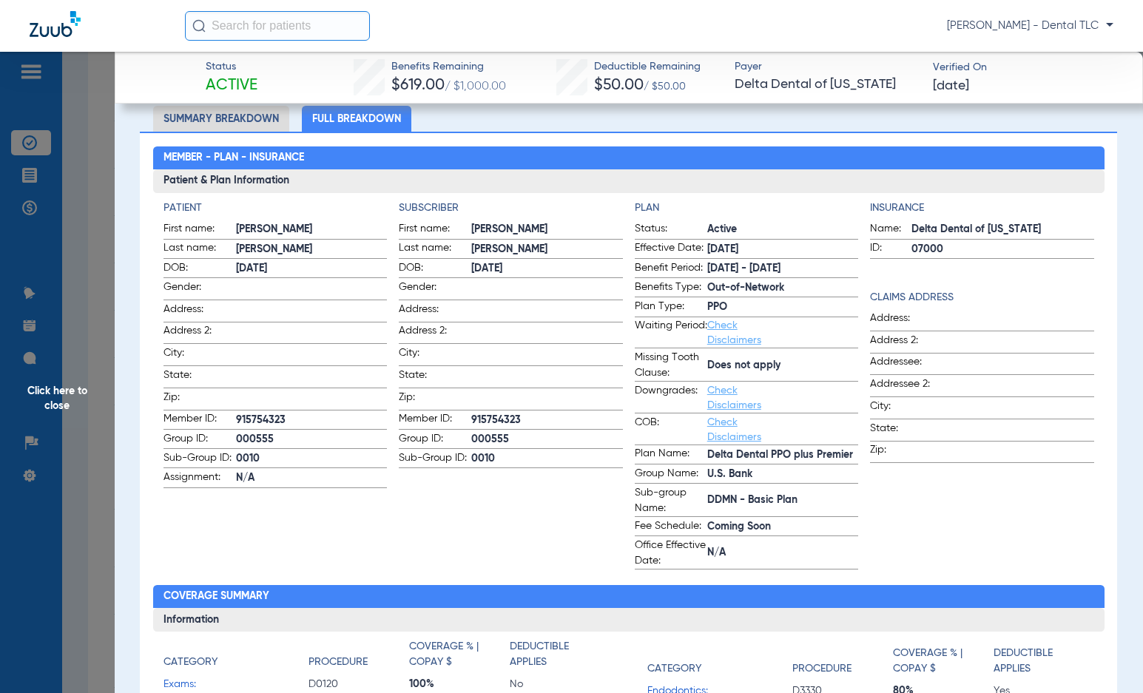
scroll to position [74, 0]
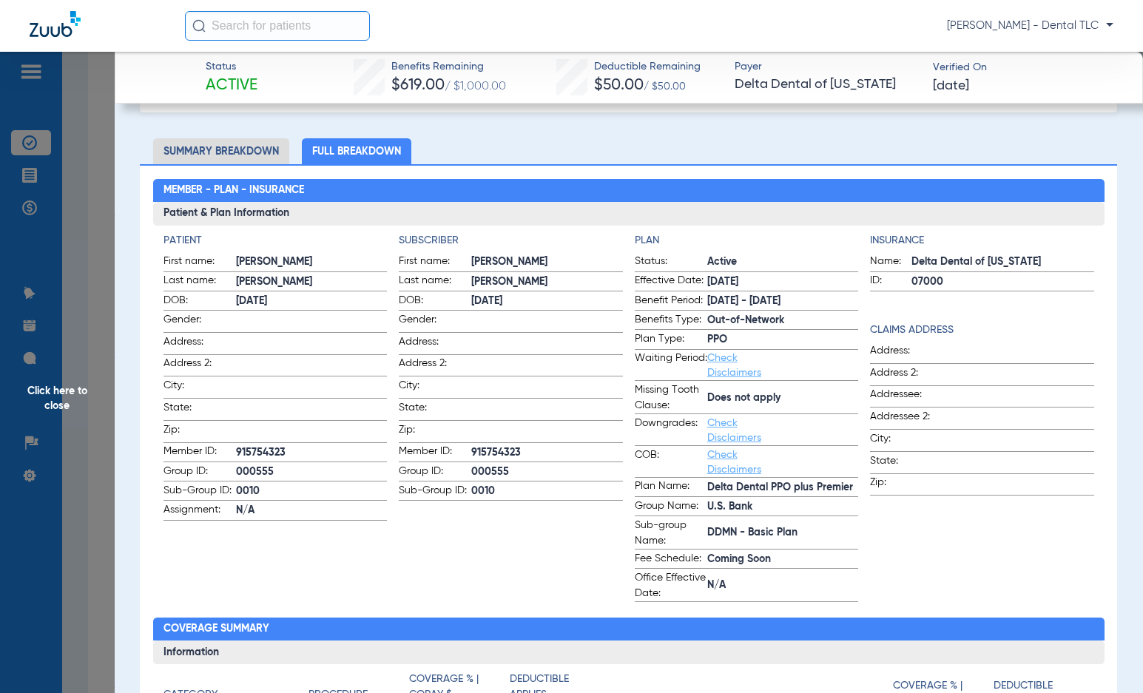
click at [52, 401] on span "Click here to close" at bounding box center [57, 398] width 115 height 693
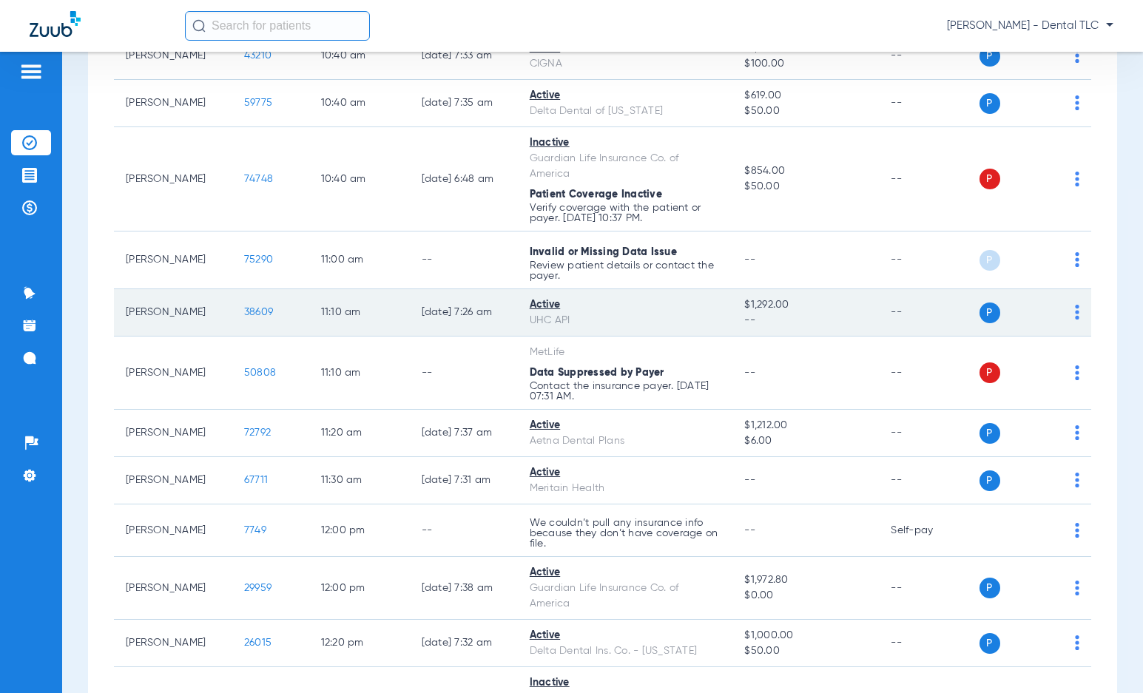
scroll to position [1406, 0]
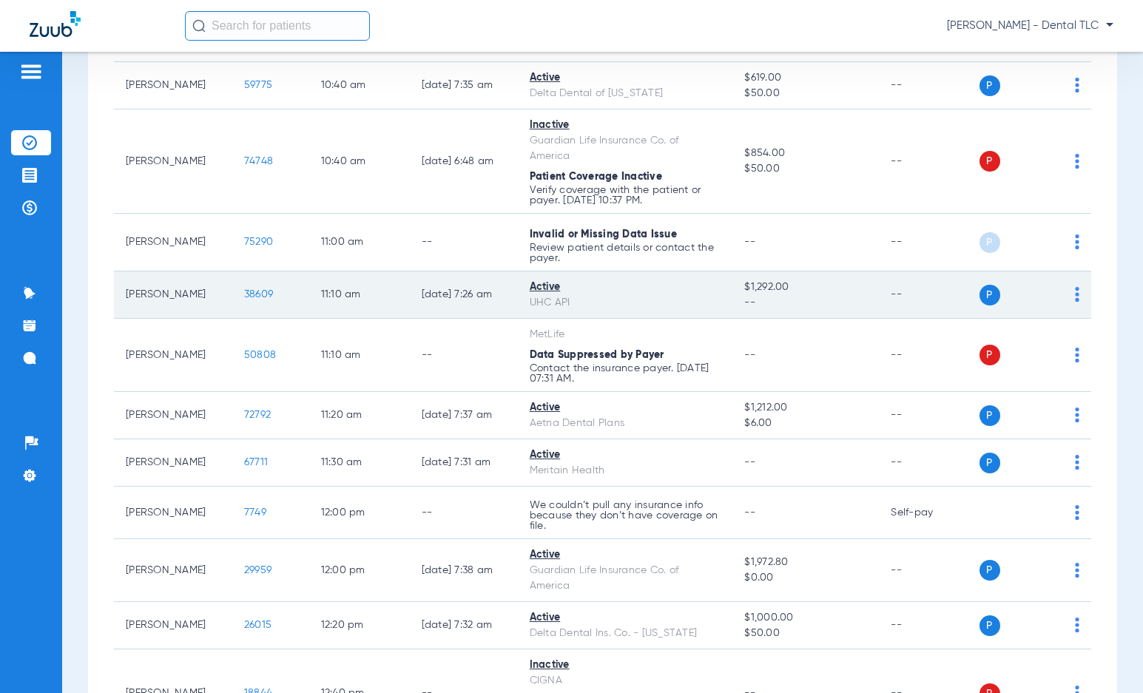
click at [244, 295] on span "38609" at bounding box center [258, 294] width 29 height 10
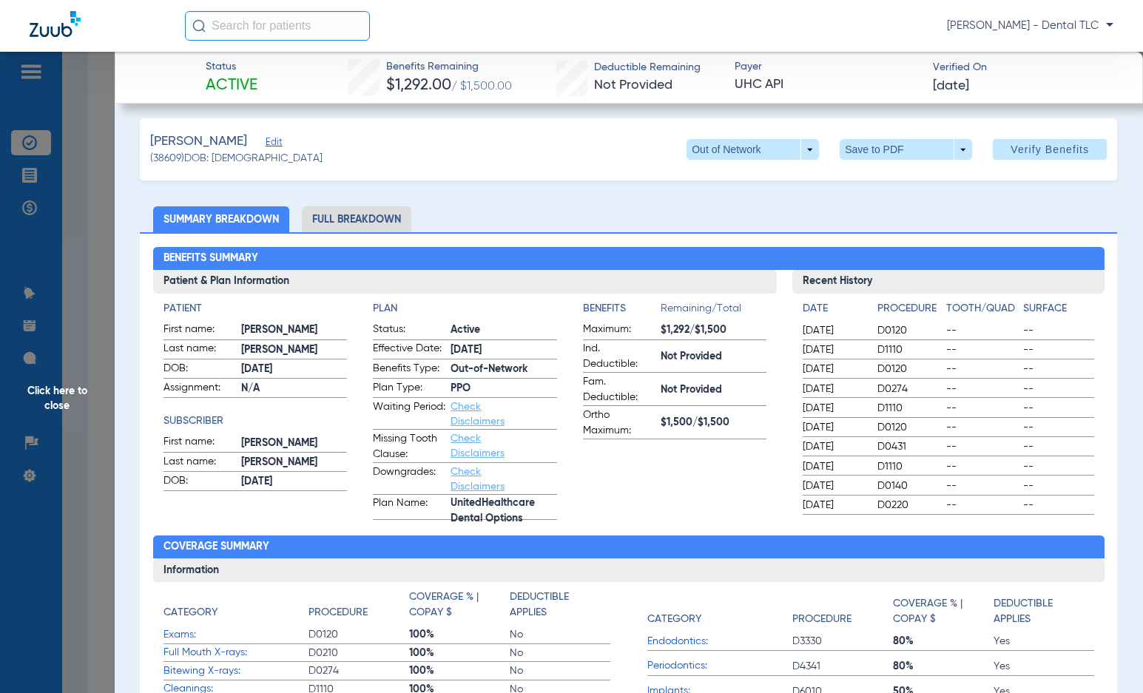
scroll to position [0, 0]
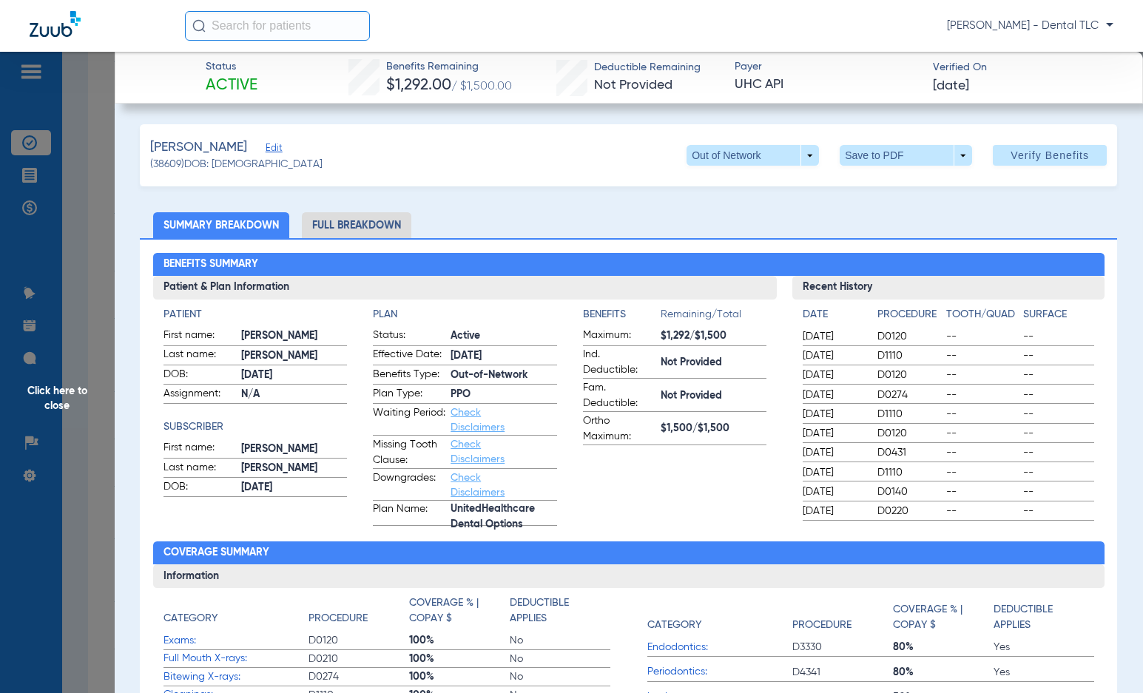
click at [330, 220] on li "Full Breakdown" at bounding box center [356, 225] width 109 height 26
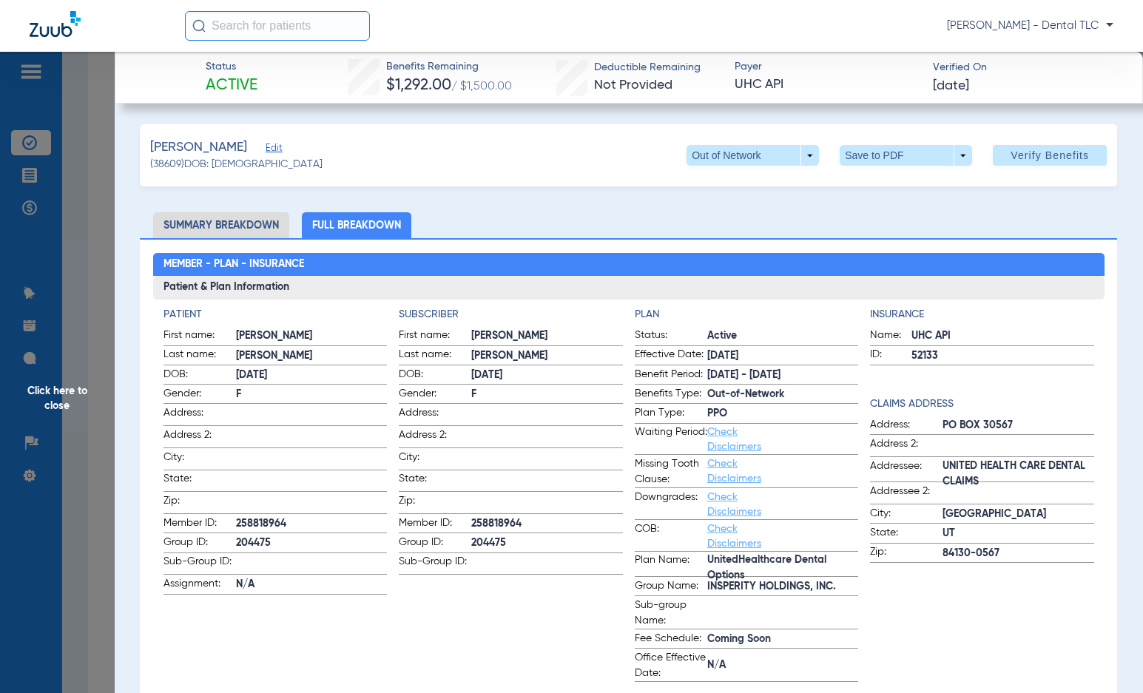
click at [67, 394] on span "Click here to close" at bounding box center [57, 398] width 115 height 693
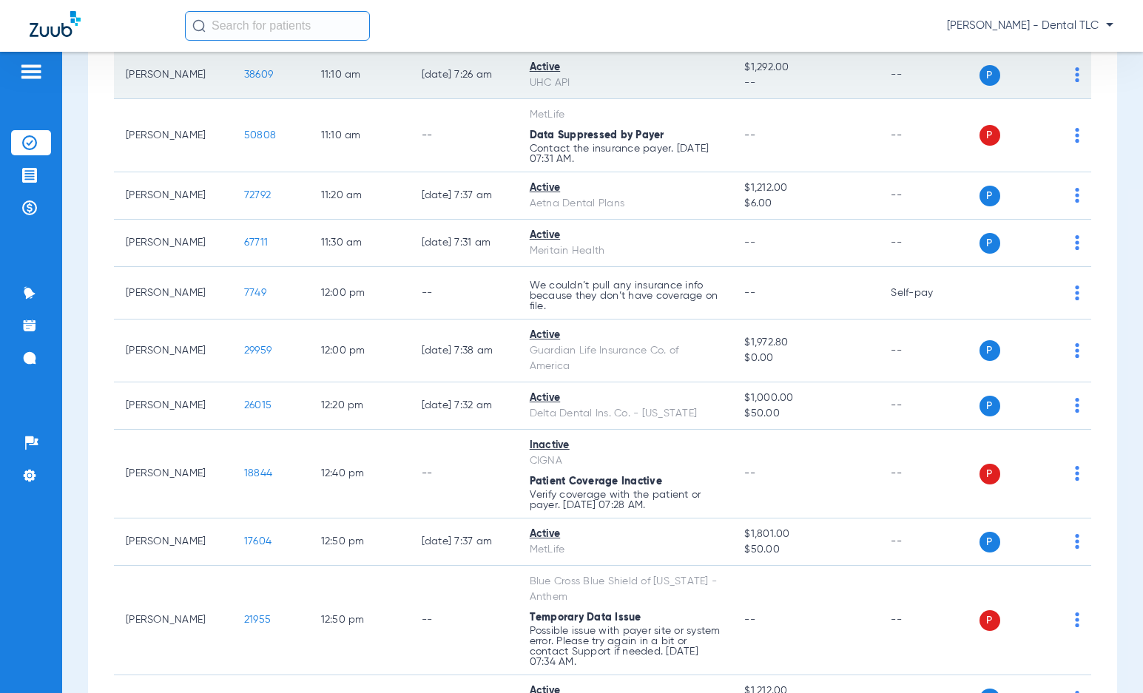
scroll to position [1628, 0]
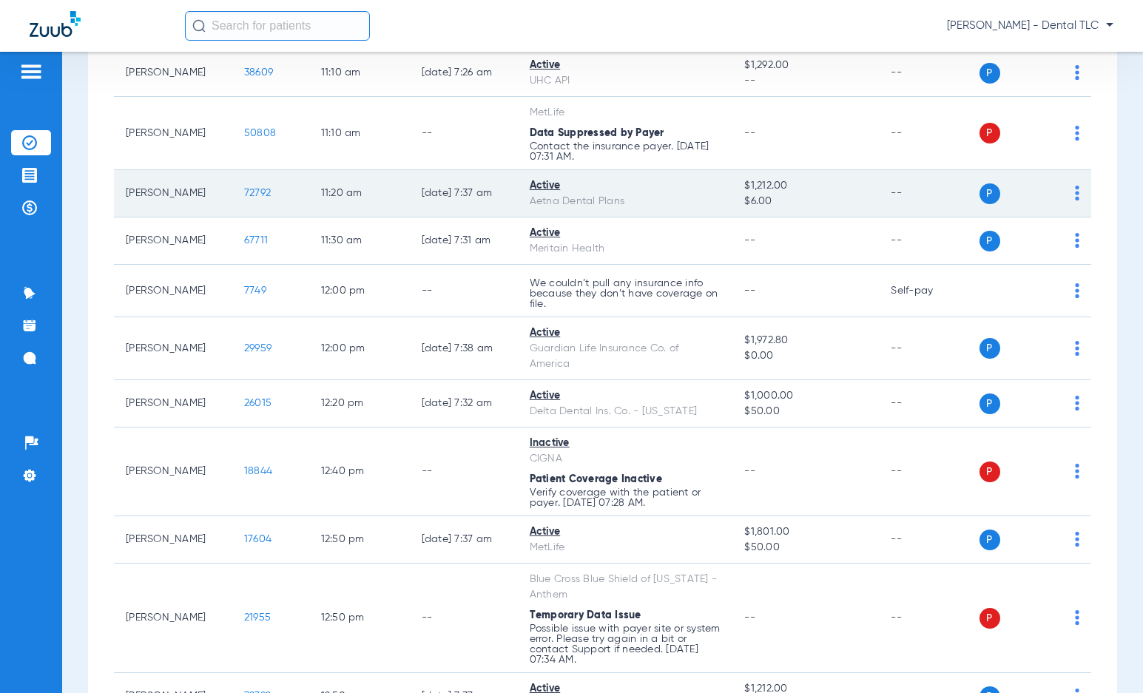
click at [244, 189] on span "72792" at bounding box center [257, 193] width 27 height 10
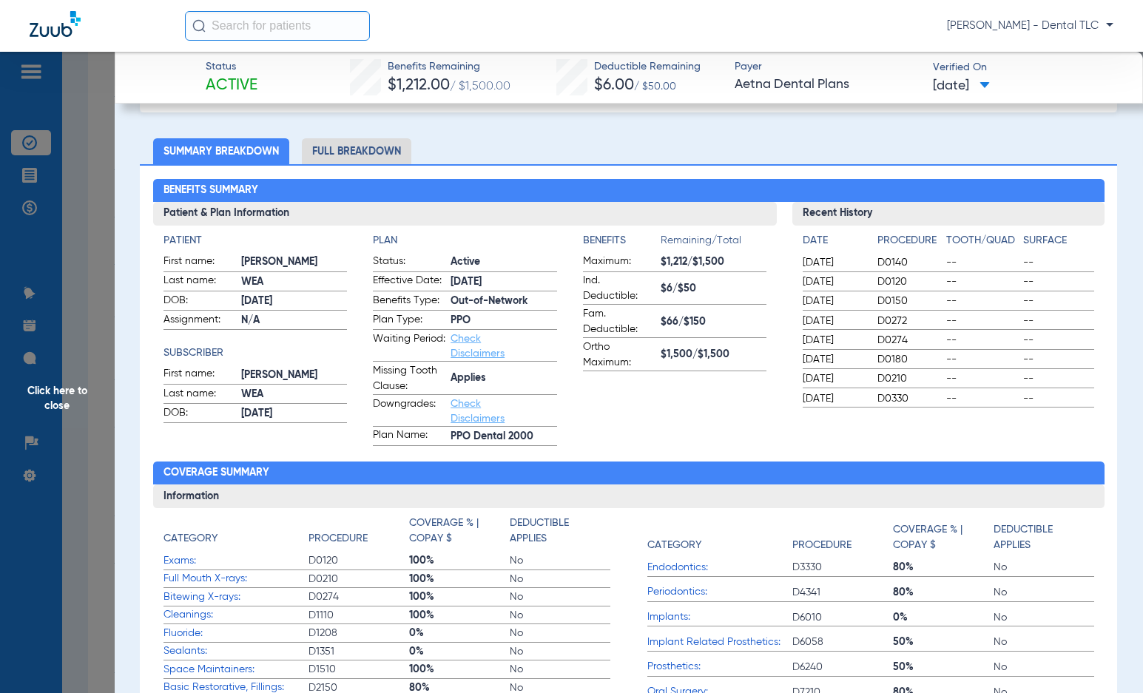
scroll to position [0, 0]
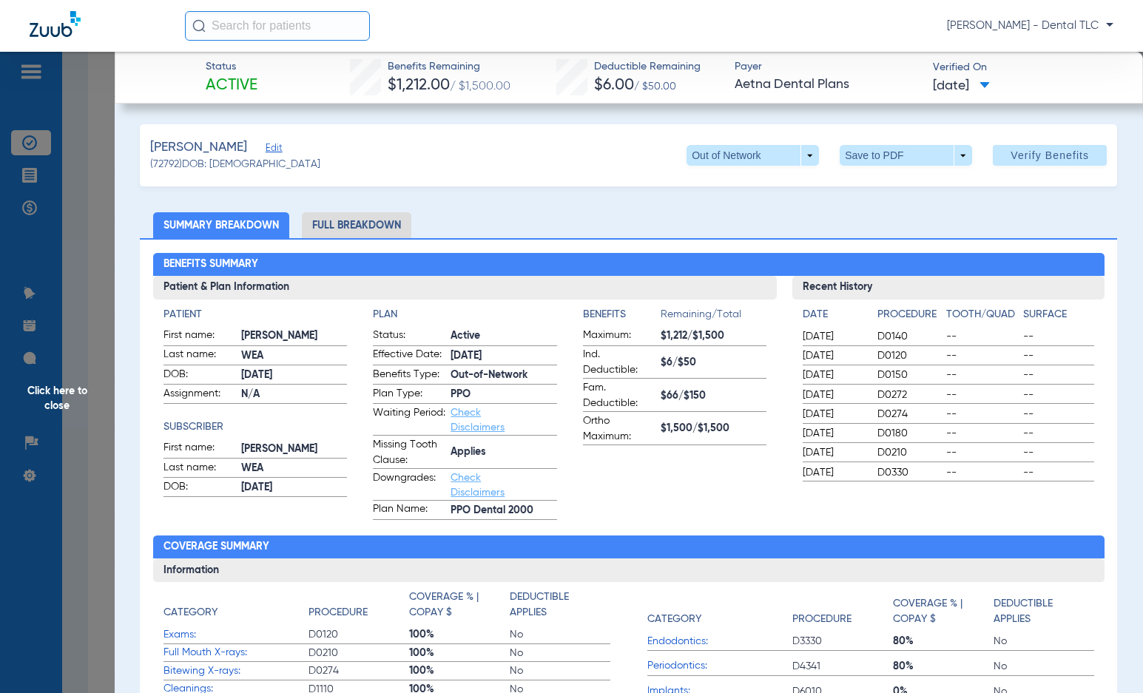
click at [380, 227] on li "Full Breakdown" at bounding box center [356, 225] width 109 height 26
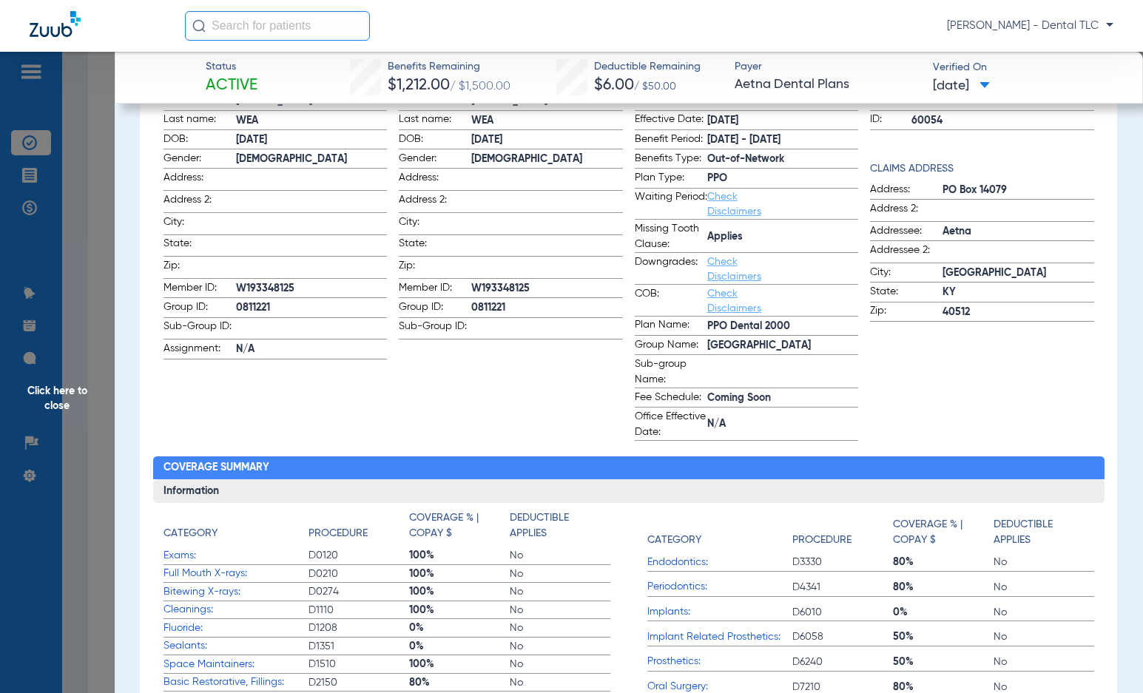
scroll to position [296, 0]
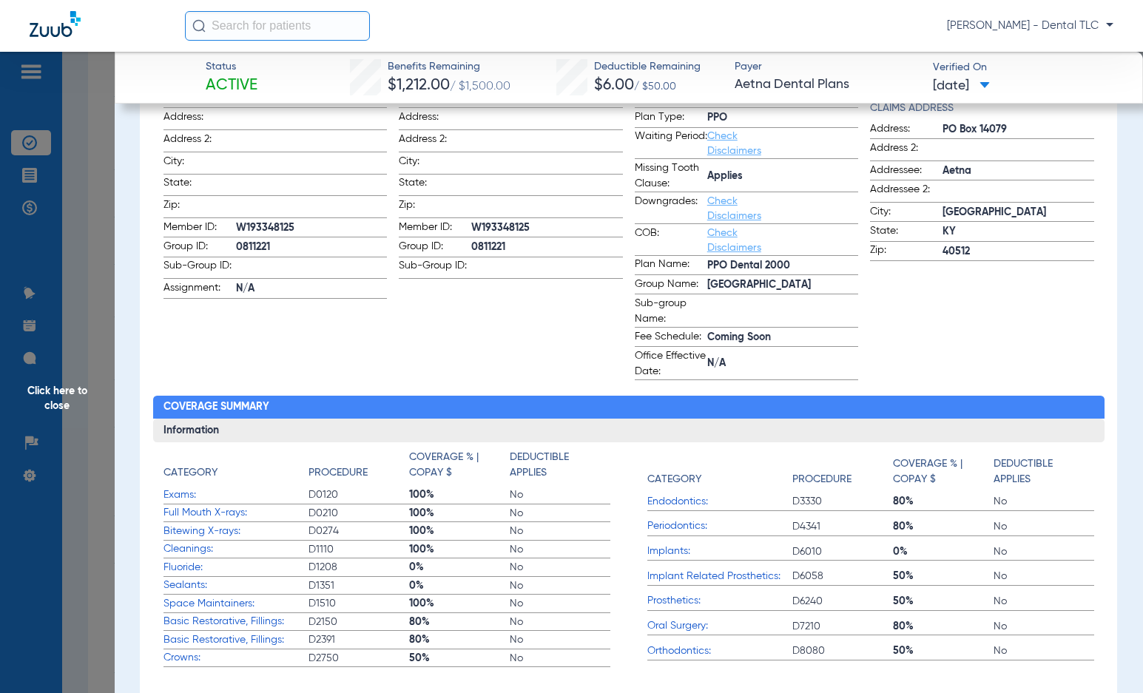
click at [47, 397] on span "Click here to close" at bounding box center [57, 398] width 115 height 693
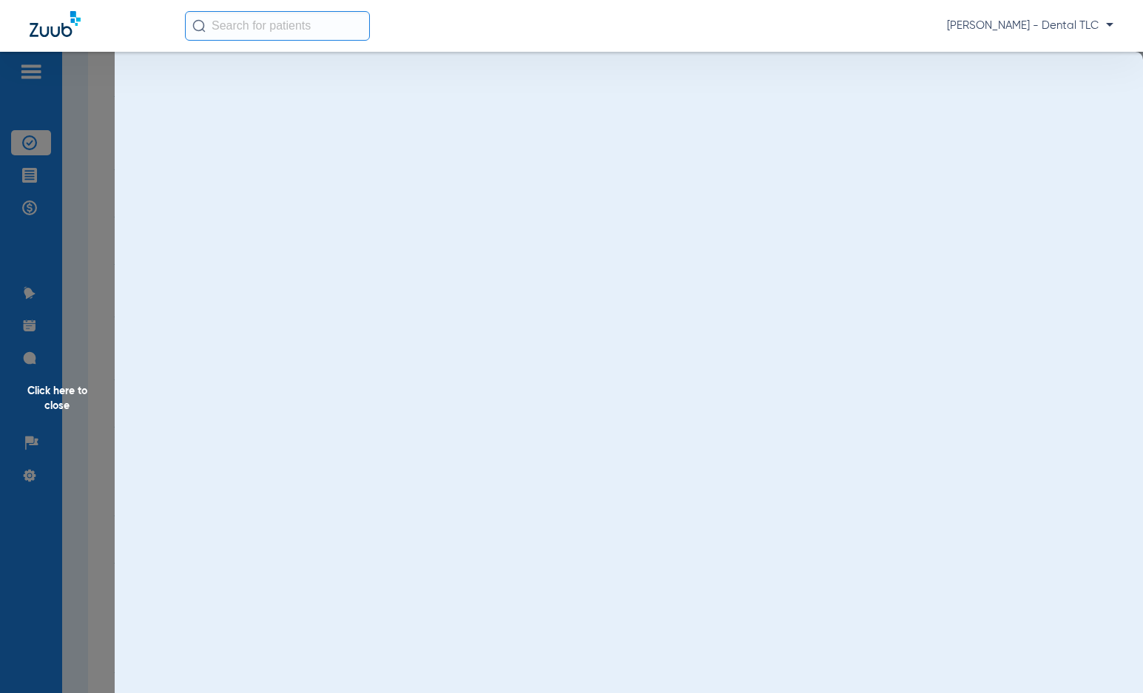
scroll to position [0, 0]
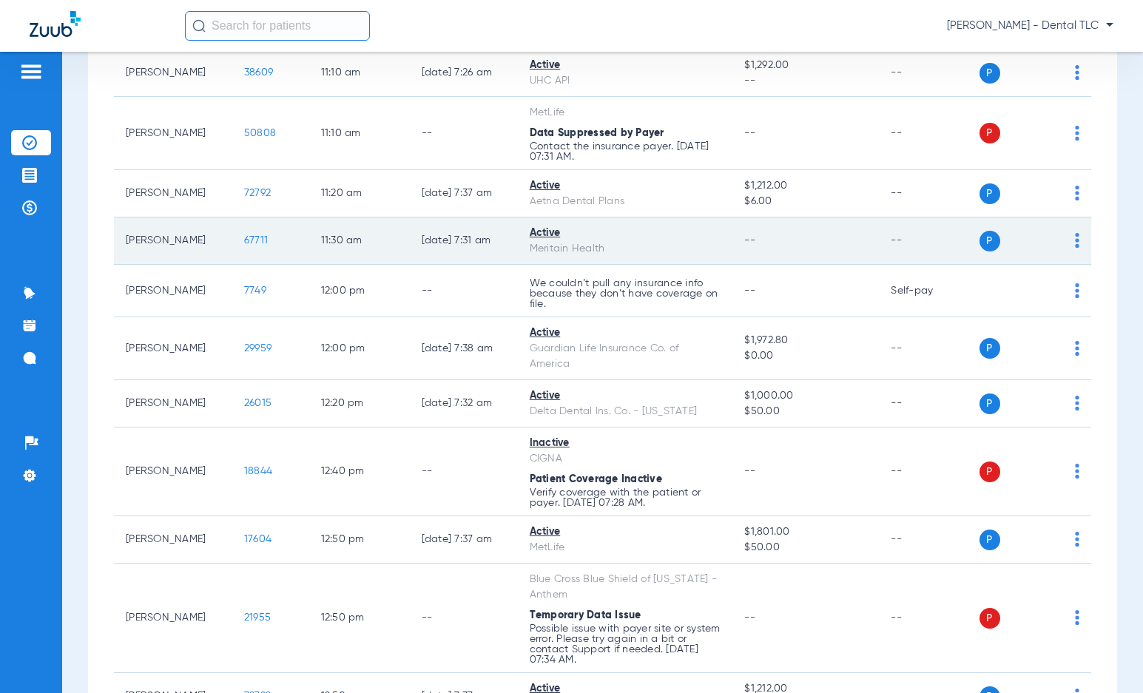
click at [244, 235] on span "67711" at bounding box center [256, 240] width 24 height 10
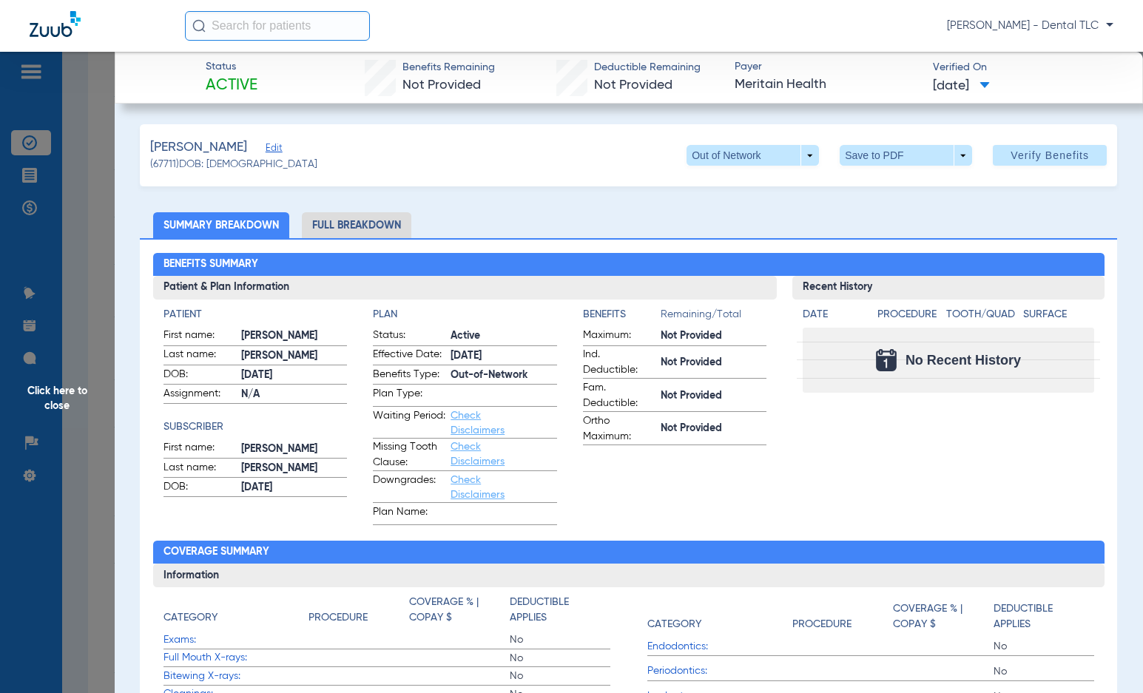
click at [374, 229] on li "Full Breakdown" at bounding box center [356, 225] width 109 height 26
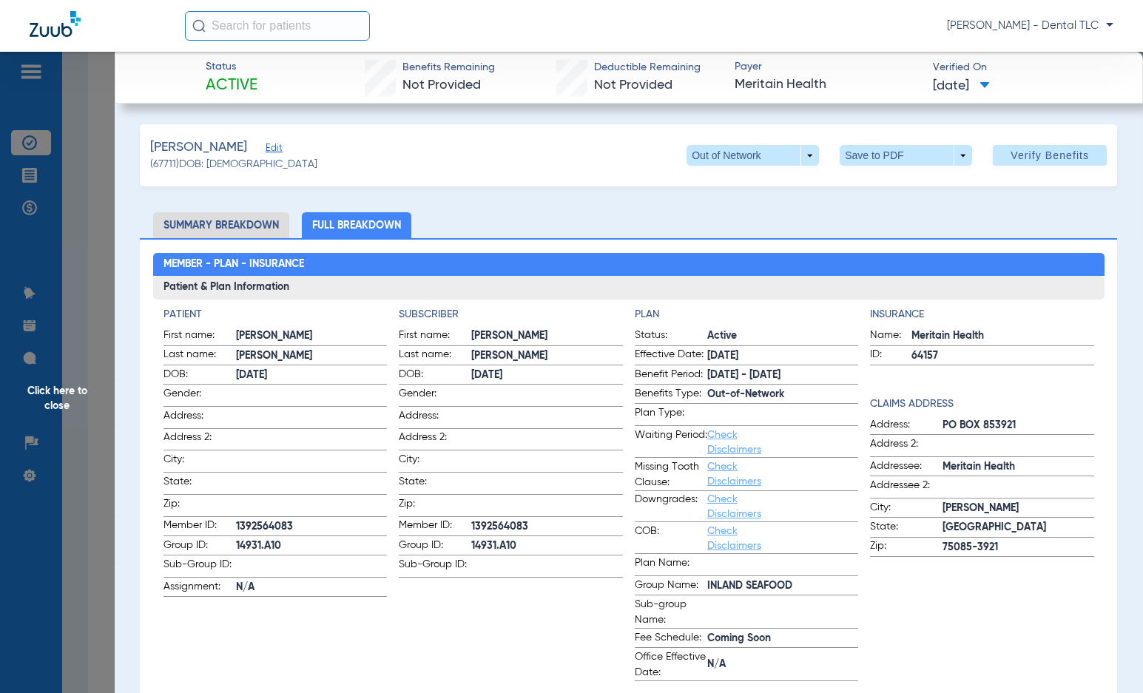
click at [64, 397] on span "Click here to close" at bounding box center [57, 398] width 115 height 693
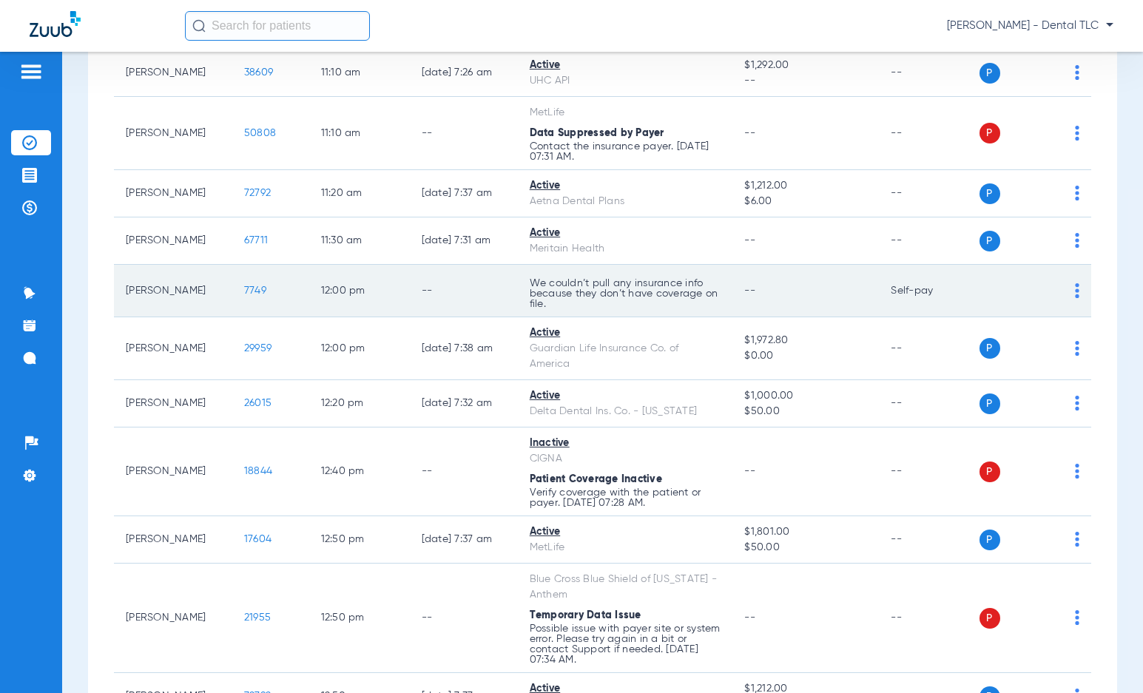
click at [244, 291] on span "7749" at bounding box center [255, 291] width 22 height 10
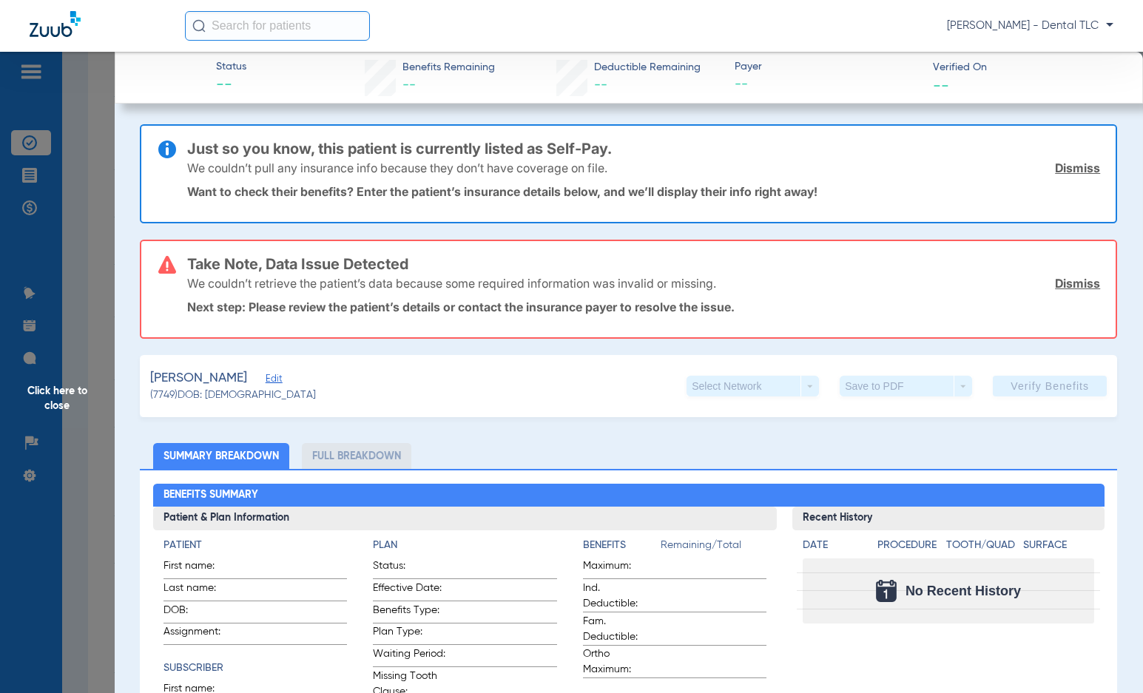
click at [62, 388] on span "Click here to close" at bounding box center [57, 398] width 115 height 693
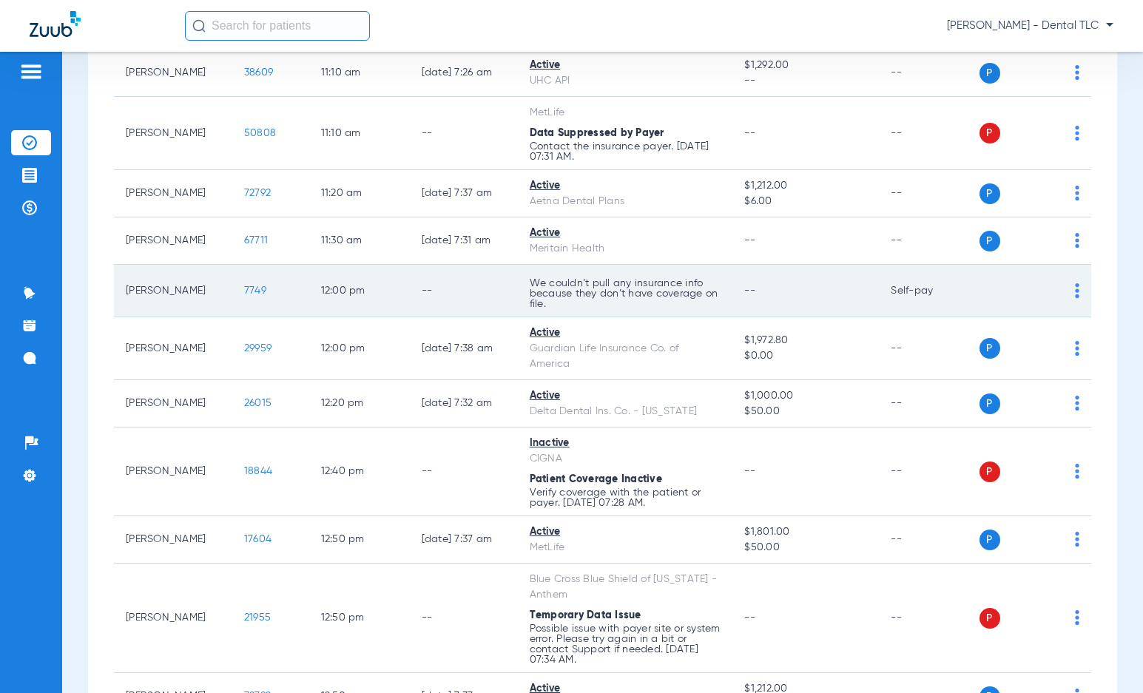
scroll to position [1702, 0]
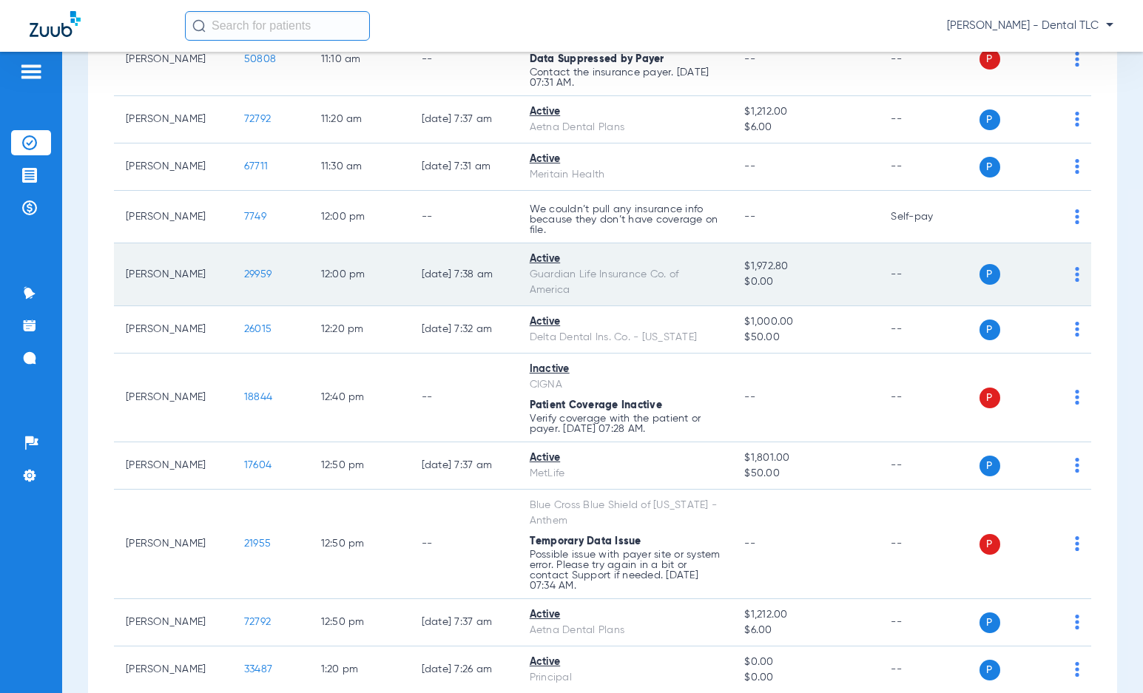
click at [244, 279] on span "29959" at bounding box center [257, 274] width 27 height 10
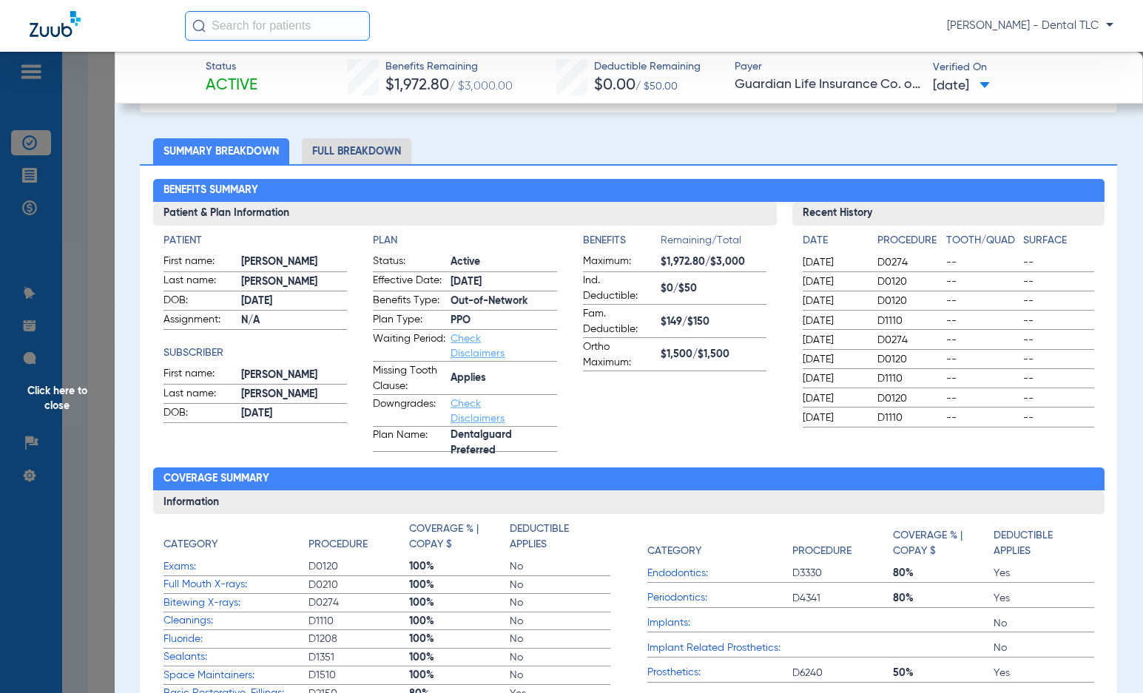
scroll to position [0, 0]
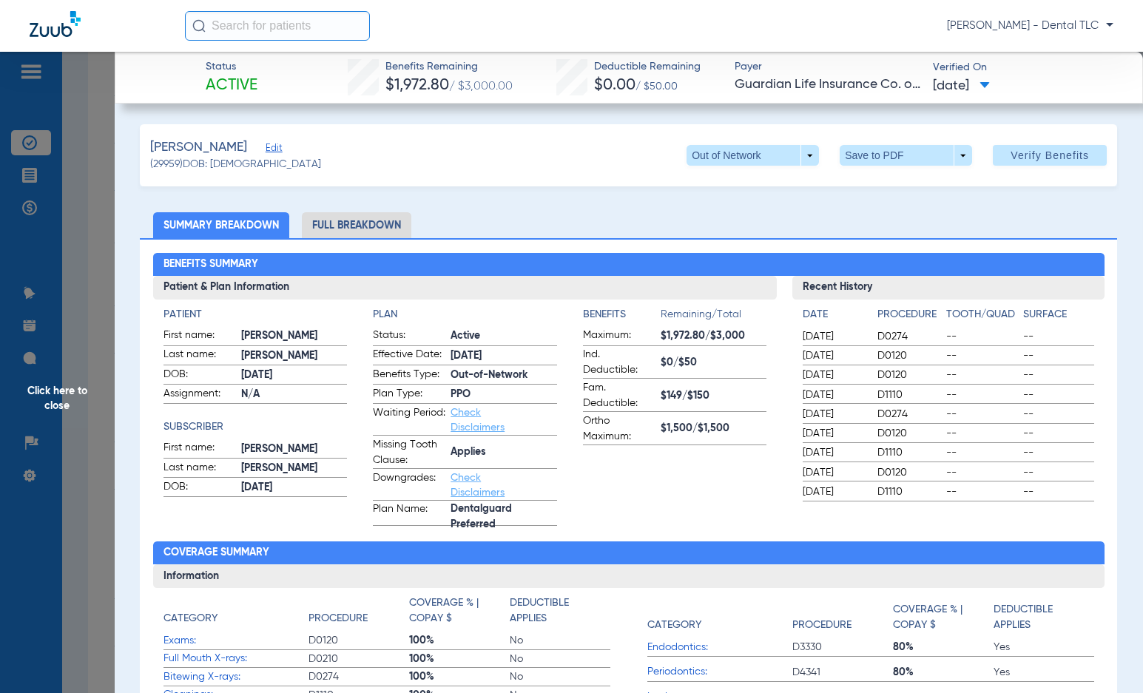
click at [361, 225] on li "Full Breakdown" at bounding box center [356, 225] width 109 height 26
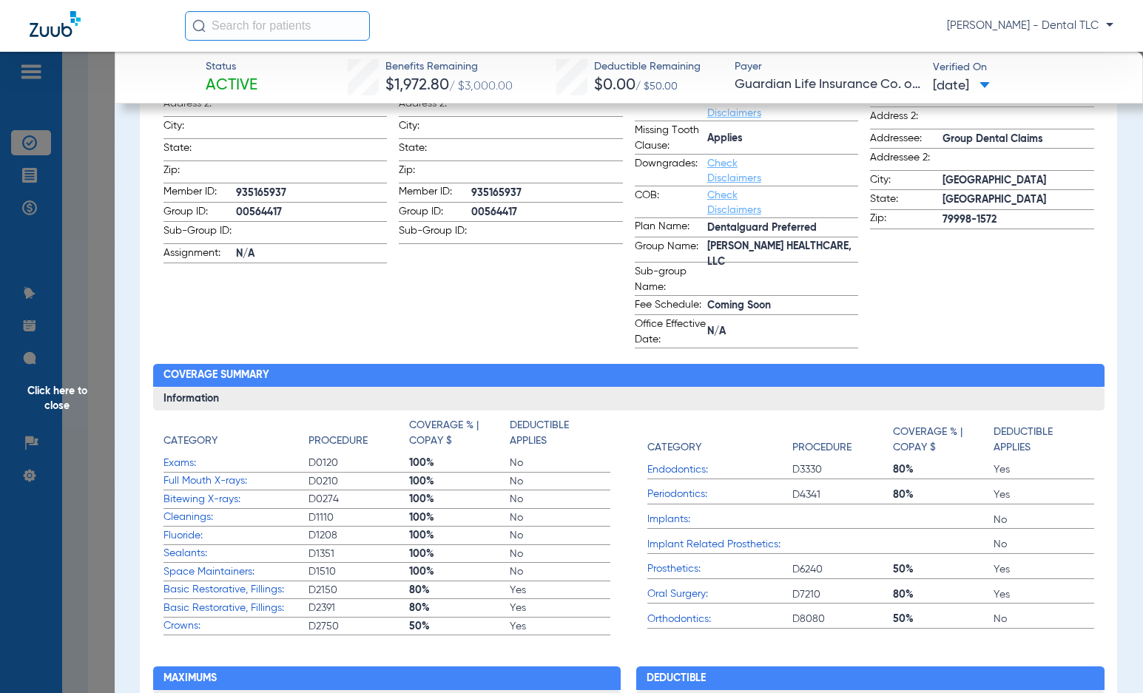
scroll to position [370, 0]
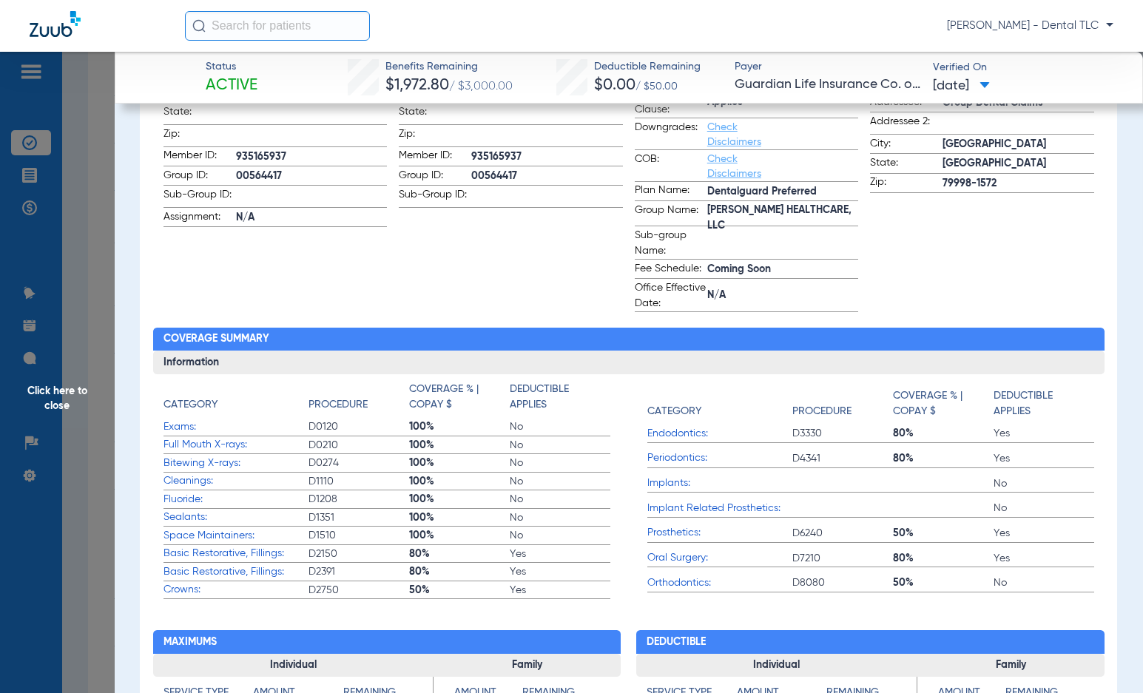
click at [67, 395] on span "Click here to close" at bounding box center [57, 398] width 115 height 693
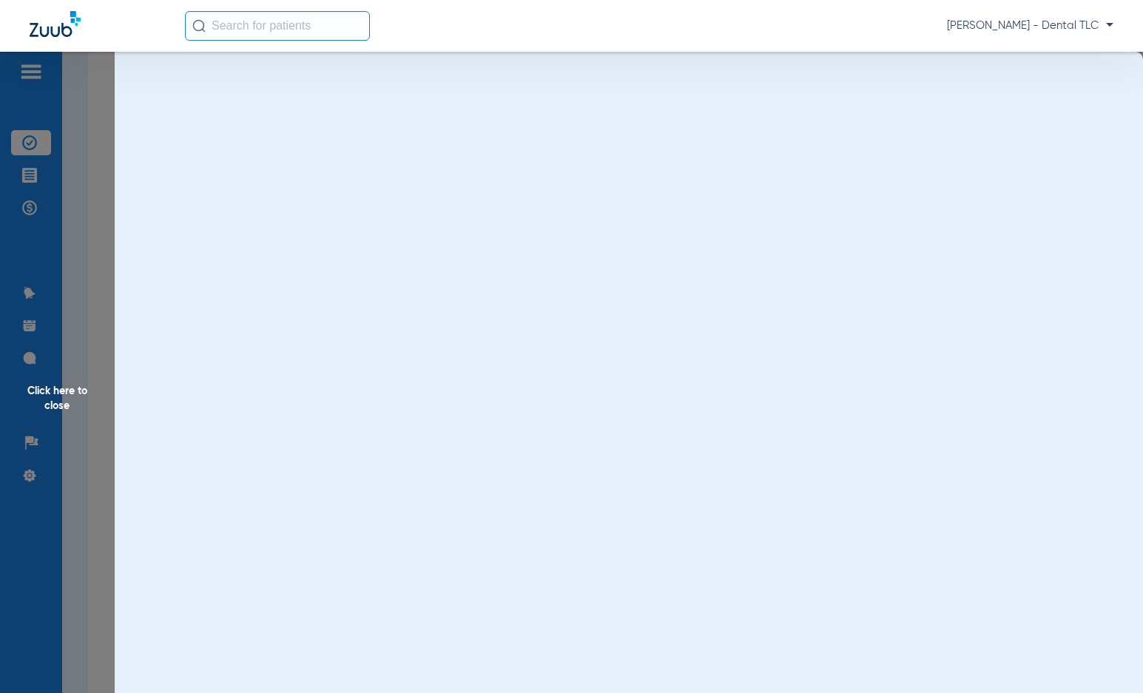
scroll to position [0, 0]
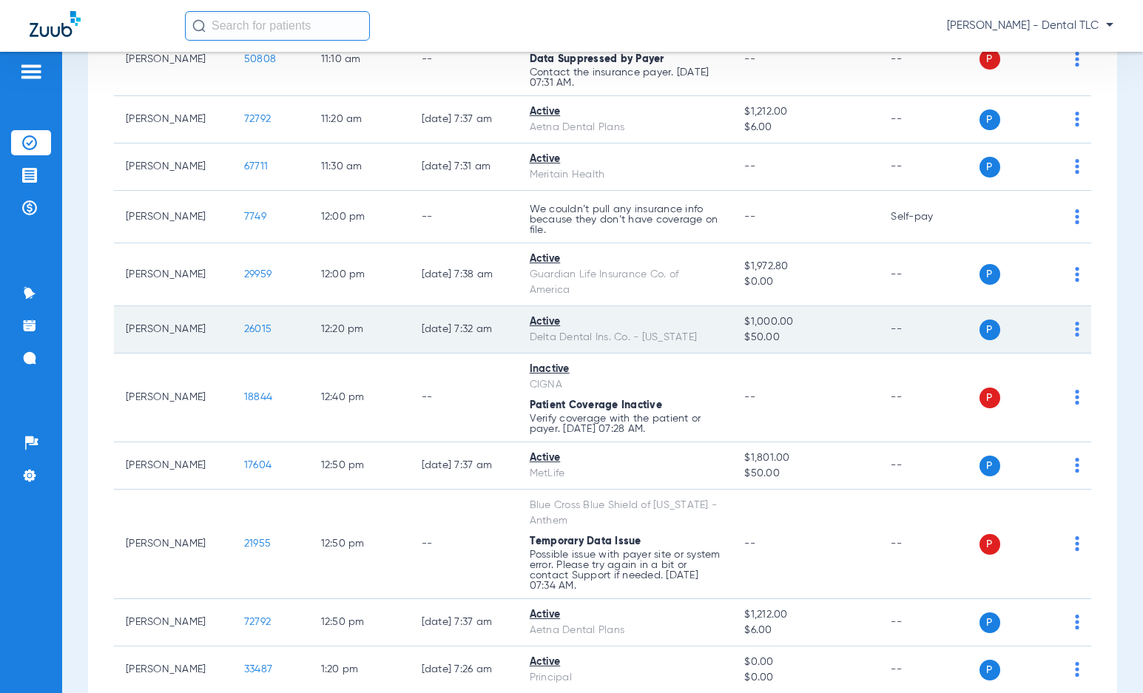
click at [249, 333] on span "26015" at bounding box center [257, 329] width 27 height 10
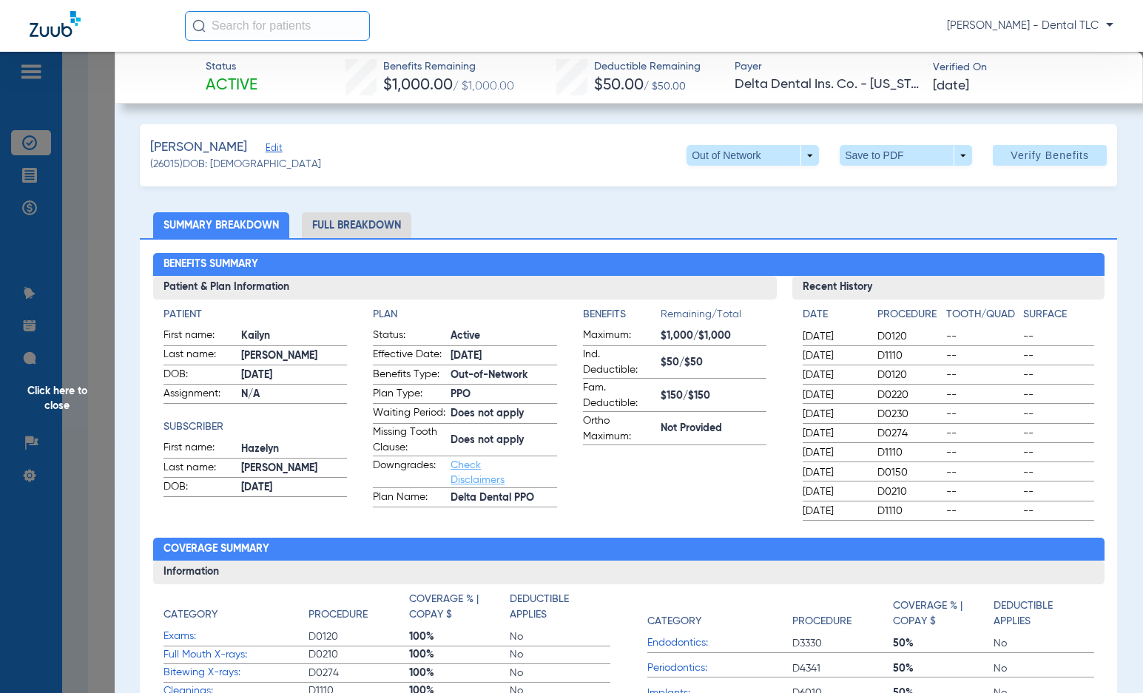
click at [79, 395] on span "Click here to close" at bounding box center [57, 398] width 115 height 693
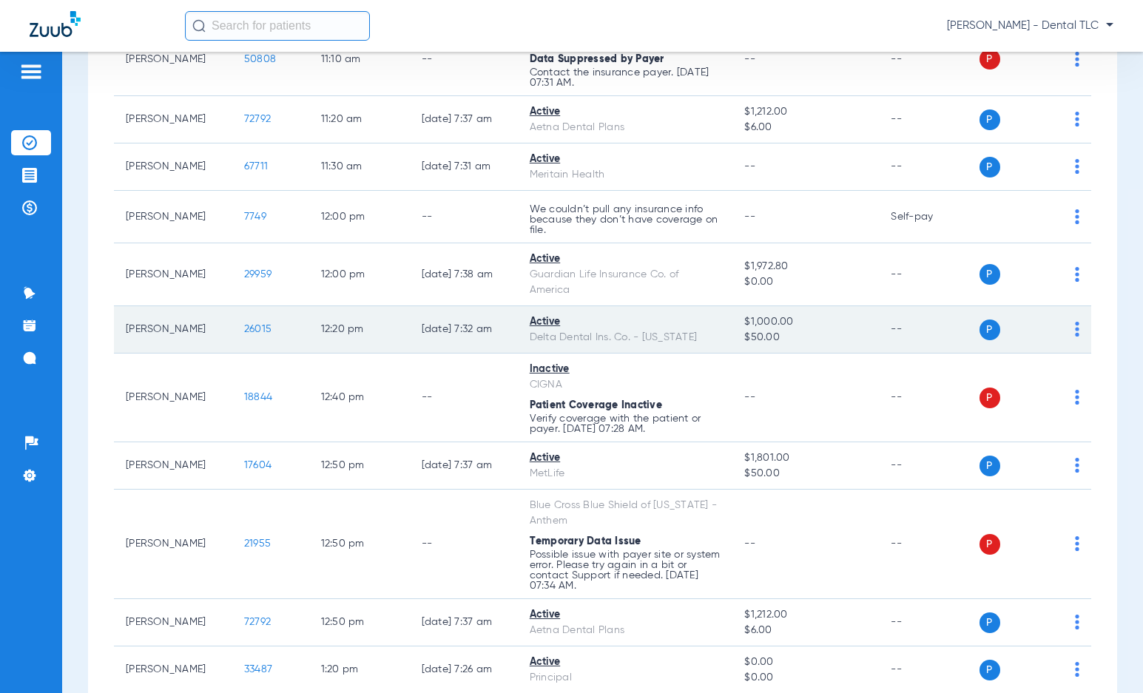
click at [244, 331] on span "26015" at bounding box center [257, 329] width 27 height 10
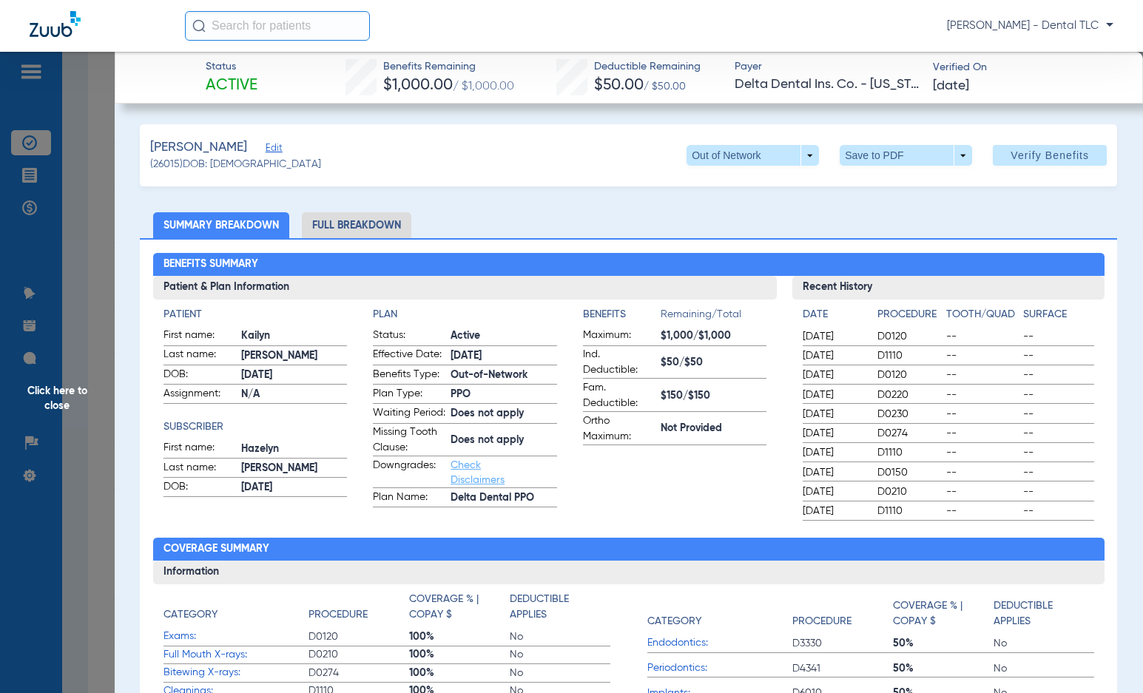
click at [363, 224] on li "Full Breakdown" at bounding box center [356, 225] width 109 height 26
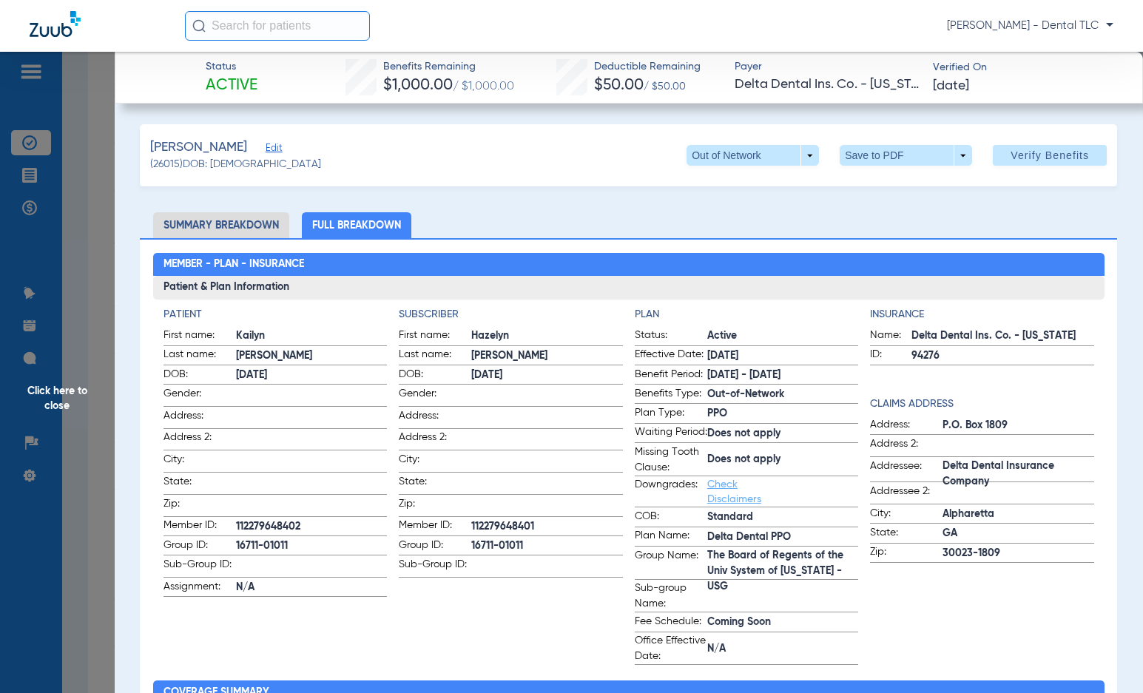
click at [61, 397] on span "Click here to close" at bounding box center [57, 398] width 115 height 693
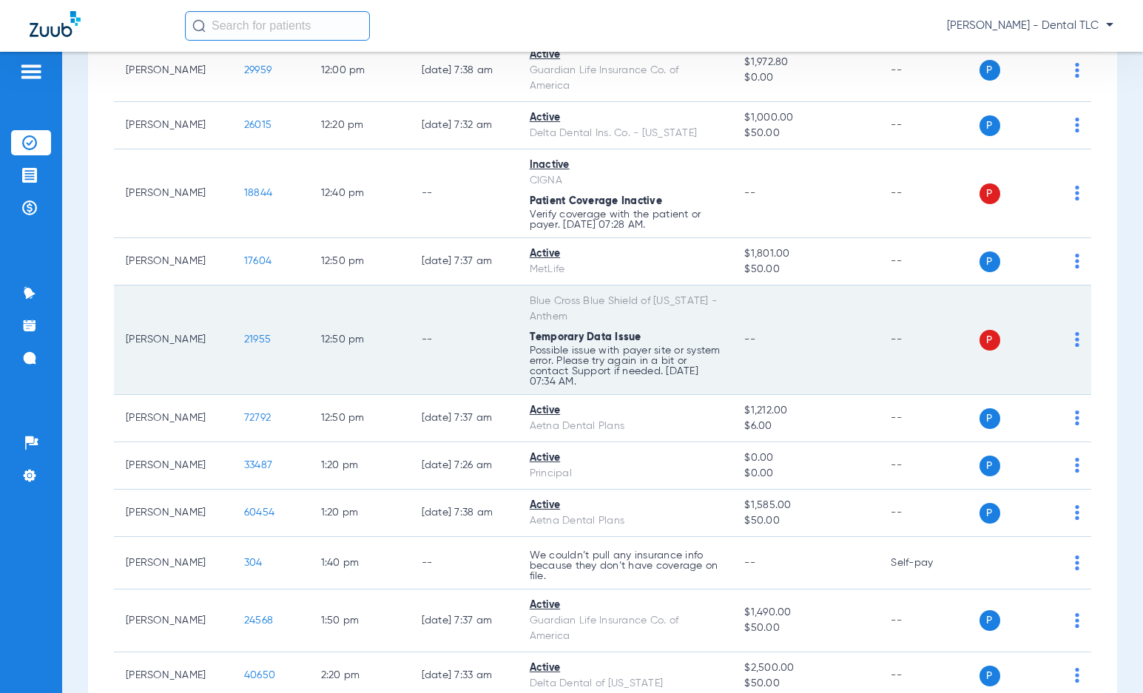
scroll to position [1924, 0]
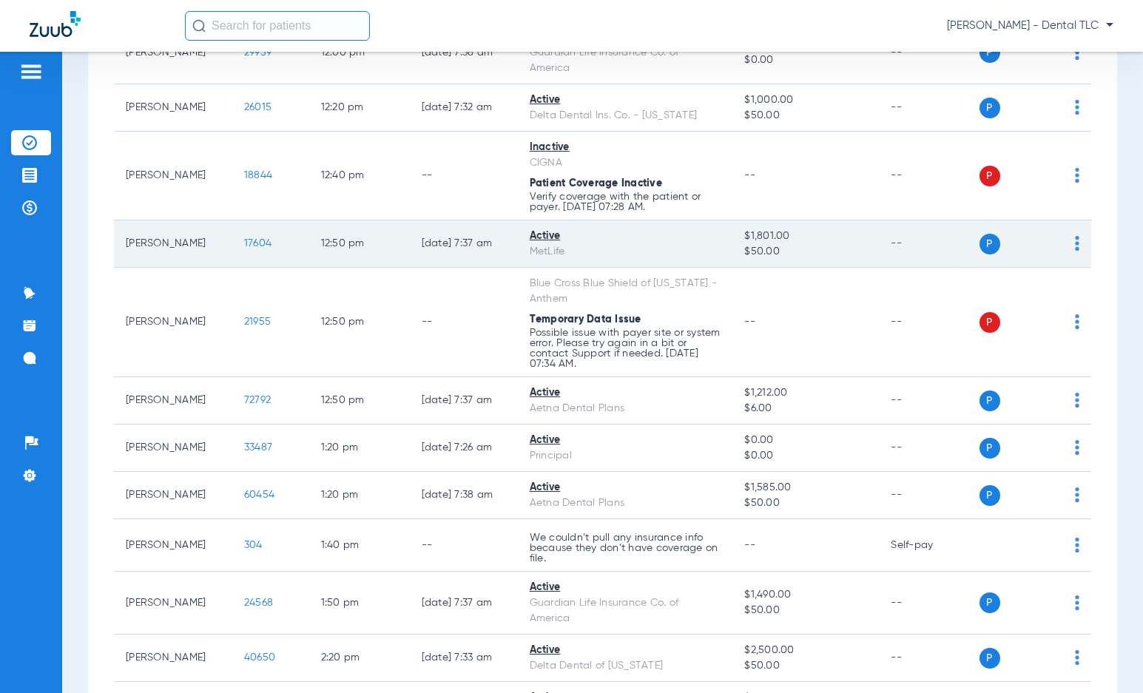
click at [244, 246] on span "17604" at bounding box center [257, 243] width 27 height 10
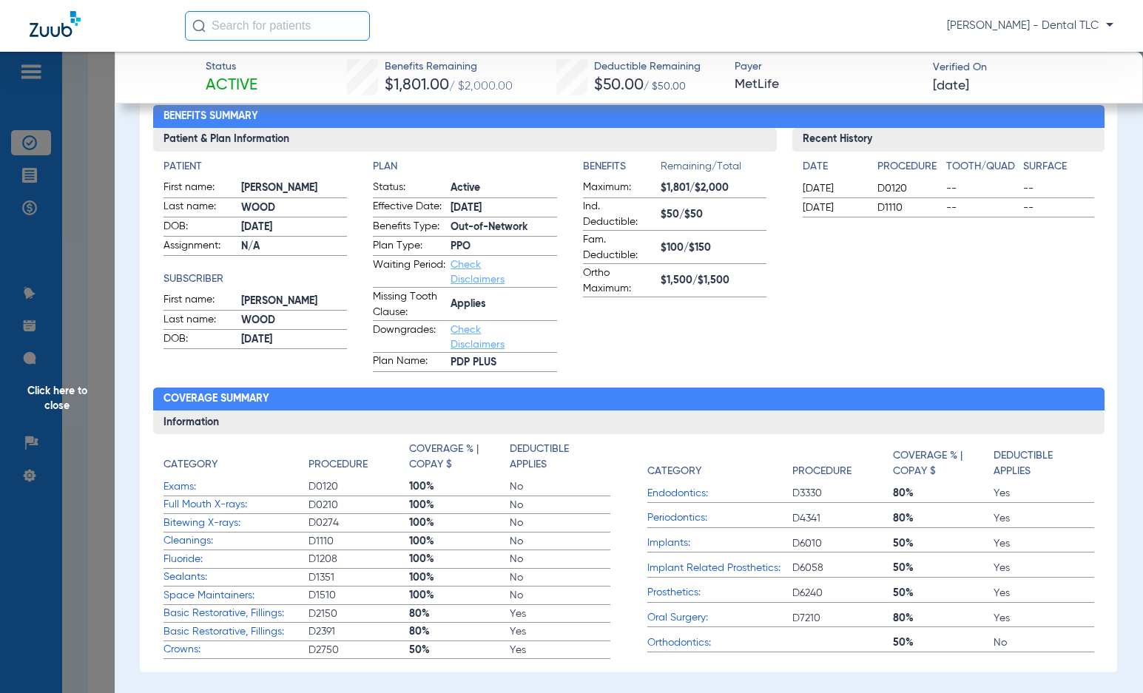
scroll to position [0, 0]
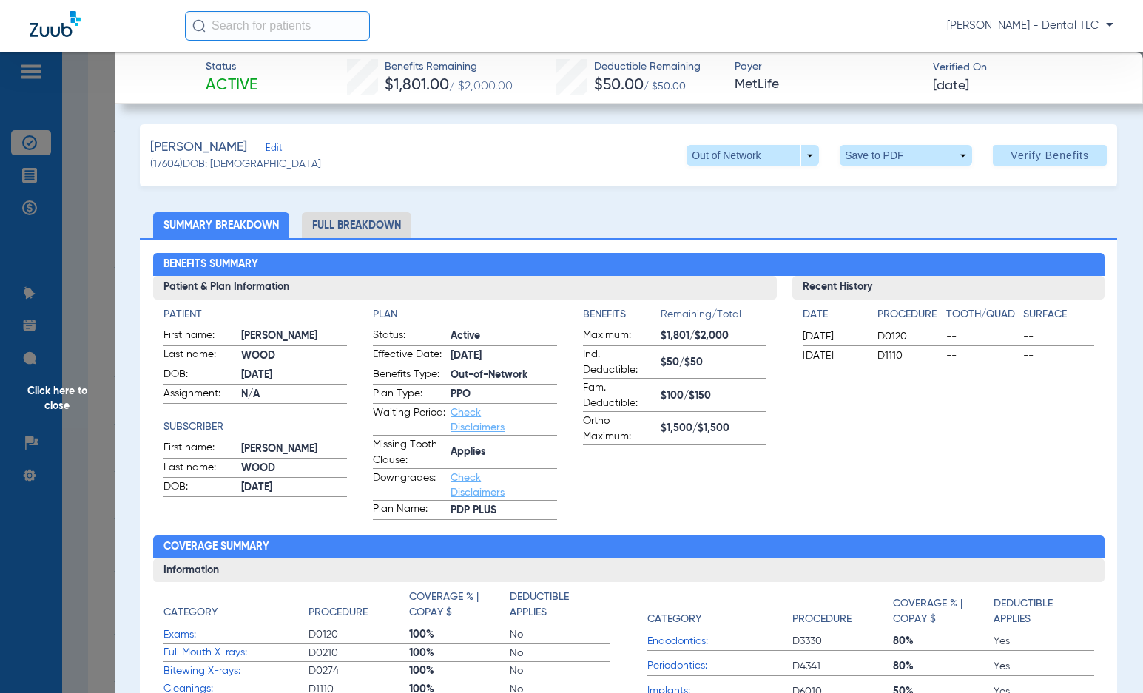
click at [374, 225] on li "Full Breakdown" at bounding box center [356, 225] width 109 height 26
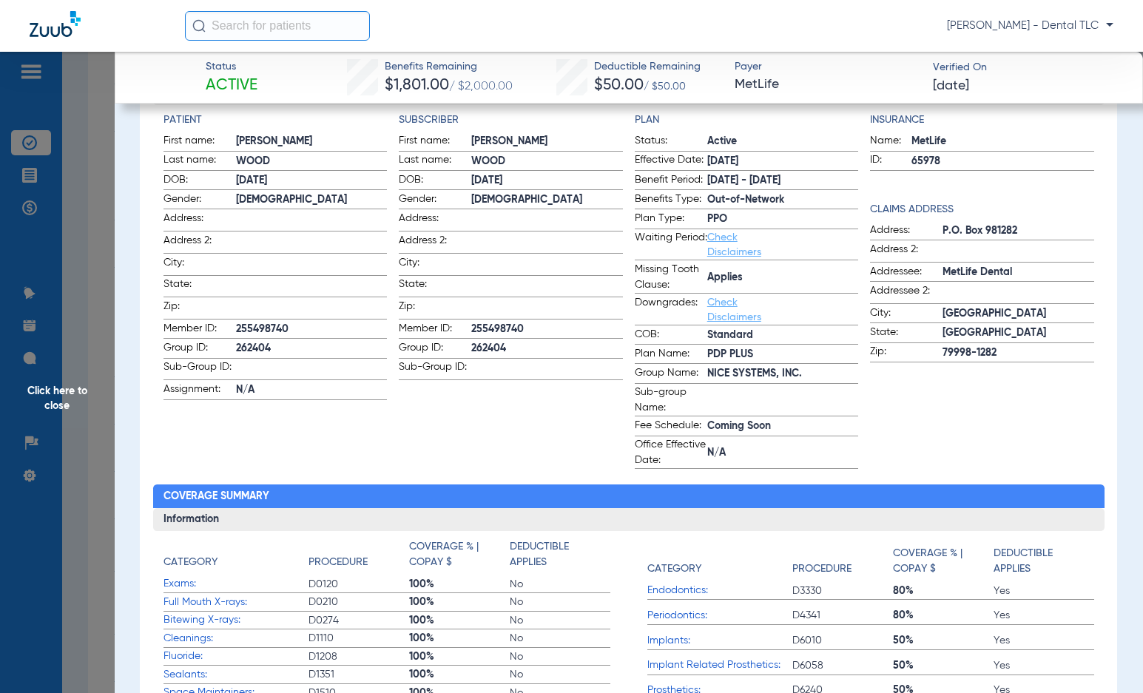
scroll to position [296, 0]
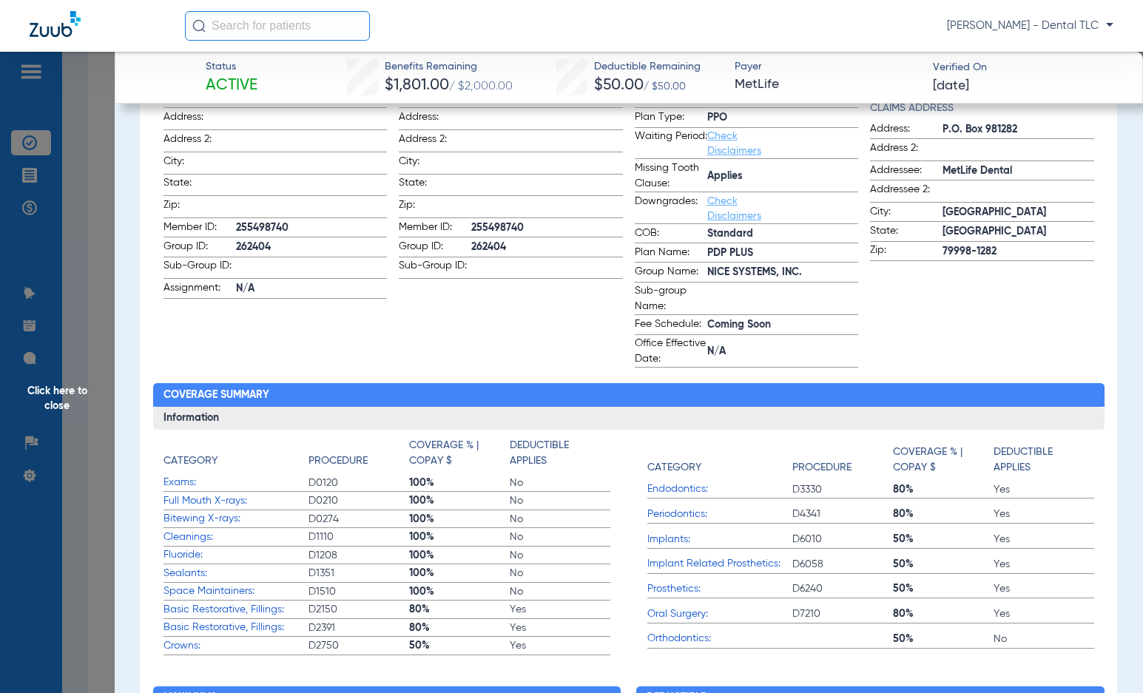
click at [69, 393] on span "Click here to close" at bounding box center [57, 398] width 115 height 693
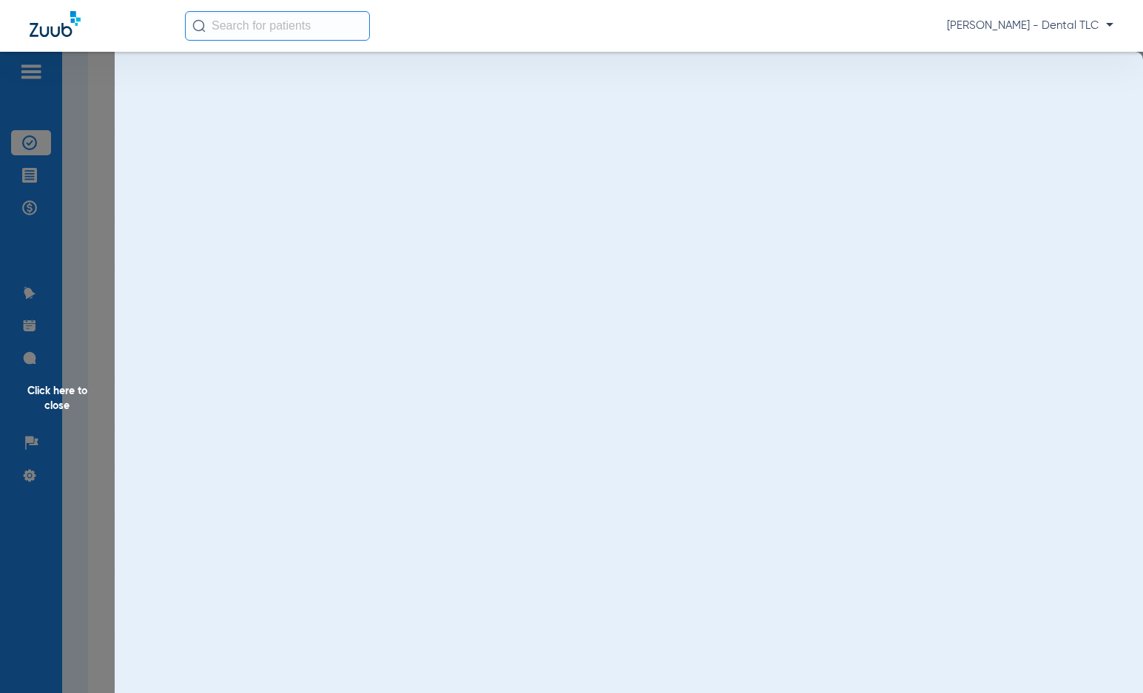
scroll to position [0, 0]
